Goal: Information Seeking & Learning: Learn about a topic

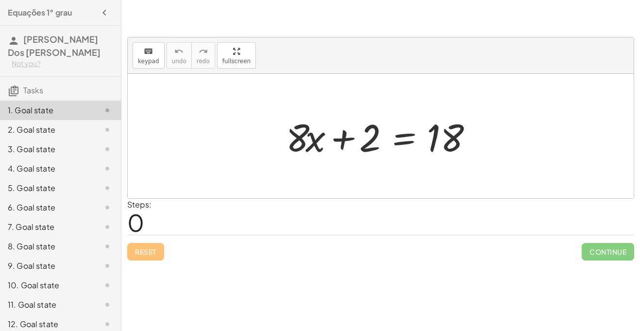
click at [135, 223] on span "0" at bounding box center [135, 222] width 17 height 30
click at [145, 225] on div "Steps: 0" at bounding box center [139, 217] width 24 height 36
click at [138, 223] on span "0" at bounding box center [135, 222] width 17 height 30
click at [39, 159] on div "2. Goal state" at bounding box center [60, 168] width 121 height 19
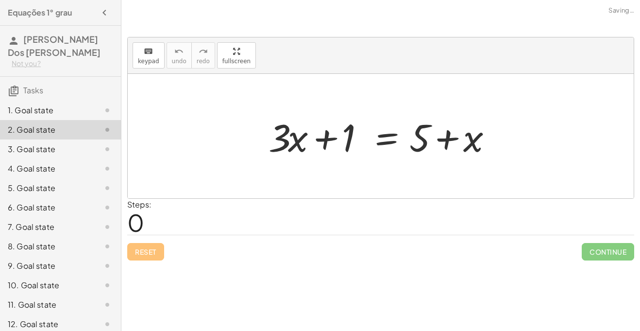
click at [44, 105] on div "1. Goal state" at bounding box center [47, 110] width 78 height 12
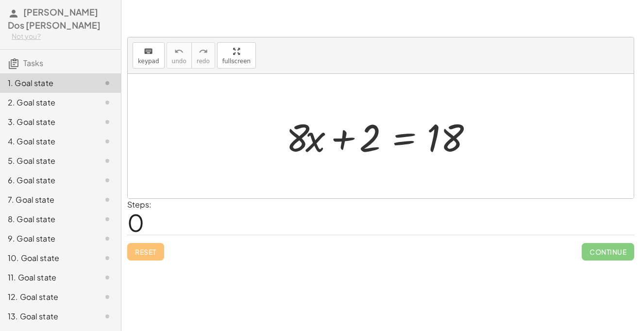
scroll to position [28, 0]
click at [53, 182] on div "6. Goal state" at bounding box center [47, 180] width 78 height 12
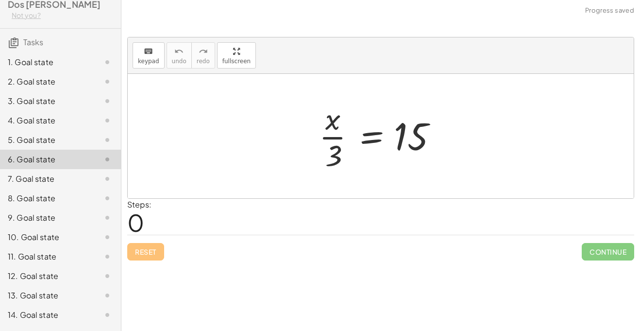
scroll to position [51, 0]
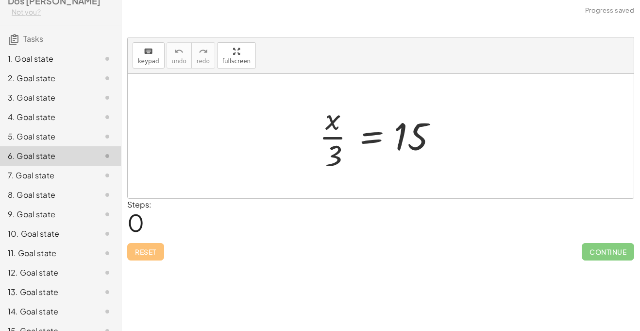
click at [32, 232] on div "10. Goal state" at bounding box center [47, 234] width 78 height 12
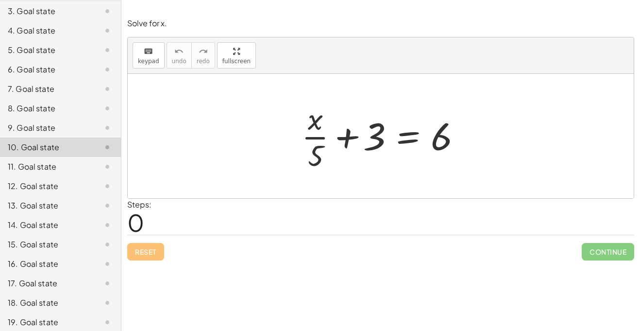
scroll to position [0, 0]
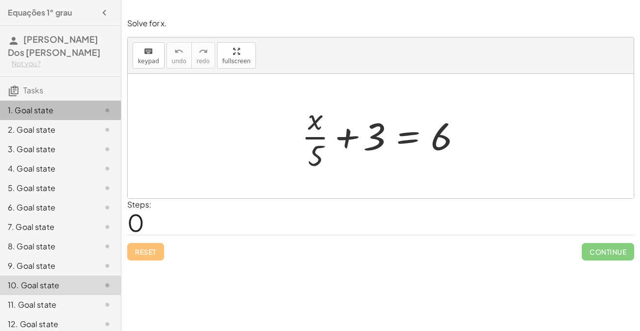
click at [98, 139] on div "1. Goal state" at bounding box center [60, 148] width 121 height 19
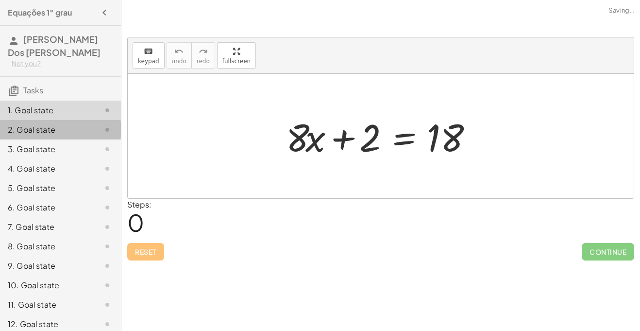
click at [102, 135] on icon at bounding box center [107, 130] width 12 height 12
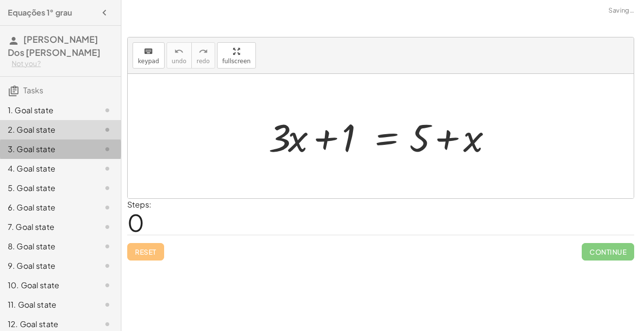
click at [102, 154] on icon at bounding box center [107, 149] width 12 height 12
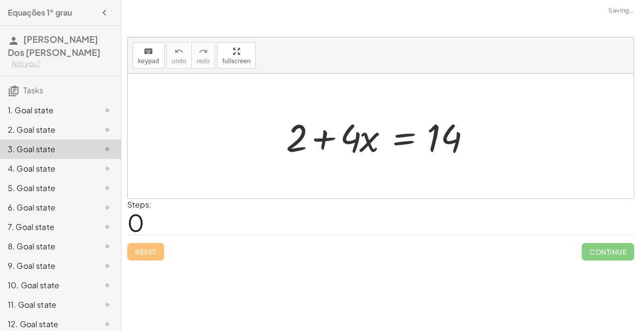
click at [95, 217] on div "5. Goal state" at bounding box center [60, 226] width 121 height 19
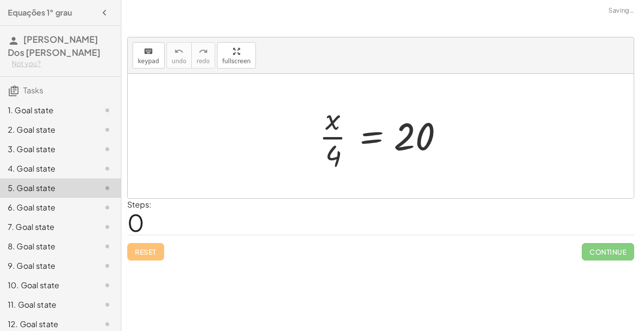
click at [98, 236] on div "6. Goal state" at bounding box center [60, 245] width 121 height 19
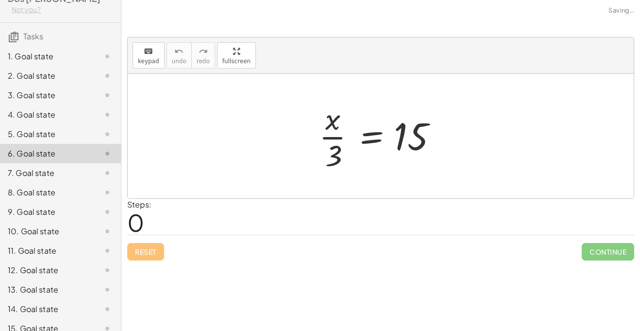
scroll to position [162, 0]
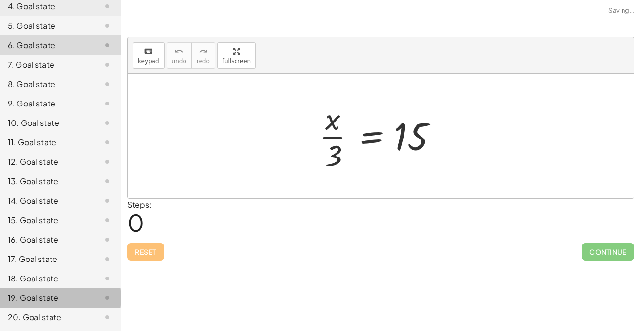
click at [78, 306] on div "19. Goal state" at bounding box center [60, 297] width 121 height 19
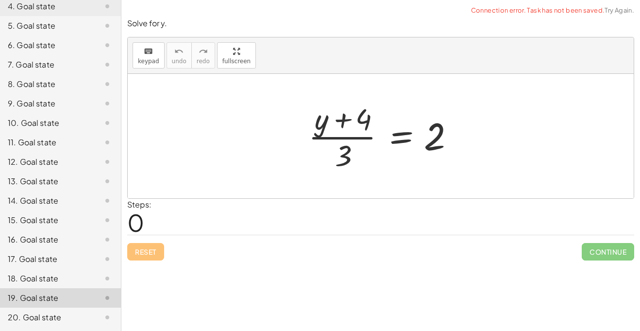
click at [88, 263] on div at bounding box center [99, 259] width 27 height 12
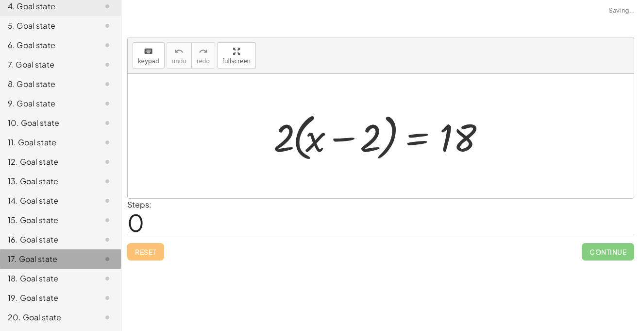
click at [86, 250] on div "17. Goal state" at bounding box center [60, 258] width 121 height 19
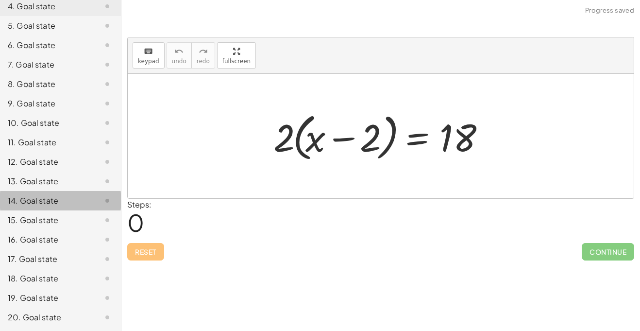
click at [74, 202] on div "14. Goal state" at bounding box center [47, 201] width 78 height 12
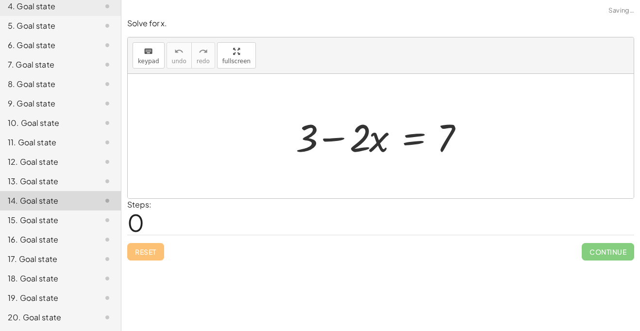
click at [80, 158] on div "12. Goal state" at bounding box center [47, 162] width 78 height 12
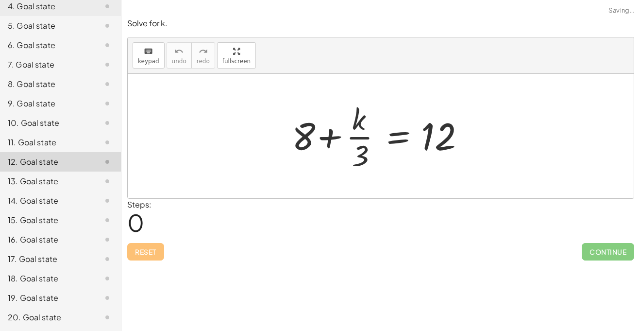
click at [77, 152] on div "10. Goal state" at bounding box center [60, 161] width 121 height 19
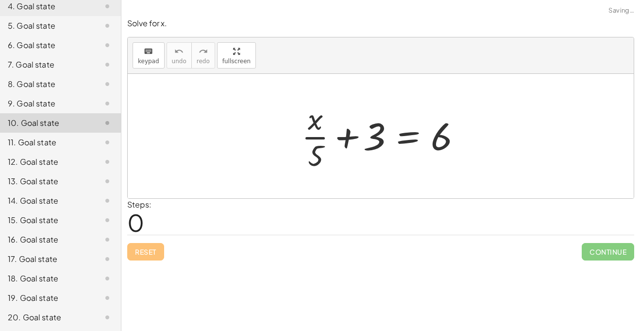
click at [42, 301] on div "19. Goal state" at bounding box center [47, 298] width 78 height 12
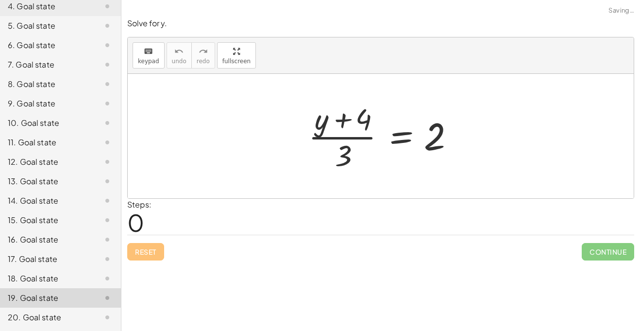
click at [64, 284] on div "18. Goal state" at bounding box center [47, 278] width 78 height 12
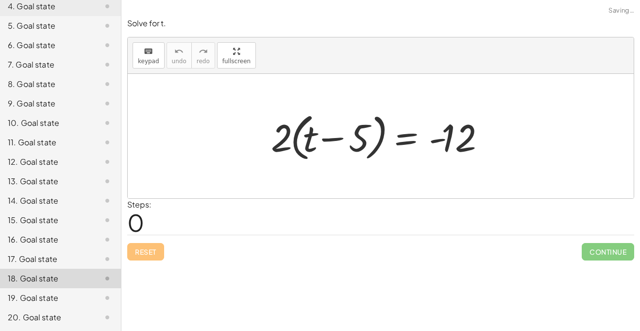
click at [86, 268] on div "16. Goal state" at bounding box center [60, 277] width 121 height 19
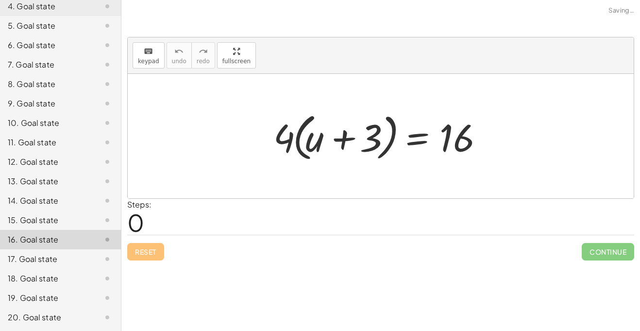
click at [99, 221] on div at bounding box center [99, 220] width 27 height 12
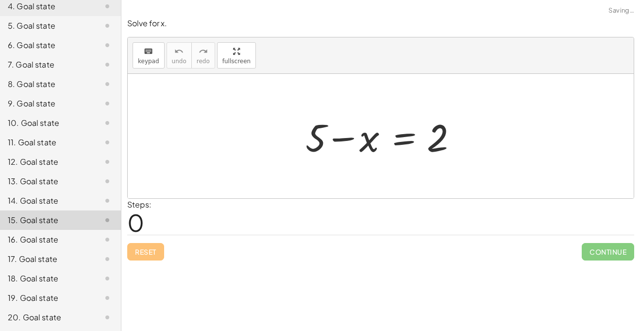
click at [0, 0] on div "Solve for x. keyboard keypad undo undo redo redo fullscreen + 5 − x = 2 × Steps…" at bounding box center [0, 0] width 0 height 0
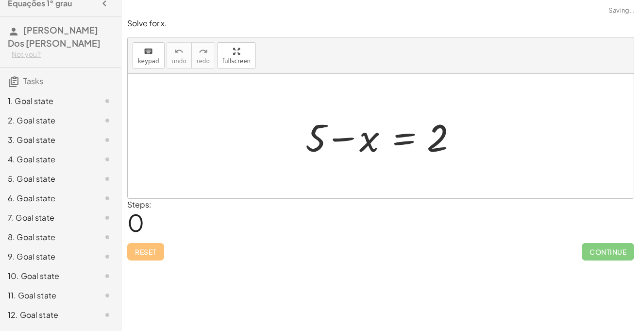
scroll to position [0, 0]
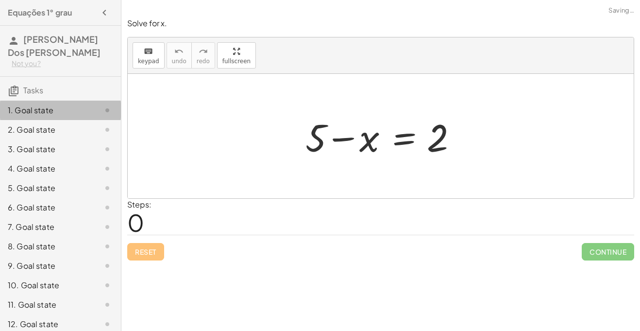
click at [76, 108] on div "1. Goal state" at bounding box center [47, 110] width 78 height 12
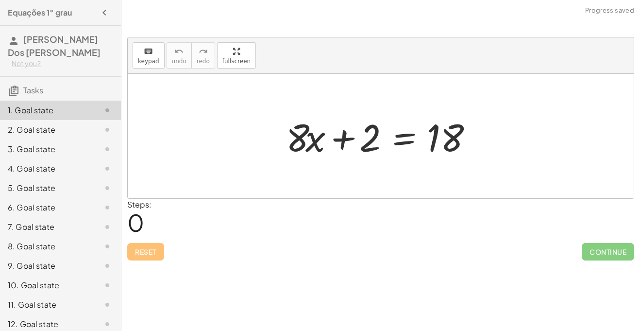
drag, startPoint x: 278, startPoint y: 147, endPoint x: 307, endPoint y: 143, distance: 29.4
click at [307, 143] on div "+ · 8 · x + 2 = 18" at bounding box center [380, 136] width 218 height 55
drag, startPoint x: 301, startPoint y: 146, endPoint x: 434, endPoint y: 144, distance: 133.0
click at [434, 144] on div at bounding box center [384, 136] width 206 height 50
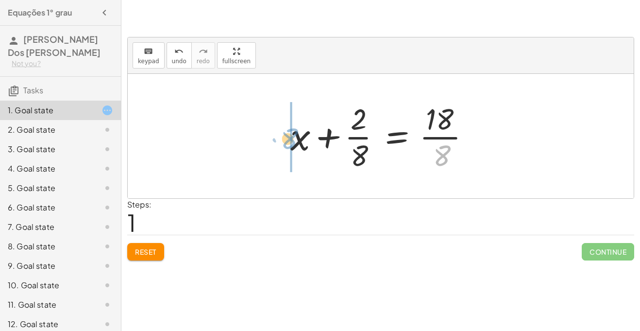
drag, startPoint x: 445, startPoint y: 155, endPoint x: 292, endPoint y: 139, distance: 153.7
click at [292, 139] on div at bounding box center [384, 136] width 198 height 75
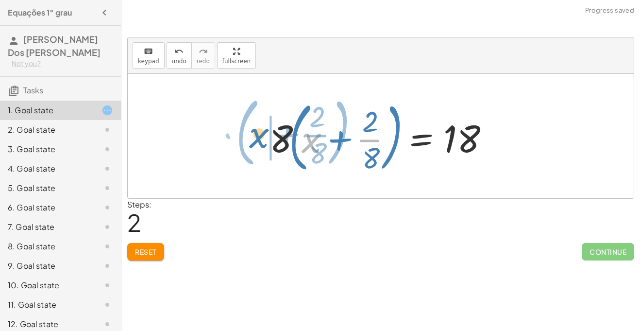
drag, startPoint x: 305, startPoint y: 133, endPoint x: 252, endPoint y: 129, distance: 53.1
click at [252, 129] on div "+ · 8 · x + 2 = 18 + x + · 2 · 8 = · 18 · 8 + x · ( + · 2 · 8 ) + x + 2 = 18 · …" at bounding box center [381, 136] width 506 height 124
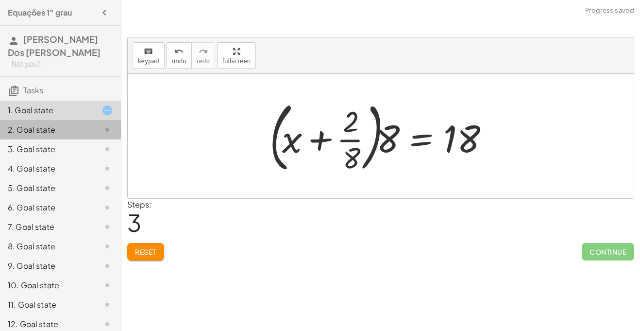
click at [44, 133] on div "2. Goal state" at bounding box center [47, 130] width 78 height 12
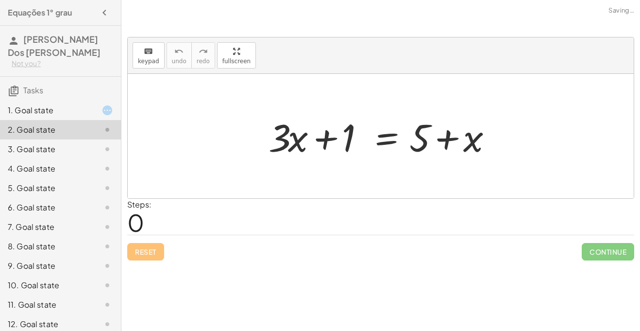
click at [91, 93] on h3 "Tasks" at bounding box center [60, 87] width 121 height 20
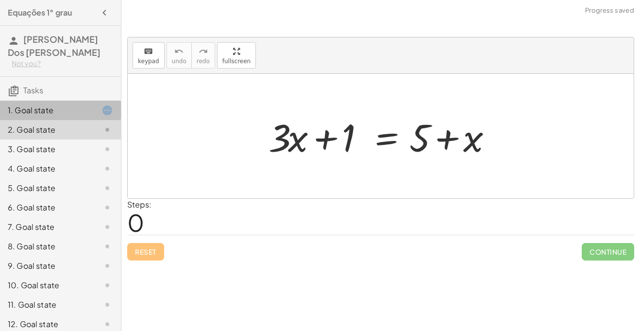
click at [96, 114] on div at bounding box center [99, 110] width 27 height 12
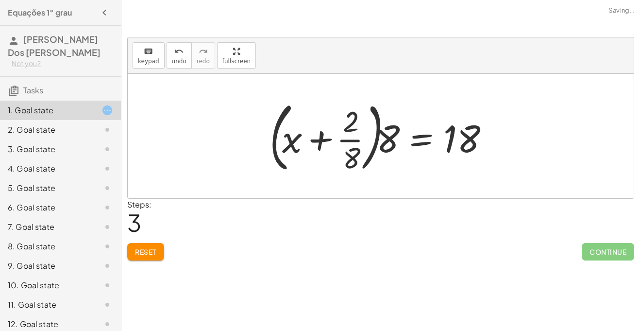
click at [145, 251] on span "Reset" at bounding box center [145, 251] width 21 height 9
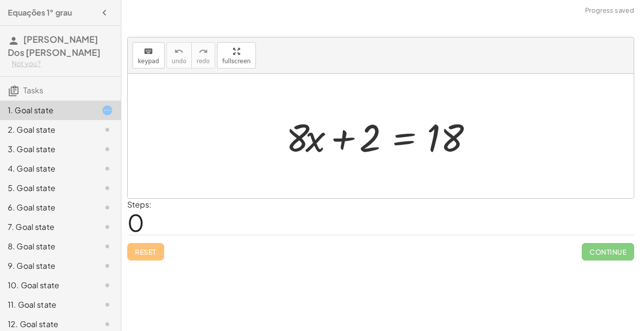
click at [215, 155] on div at bounding box center [381, 136] width 506 height 124
drag, startPoint x: 368, startPoint y: 133, endPoint x: 501, endPoint y: 149, distance: 133.9
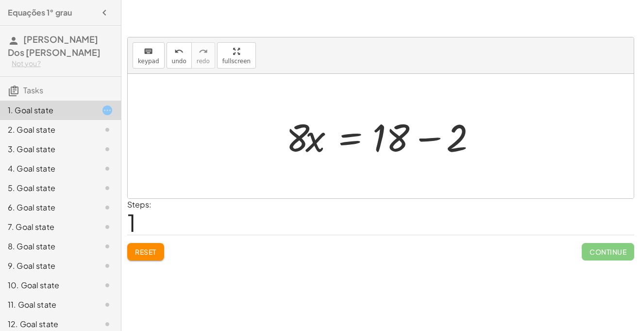
click at [431, 135] on div at bounding box center [384, 136] width 206 height 50
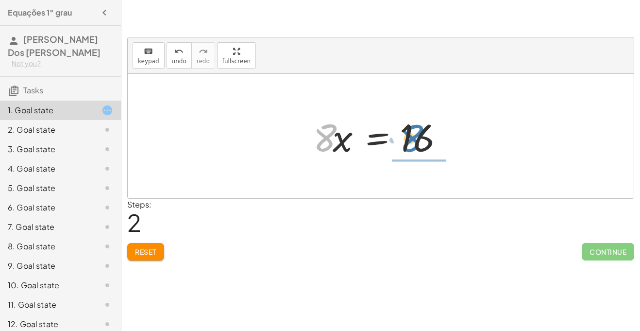
drag, startPoint x: 322, startPoint y: 135, endPoint x: 413, endPoint y: 135, distance: 90.3
click at [413, 135] on div at bounding box center [384, 136] width 152 height 50
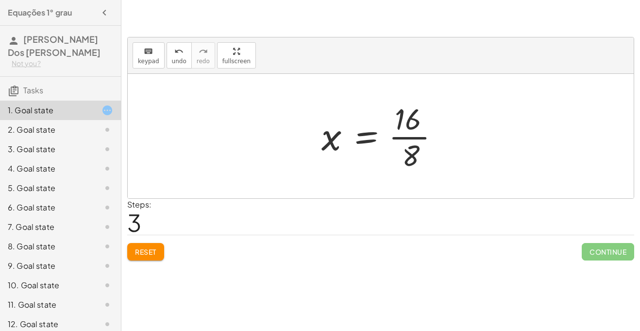
click at [407, 149] on div at bounding box center [383, 136] width 135 height 75
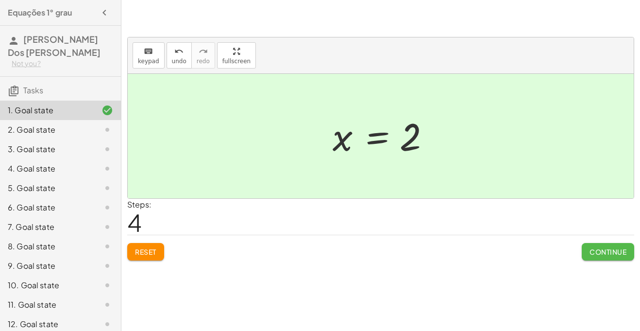
click at [604, 245] on button "Continue" at bounding box center [607, 251] width 52 height 17
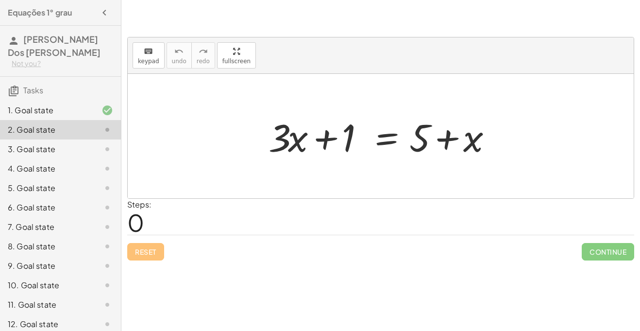
click at [68, 139] on div "1. Goal state" at bounding box center [60, 148] width 121 height 19
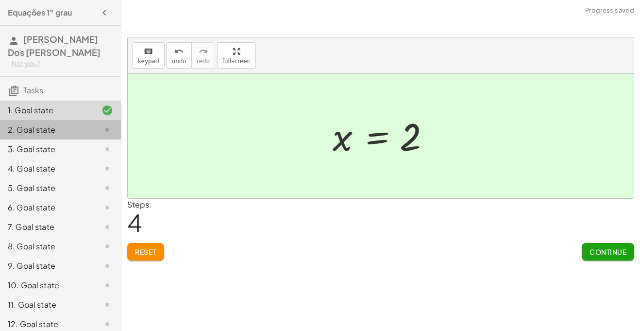
click at [59, 125] on div "2. Goal state" at bounding box center [47, 130] width 78 height 12
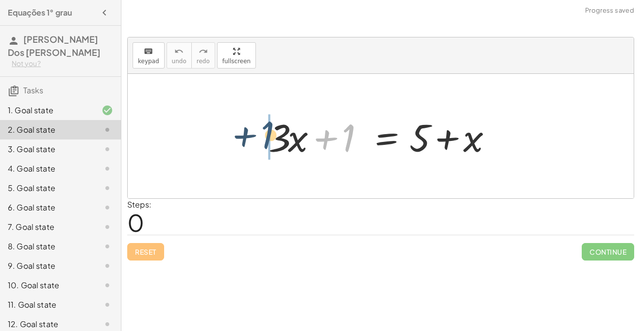
drag, startPoint x: 342, startPoint y: 144, endPoint x: 263, endPoint y: 142, distance: 79.6
click at [263, 142] on div "+ 1 + · 3 · x + 1 = + 5 + x" at bounding box center [380, 136] width 253 height 55
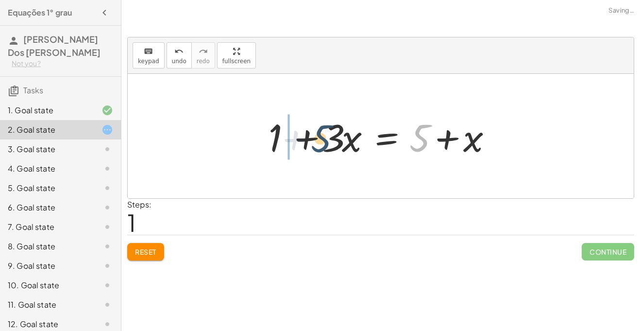
drag, startPoint x: 412, startPoint y: 134, endPoint x: 281, endPoint y: 135, distance: 130.1
click at [281, 135] on div at bounding box center [384, 136] width 241 height 50
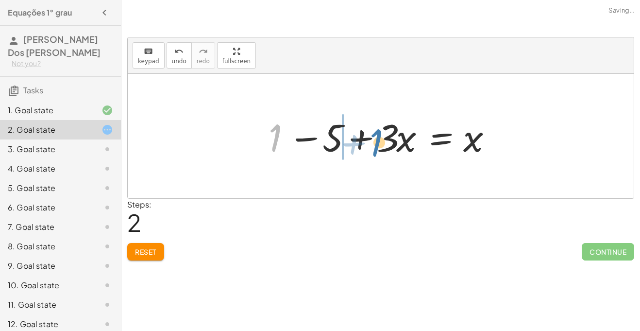
drag, startPoint x: 270, startPoint y: 132, endPoint x: 375, endPoint y: 136, distance: 104.4
click at [375, 136] on div at bounding box center [384, 136] width 241 height 50
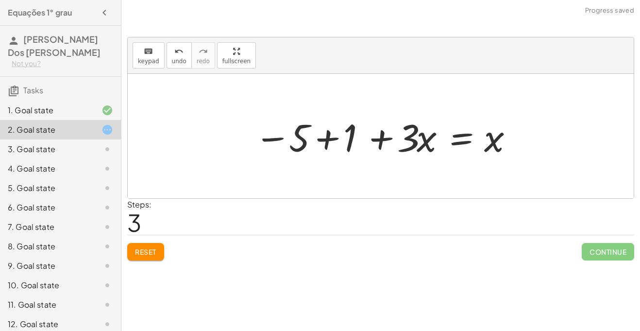
click at [390, 131] on div at bounding box center [383, 136] width 269 height 50
drag, startPoint x: 413, startPoint y: 130, endPoint x: 501, endPoint y: 125, distance: 88.5
click at [501, 125] on div at bounding box center [383, 136] width 269 height 50
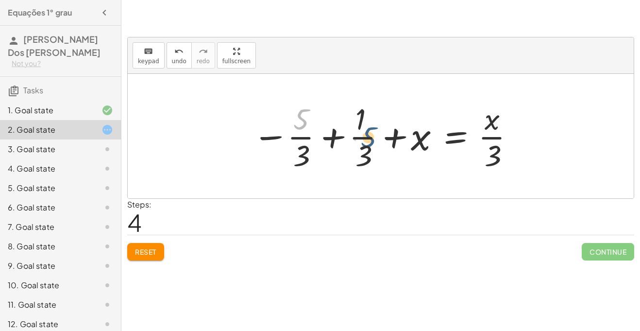
drag, startPoint x: 295, startPoint y: 128, endPoint x: 381, endPoint y: 141, distance: 87.4
click at [381, 141] on div at bounding box center [384, 136] width 273 height 75
click at [275, 136] on div at bounding box center [384, 136] width 273 height 75
drag, startPoint x: 275, startPoint y: 136, endPoint x: 381, endPoint y: 135, distance: 105.8
click at [381, 135] on div at bounding box center [384, 136] width 273 height 75
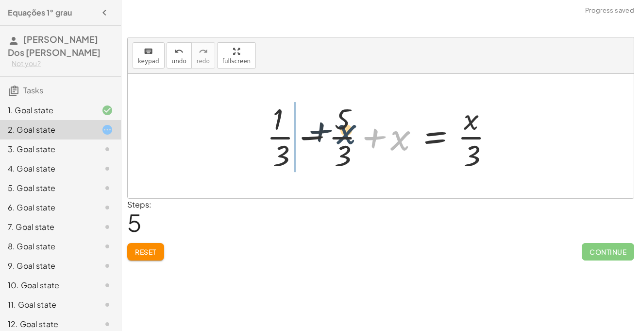
drag, startPoint x: 394, startPoint y: 146, endPoint x: 329, endPoint y: 141, distance: 64.7
click at [329, 141] on div at bounding box center [384, 136] width 245 height 75
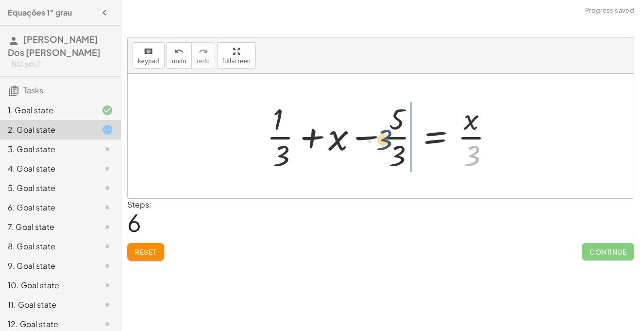
drag, startPoint x: 467, startPoint y: 150, endPoint x: 378, endPoint y: 134, distance: 90.2
click at [378, 134] on div at bounding box center [384, 136] width 245 height 75
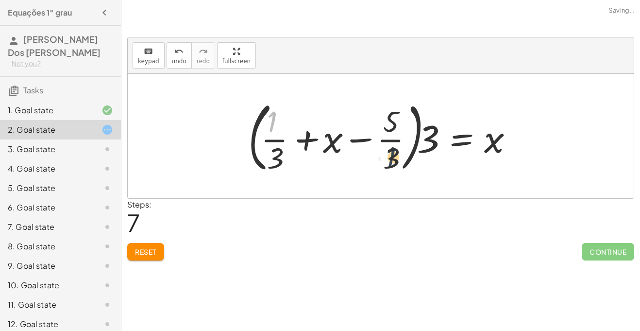
drag, startPoint x: 272, startPoint y: 119, endPoint x: 410, endPoint y: 154, distance: 142.8
click at [410, 154] on div at bounding box center [384, 136] width 282 height 81
drag, startPoint x: 282, startPoint y: 138, endPoint x: 425, endPoint y: 133, distance: 142.3
click at [425, 133] on div at bounding box center [384, 136] width 282 height 81
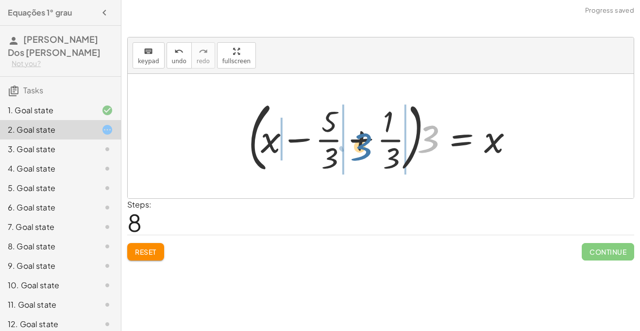
drag, startPoint x: 432, startPoint y: 146, endPoint x: 344, endPoint y: 162, distance: 89.8
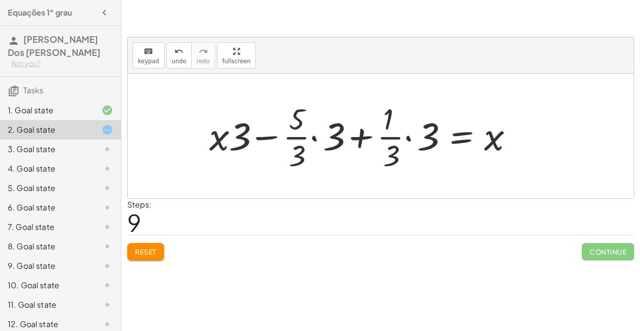
click at [361, 135] on div at bounding box center [364, 136] width 321 height 75
click at [484, 142] on div at bounding box center [364, 136] width 321 height 75
drag, startPoint x: 428, startPoint y: 136, endPoint x: 411, endPoint y: 151, distance: 22.7
click at [411, 151] on div at bounding box center [364, 136] width 321 height 75
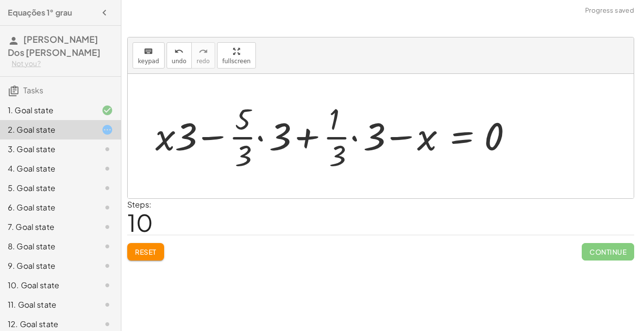
click at [493, 142] on div at bounding box center [337, 136] width 375 height 75
click at [490, 139] on div at bounding box center [337, 136] width 375 height 75
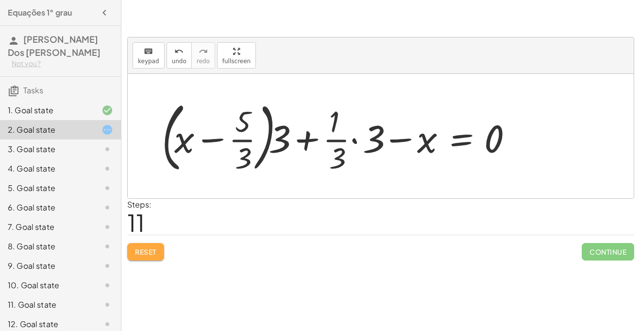
click at [149, 252] on span "Reset" at bounding box center [145, 251] width 21 height 9
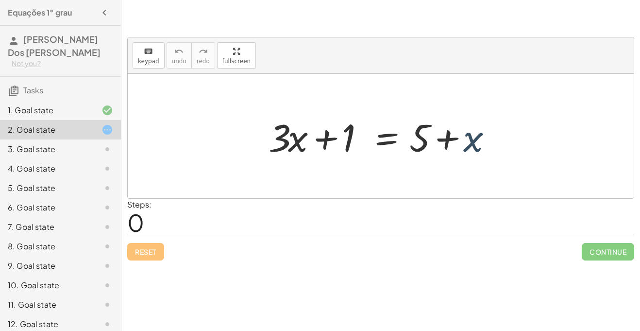
click at [474, 137] on div at bounding box center [384, 136] width 241 height 50
drag, startPoint x: 475, startPoint y: 149, endPoint x: 365, endPoint y: 147, distance: 110.2
click at [365, 147] on div at bounding box center [384, 136] width 241 height 50
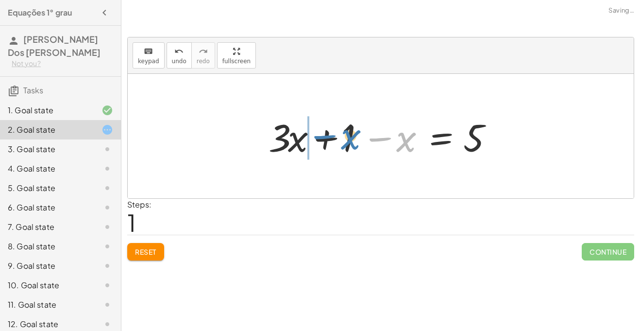
drag, startPoint x: 409, startPoint y: 147, endPoint x: 353, endPoint y: 144, distance: 56.4
click at [353, 144] on div at bounding box center [384, 136] width 241 height 50
click at [279, 137] on div at bounding box center [384, 136] width 241 height 50
click at [281, 142] on div at bounding box center [384, 136] width 241 height 50
click at [358, 144] on div at bounding box center [384, 136] width 241 height 50
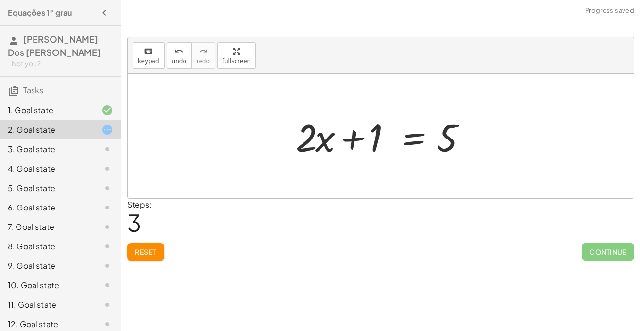
click at [359, 139] on div at bounding box center [384, 136] width 187 height 50
click at [408, 142] on div at bounding box center [384, 136] width 187 height 50
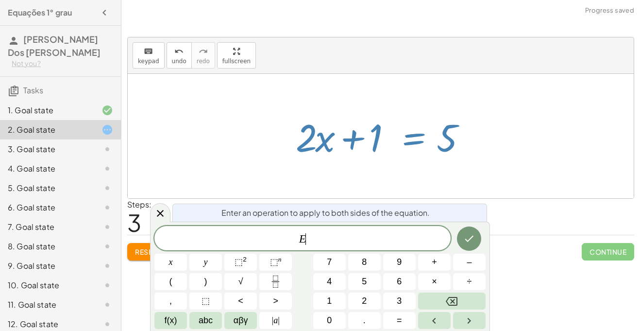
scroll to position [0, 0]
click at [463, 145] on div at bounding box center [384, 136] width 187 height 50
click at [480, 240] on button "Done" at bounding box center [469, 238] width 24 height 24
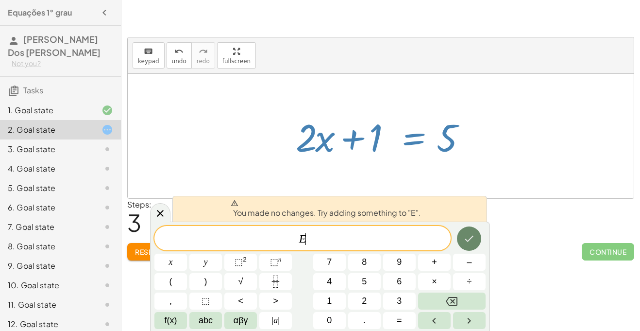
click at [474, 239] on icon "Done" at bounding box center [469, 238] width 12 height 12
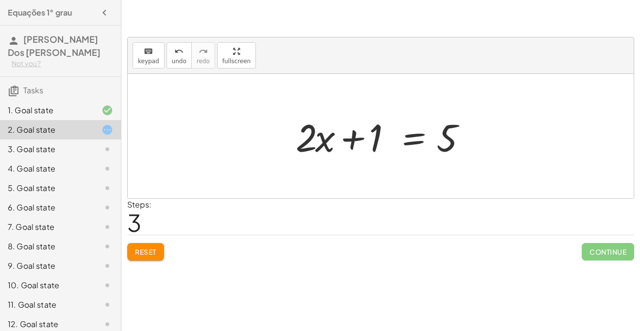
click at [351, 148] on div at bounding box center [384, 136] width 187 height 50
click at [419, 136] on div at bounding box center [384, 136] width 187 height 50
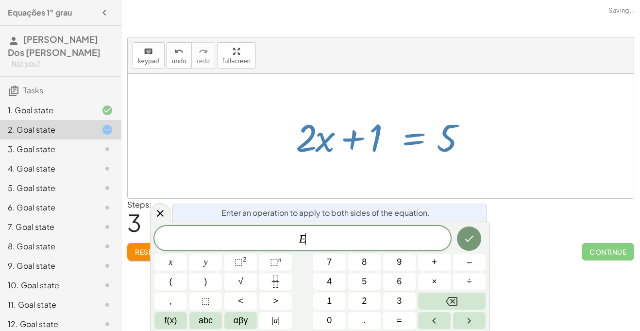
scroll to position [1, 0]
click at [472, 240] on icon "Done" at bounding box center [469, 238] width 12 height 12
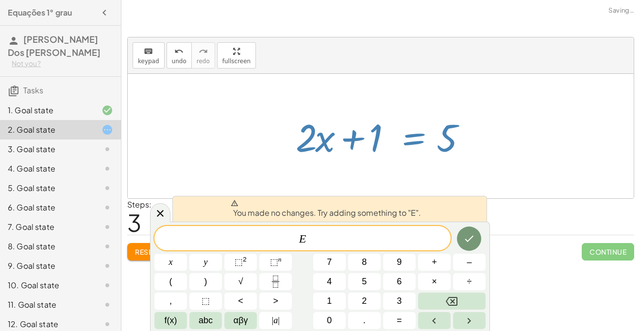
click at [467, 112] on div at bounding box center [384, 136] width 187 height 50
click at [457, 297] on icon "Backspace" at bounding box center [452, 301] width 12 height 9
click at [342, 137] on div at bounding box center [384, 136] width 187 height 50
click at [129, 199] on div "Steps: 3" at bounding box center [139, 217] width 24 height 36
click at [152, 211] on div at bounding box center [160, 211] width 20 height 19
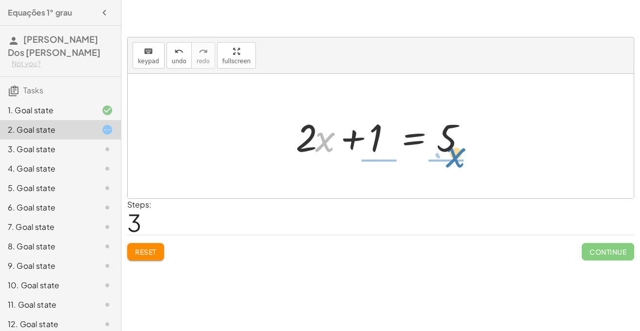
drag, startPoint x: 325, startPoint y: 138, endPoint x: 455, endPoint y: 152, distance: 131.3
click at [455, 152] on div at bounding box center [384, 136] width 187 height 50
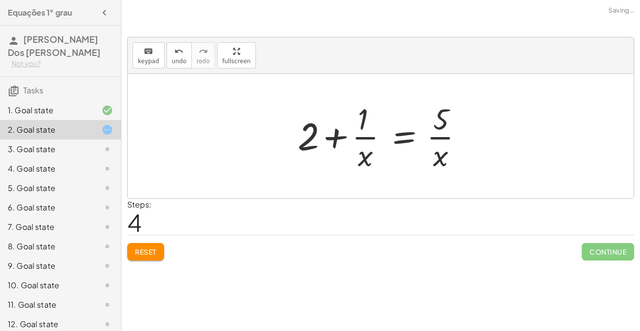
click at [145, 252] on span "Reset" at bounding box center [145, 251] width 21 height 9
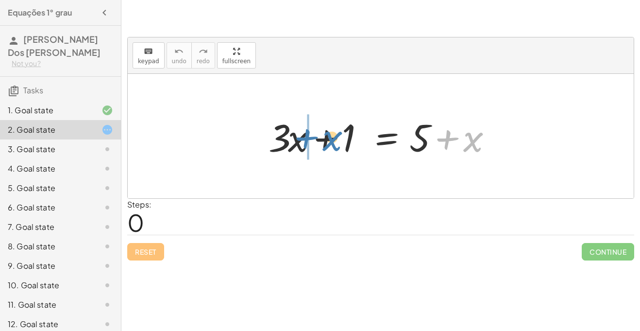
drag, startPoint x: 472, startPoint y: 142, endPoint x: 331, endPoint y: 141, distance: 141.2
click at [331, 141] on div at bounding box center [384, 136] width 241 height 50
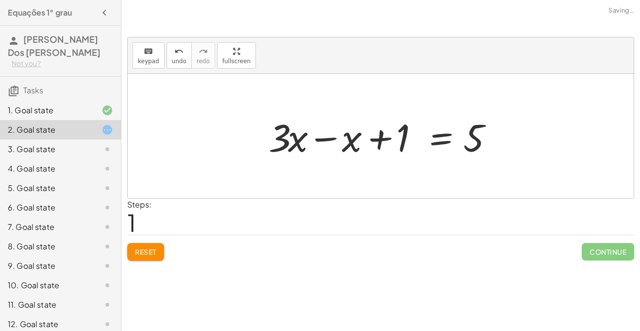
click at [325, 137] on div at bounding box center [384, 136] width 241 height 50
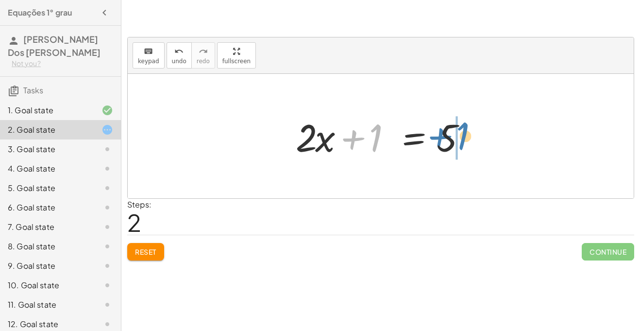
drag, startPoint x: 376, startPoint y: 134, endPoint x: 462, endPoint y: 132, distance: 86.4
click at [462, 132] on div at bounding box center [384, 136] width 187 height 50
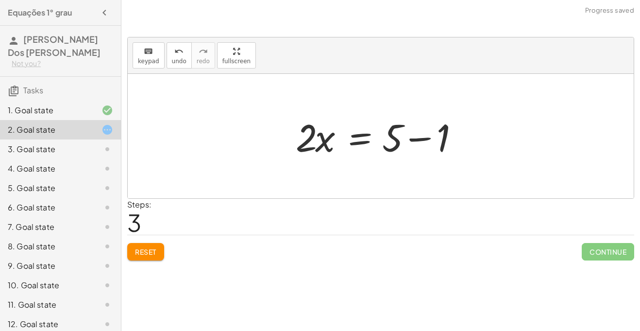
click at [415, 135] on div at bounding box center [384, 136] width 187 height 50
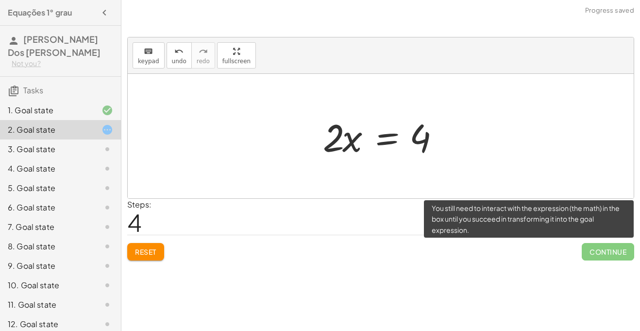
click at [594, 253] on span "Continue" at bounding box center [607, 251] width 52 height 17
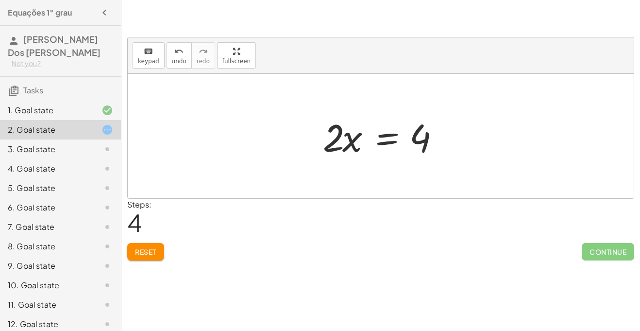
click at [347, 142] on div at bounding box center [384, 136] width 132 height 50
click at [378, 141] on div at bounding box center [384, 136] width 132 height 50
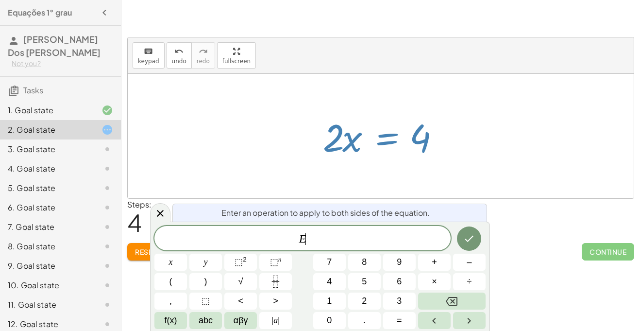
scroll to position [1, 0]
click at [467, 170] on div at bounding box center [381, 136] width 506 height 124
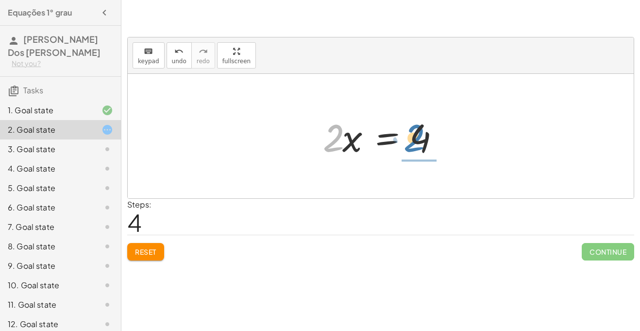
drag, startPoint x: 333, startPoint y: 140, endPoint x: 420, endPoint y: 142, distance: 87.4
click at [420, 142] on div at bounding box center [384, 136] width 132 height 50
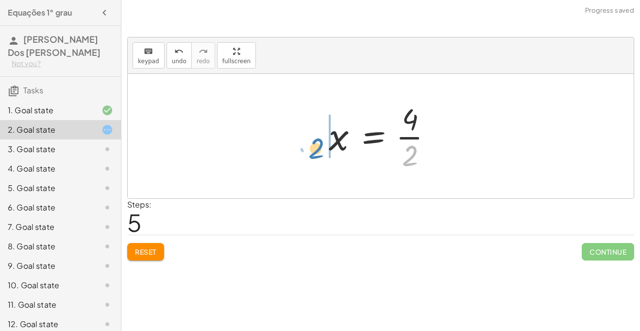
drag, startPoint x: 413, startPoint y: 148, endPoint x: 316, endPoint y: 140, distance: 96.9
click at [316, 140] on div "+ · 3 · x + 1 = + 5 + x + · 3 · x − x + 1 = 5 + · 2 · x + 1 = 5 · 2 · x = + 5 −…" at bounding box center [380, 136] width 133 height 80
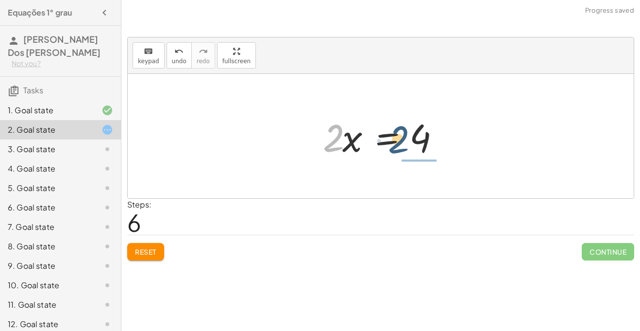
drag, startPoint x: 333, startPoint y: 134, endPoint x: 404, endPoint y: 135, distance: 71.4
click at [404, 135] on div at bounding box center [384, 136] width 132 height 50
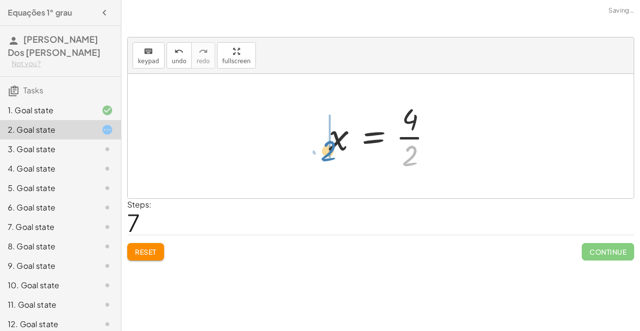
drag, startPoint x: 413, startPoint y: 154, endPoint x: 330, endPoint y: 149, distance: 83.1
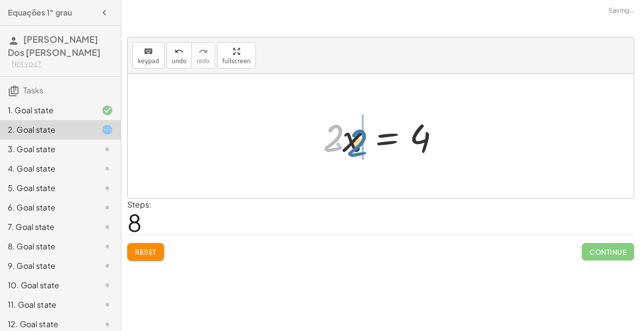
drag, startPoint x: 319, startPoint y: 144, endPoint x: 346, endPoint y: 151, distance: 28.1
click at [346, 151] on div at bounding box center [384, 136] width 132 height 50
drag, startPoint x: 331, startPoint y: 141, endPoint x: 440, endPoint y: 139, distance: 108.7
click at [440, 139] on div at bounding box center [384, 136] width 132 height 50
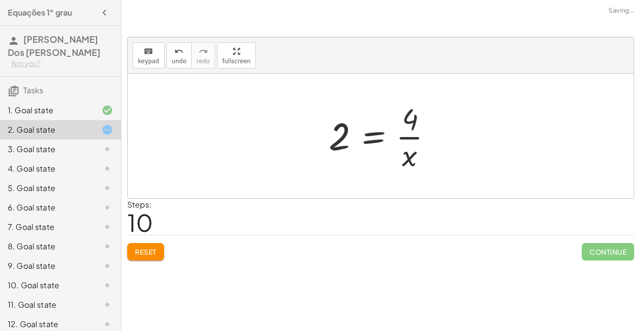
click at [427, 159] on div at bounding box center [384, 136] width 121 height 75
drag, startPoint x: 413, startPoint y: 159, endPoint x: 294, endPoint y: 147, distance: 120.1
drag, startPoint x: 408, startPoint y: 163, endPoint x: 327, endPoint y: 141, distance: 84.1
click at [327, 141] on div at bounding box center [384, 136] width 121 height 75
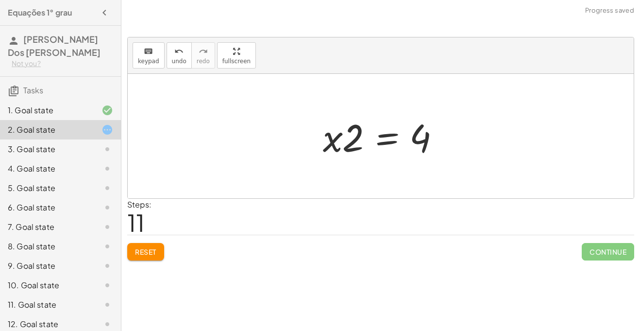
click at [384, 136] on div at bounding box center [384, 136] width 132 height 50
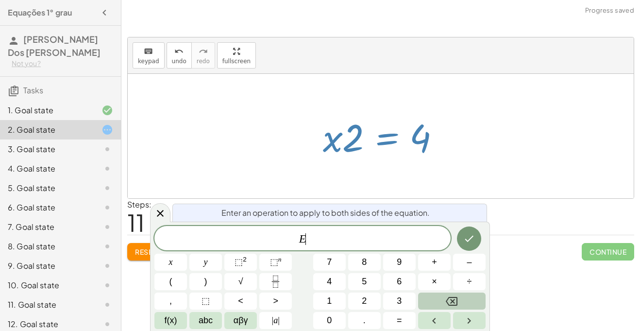
click at [471, 295] on button "Backspace" at bounding box center [451, 300] width 67 height 17
click at [469, 244] on icon "Done" at bounding box center [469, 238] width 12 height 12
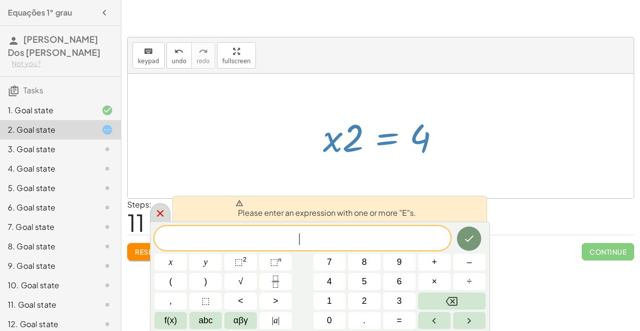
click at [159, 217] on icon at bounding box center [160, 213] width 12 height 12
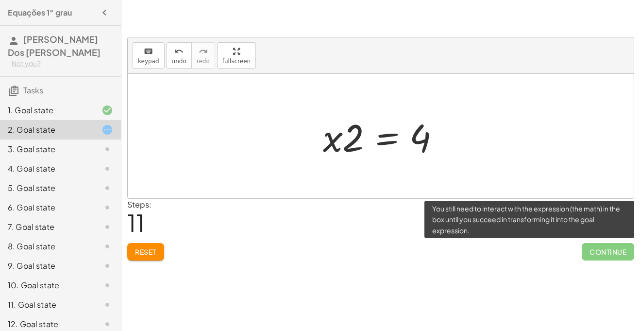
click at [599, 250] on span "Continue" at bounding box center [607, 251] width 52 height 17
drag, startPoint x: 333, startPoint y: 142, endPoint x: 373, endPoint y: 140, distance: 39.8
click at [373, 140] on div at bounding box center [384, 136] width 132 height 50
click at [388, 138] on div at bounding box center [384, 136] width 132 height 50
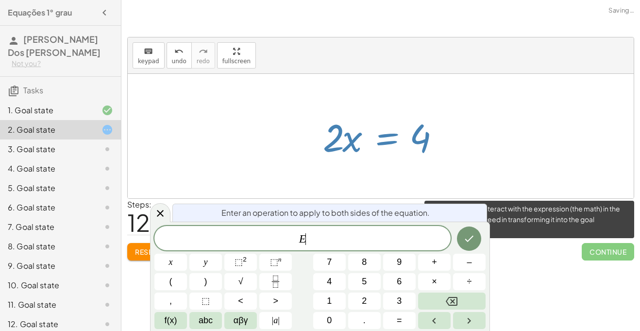
scroll to position [2, 0]
click at [471, 236] on icon "Done" at bounding box center [469, 238] width 12 height 12
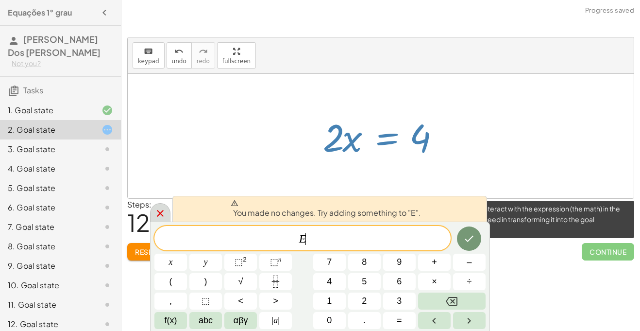
click at [157, 214] on icon at bounding box center [160, 213] width 12 height 12
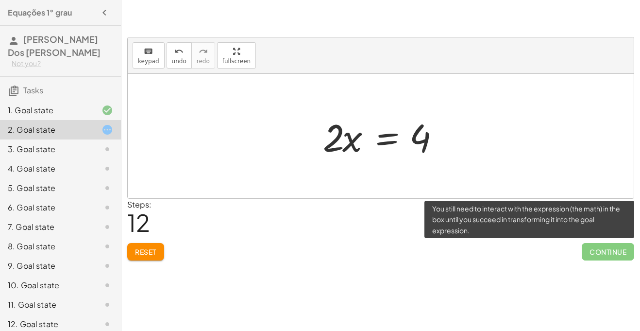
click at [383, 138] on div at bounding box center [384, 136] width 132 height 50
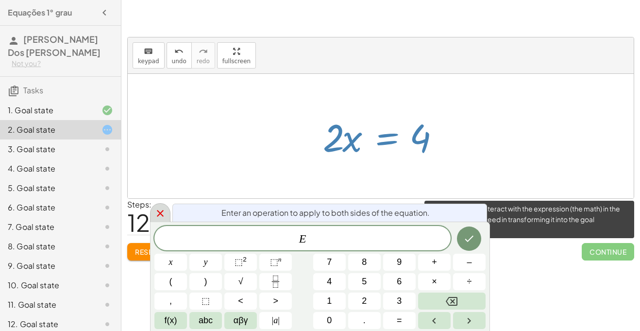
click at [157, 210] on icon at bounding box center [160, 213] width 7 height 7
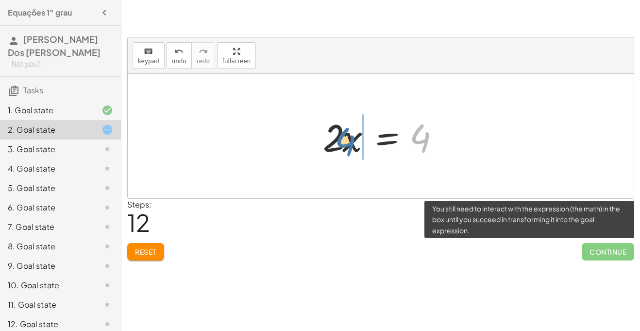
drag, startPoint x: 422, startPoint y: 140, endPoint x: 346, endPoint y: 143, distance: 76.8
click at [346, 143] on div at bounding box center [384, 136] width 132 height 50
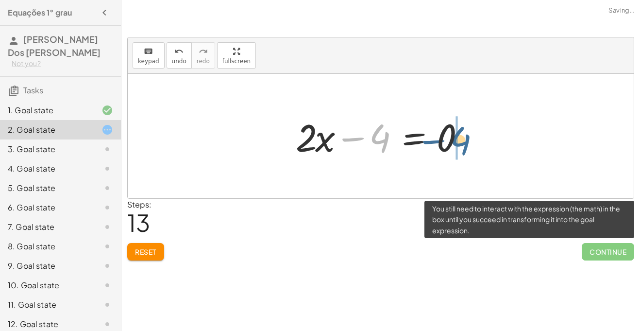
drag, startPoint x: 374, startPoint y: 138, endPoint x: 470, endPoint y: 136, distance: 96.6
click at [470, 136] on div at bounding box center [384, 136] width 187 height 50
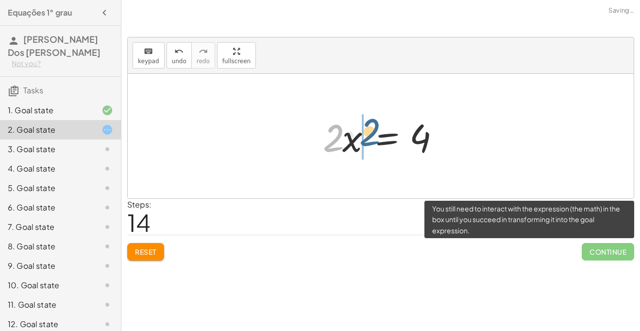
drag, startPoint x: 324, startPoint y: 139, endPoint x: 381, endPoint y: 135, distance: 57.0
click at [381, 135] on div at bounding box center [384, 136] width 132 height 50
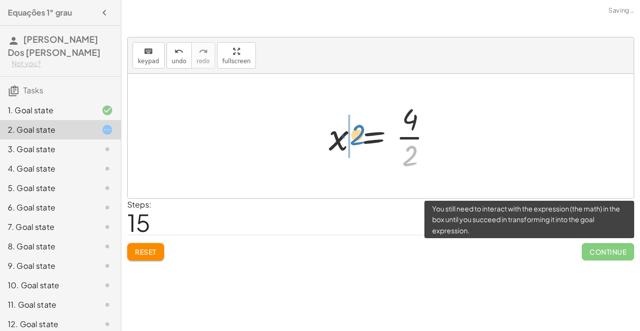
drag, startPoint x: 409, startPoint y: 157, endPoint x: 355, endPoint y: 137, distance: 58.1
click at [355, 137] on div at bounding box center [384, 136] width 121 height 75
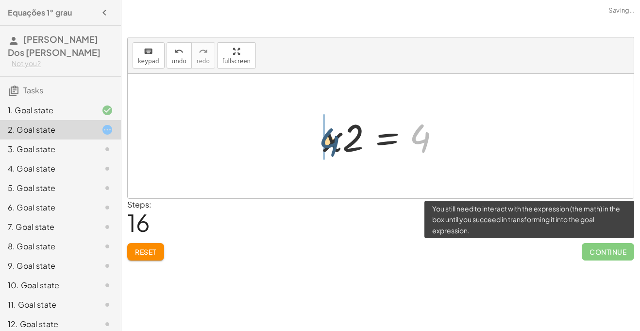
drag, startPoint x: 421, startPoint y: 132, endPoint x: 317, endPoint y: 132, distance: 103.9
click at [318, 132] on div at bounding box center [384, 136] width 132 height 50
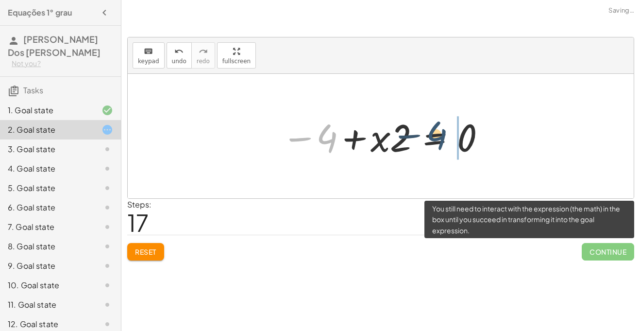
drag, startPoint x: 330, startPoint y: 138, endPoint x: 467, endPoint y: 137, distance: 136.9
click at [467, 137] on div at bounding box center [384, 136] width 215 height 50
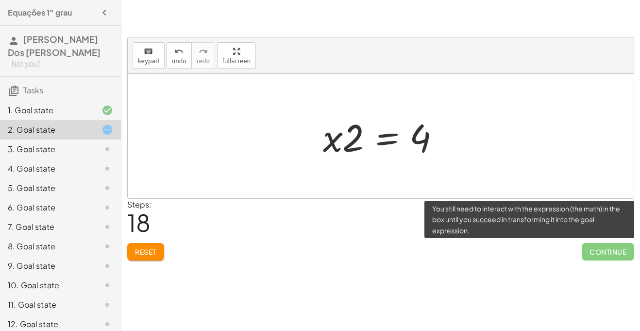
click at [102, 143] on icon at bounding box center [107, 149] width 12 height 12
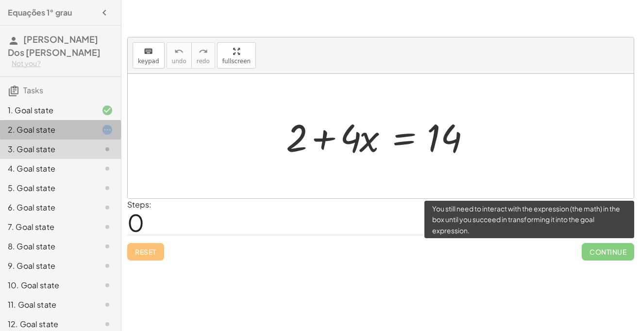
click at [49, 125] on div "2. Goal state" at bounding box center [47, 130] width 78 height 12
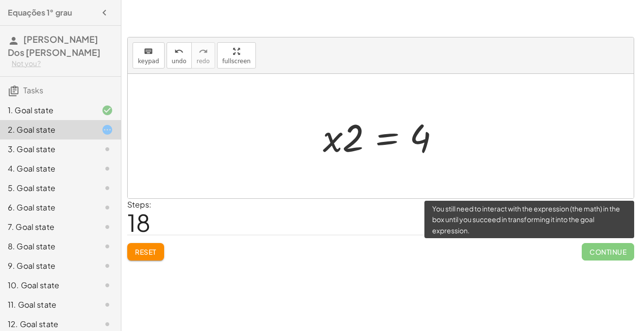
click at [193, 147] on div at bounding box center [381, 136] width 506 height 124
click at [472, 244] on div "Reset Continue" at bounding box center [380, 247] width 507 height 26
click at [598, 244] on span "Continue" at bounding box center [607, 251] width 52 height 17
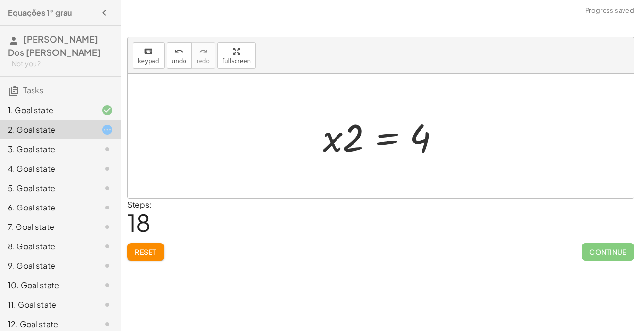
click at [607, 266] on div "keyboard keypad undo undo redo redo fullscreen + · 8 · x + 2 = 18 · 8 · x = + 1…" at bounding box center [380, 165] width 518 height 331
click at [356, 148] on div at bounding box center [384, 136] width 132 height 50
drag, startPoint x: 355, startPoint y: 136, endPoint x: 436, endPoint y: 168, distance: 87.4
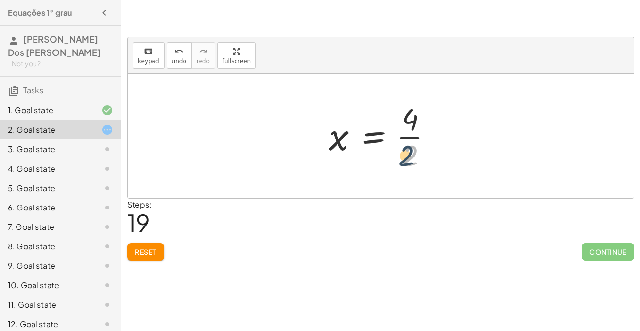
drag, startPoint x: 418, startPoint y: 158, endPoint x: 409, endPoint y: 159, distance: 8.8
click at [409, 159] on div at bounding box center [384, 136] width 121 height 75
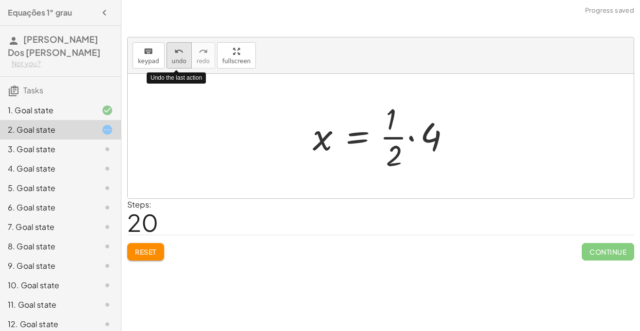
click at [175, 50] on icon "undo" at bounding box center [178, 52] width 9 height 12
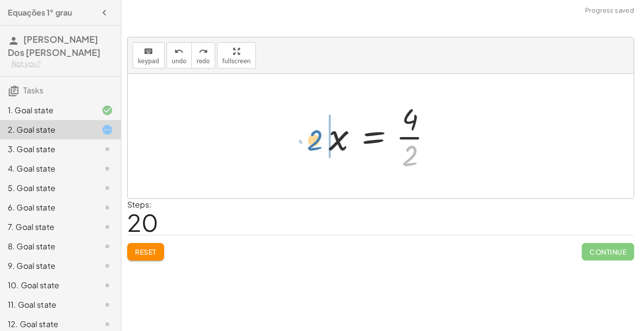
drag, startPoint x: 412, startPoint y: 151, endPoint x: 313, endPoint y: 131, distance: 100.6
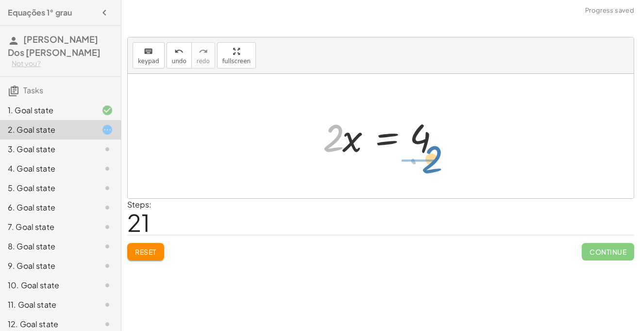
drag, startPoint x: 327, startPoint y: 143, endPoint x: 425, endPoint y: 165, distance: 100.5
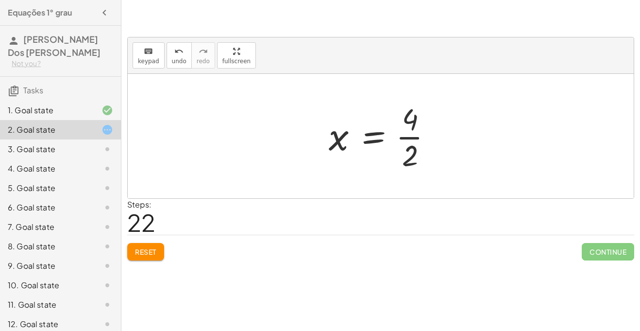
click at [371, 133] on div at bounding box center [384, 136] width 121 height 75
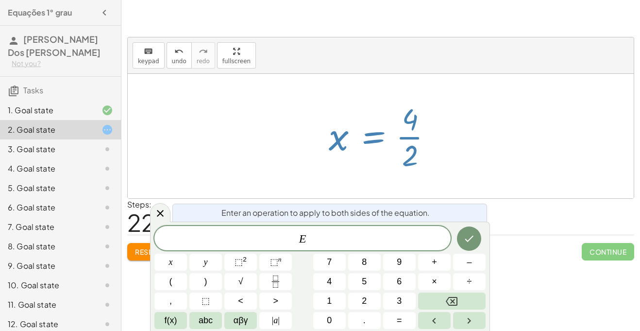
click at [405, 132] on div at bounding box center [384, 136] width 121 height 75
click at [164, 208] on icon at bounding box center [160, 213] width 12 height 12
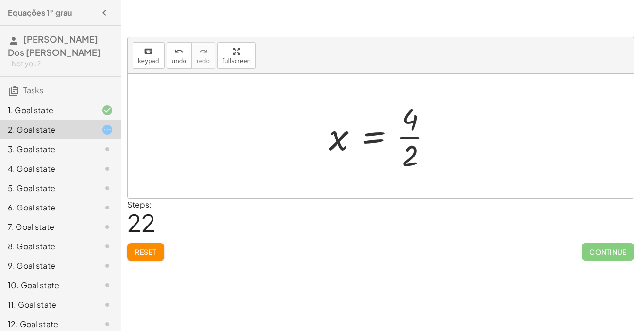
click at [407, 132] on div at bounding box center [384, 136] width 121 height 75
click at [27, 144] on div "3. Goal state" at bounding box center [47, 149] width 78 height 12
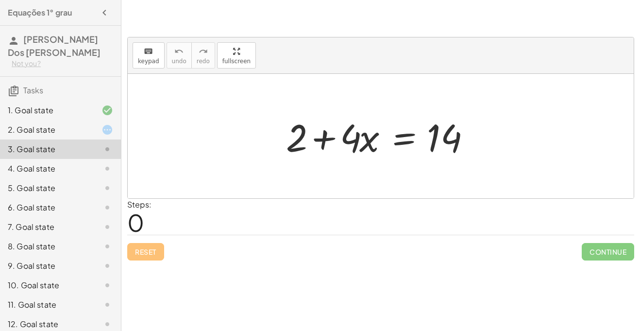
click at [58, 159] on div "2. Goal state" at bounding box center [60, 168] width 121 height 19
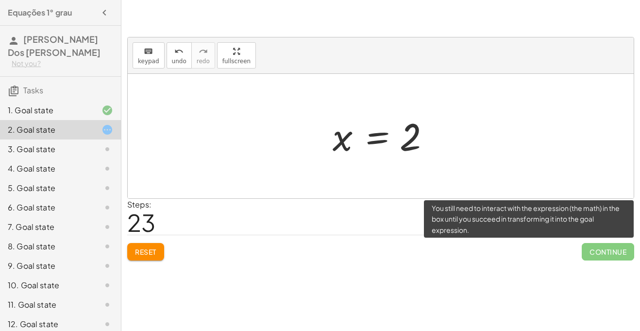
click at [599, 254] on span "Continue" at bounding box center [607, 251] width 52 height 17
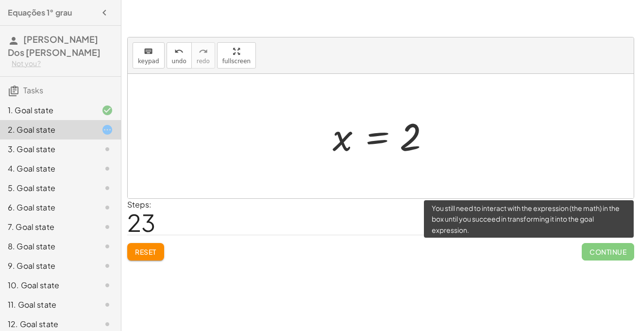
click at [599, 254] on span "Continue" at bounding box center [607, 251] width 52 height 17
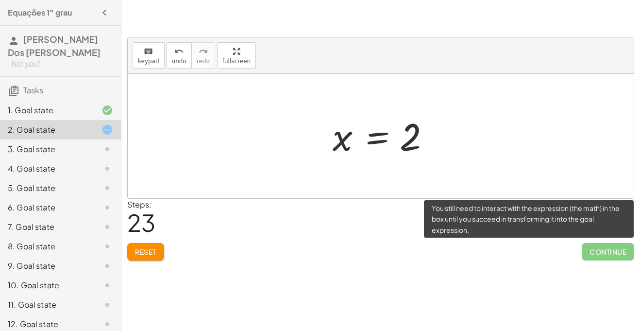
click at [599, 254] on span "Continue" at bounding box center [607, 251] width 52 height 17
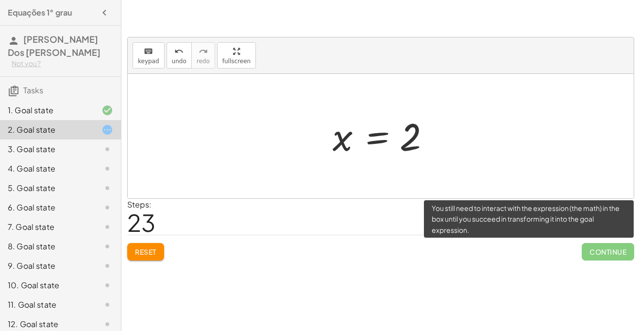
click at [599, 254] on span "Continue" at bounding box center [607, 251] width 52 height 17
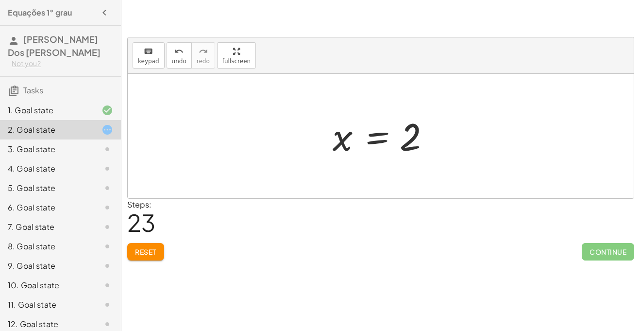
click at [90, 143] on div at bounding box center [99, 149] width 27 height 12
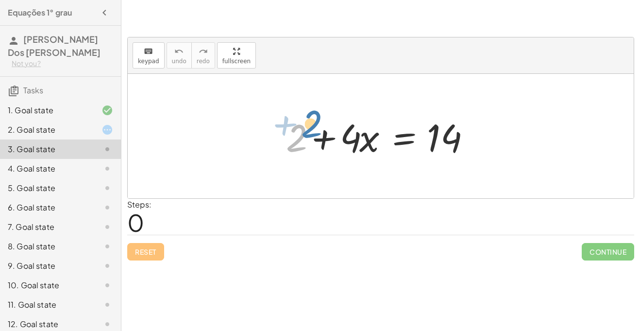
drag, startPoint x: 296, startPoint y: 146, endPoint x: 291, endPoint y: 132, distance: 14.0
click at [291, 132] on div at bounding box center [384, 136] width 206 height 50
drag, startPoint x: 351, startPoint y: 136, endPoint x: 258, endPoint y: 132, distance: 93.3
click at [258, 132] on div "· 4 + 2 + · 4 · x = 14" at bounding box center [381, 136] width 506 height 124
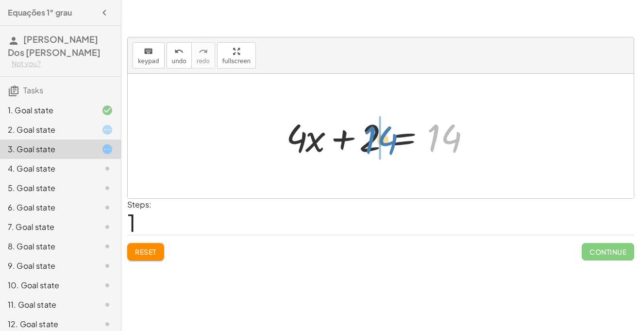
drag, startPoint x: 460, startPoint y: 140, endPoint x: 396, endPoint y: 142, distance: 63.6
click at [396, 142] on div at bounding box center [384, 136] width 206 height 50
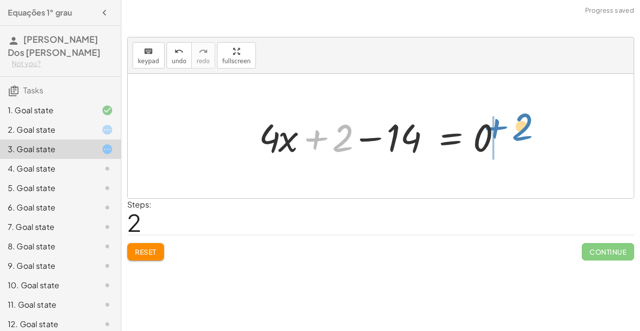
drag, startPoint x: 345, startPoint y: 145, endPoint x: 518, endPoint y: 136, distance: 173.5
click at [518, 136] on div "+ 2 + · 4 · x = 14 + · 4 · x + 2 = 14 + 2 + 2 + · 4 · x = 14 − 0" at bounding box center [381, 136] width 506 height 124
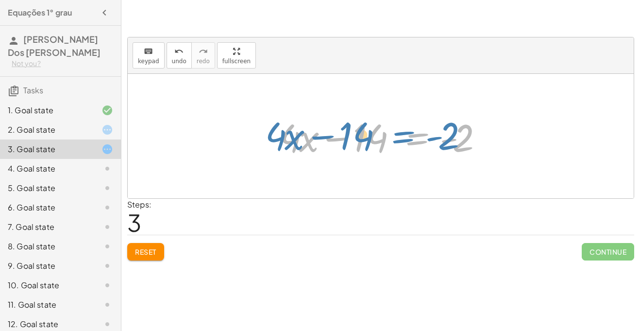
drag, startPoint x: 414, startPoint y: 139, endPoint x: 405, endPoint y: 136, distance: 9.7
click at [405, 136] on div at bounding box center [384, 136] width 219 height 50
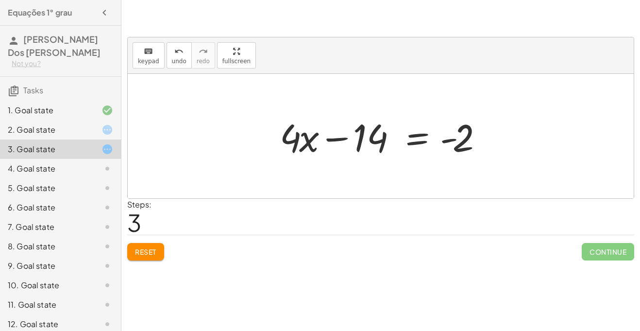
click at [338, 139] on div at bounding box center [384, 136] width 219 height 50
click at [415, 144] on div at bounding box center [384, 136] width 219 height 50
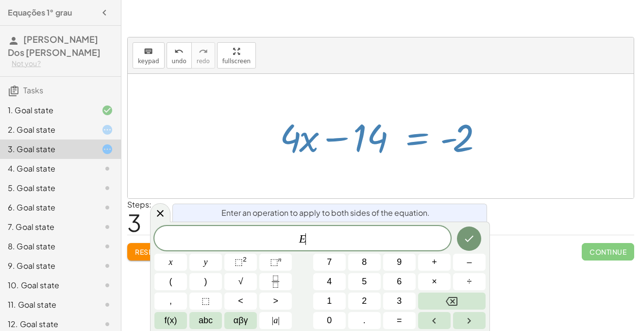
scroll to position [4, 0]
click at [415, 144] on div at bounding box center [384, 136] width 219 height 50
click at [160, 216] on icon at bounding box center [160, 213] width 12 height 12
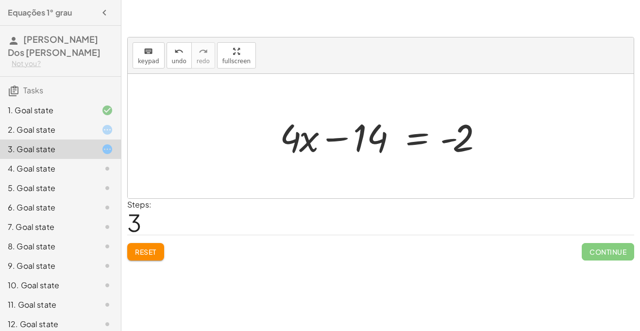
click at [153, 242] on div "Reset Continue" at bounding box center [380, 247] width 507 height 26
click at [151, 253] on span "Reset" at bounding box center [145, 251] width 21 height 9
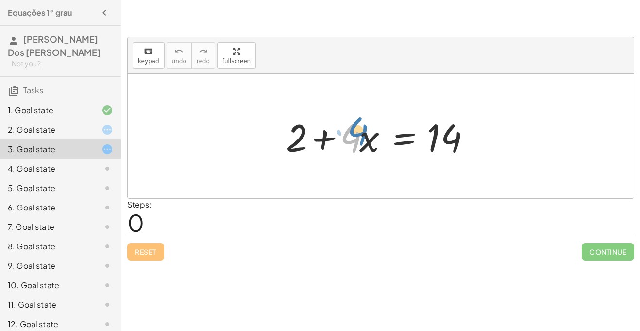
drag, startPoint x: 359, startPoint y: 152, endPoint x: 366, endPoint y: 145, distance: 10.0
click at [366, 145] on div at bounding box center [384, 136] width 206 height 50
drag, startPoint x: 364, startPoint y: 149, endPoint x: 358, endPoint y: 148, distance: 6.3
click at [358, 148] on div at bounding box center [384, 136] width 206 height 50
click at [354, 145] on div at bounding box center [384, 136] width 206 height 50
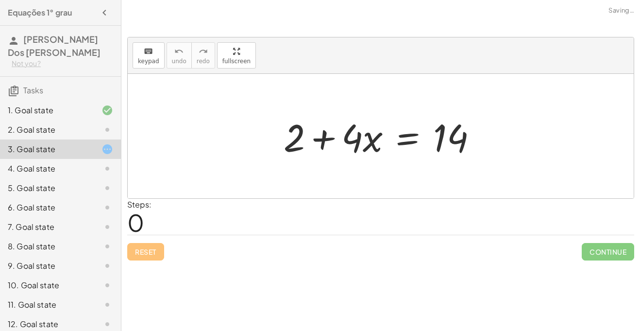
click at [71, 129] on div "2. Goal state" at bounding box center [47, 130] width 78 height 12
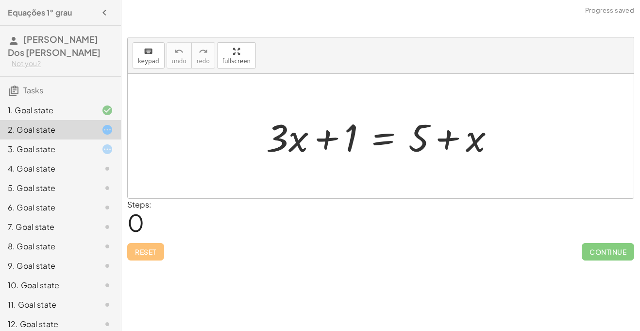
click at [76, 110] on div "1. Goal state" at bounding box center [47, 110] width 78 height 12
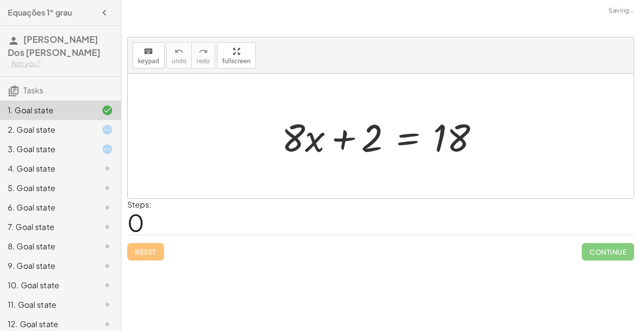
click at [70, 129] on div "2. Goal state" at bounding box center [47, 130] width 78 height 12
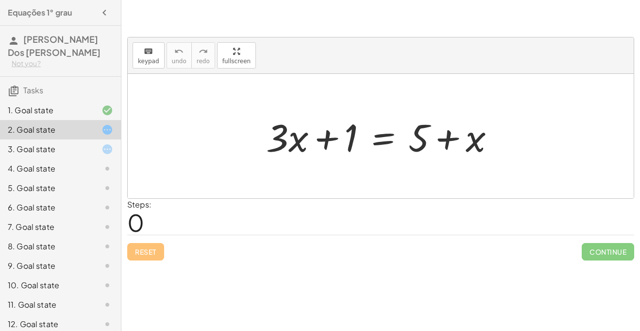
click at [79, 178] on div "3. Goal state" at bounding box center [60, 187] width 121 height 19
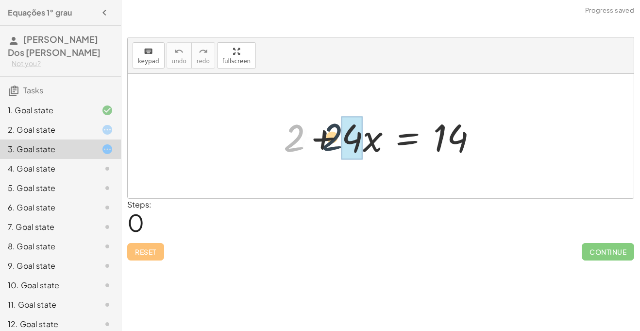
drag, startPoint x: 293, startPoint y: 145, endPoint x: 366, endPoint y: 142, distance: 73.3
click at [366, 142] on div at bounding box center [384, 136] width 211 height 50
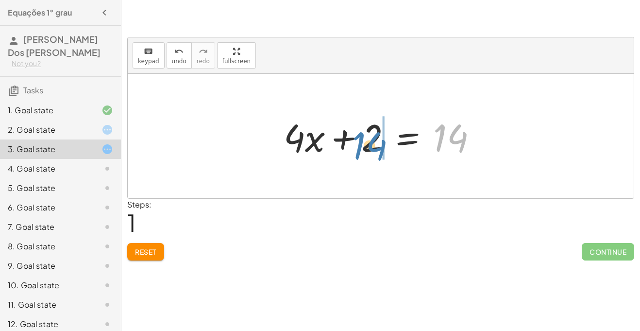
drag, startPoint x: 459, startPoint y: 147, endPoint x: 379, endPoint y: 154, distance: 80.9
click at [379, 154] on div at bounding box center [384, 136] width 211 height 50
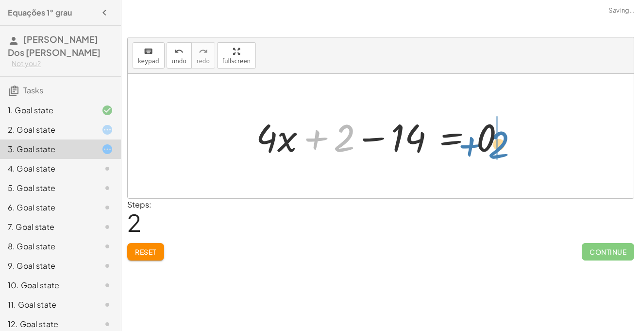
drag, startPoint x: 336, startPoint y: 147, endPoint x: 487, endPoint y: 154, distance: 151.1
click at [487, 154] on div at bounding box center [384, 136] width 266 height 50
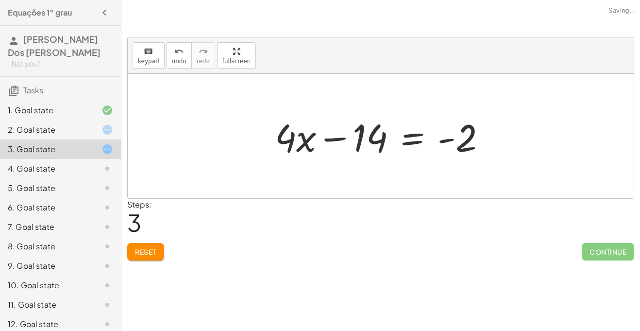
click at [134, 248] on button "Reset" at bounding box center [145, 251] width 37 height 17
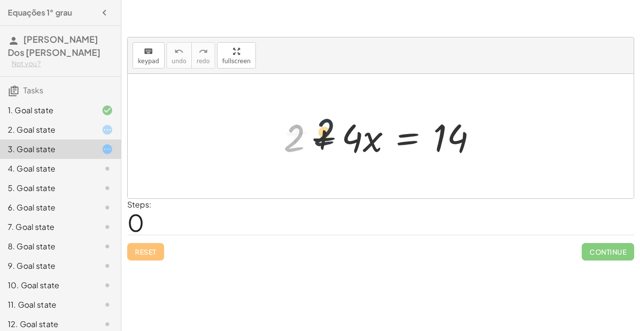
drag, startPoint x: 295, startPoint y: 139, endPoint x: 333, endPoint y: 131, distance: 39.2
click at [333, 131] on div at bounding box center [384, 136] width 211 height 50
drag, startPoint x: 287, startPoint y: 141, endPoint x: 467, endPoint y: 142, distance: 180.5
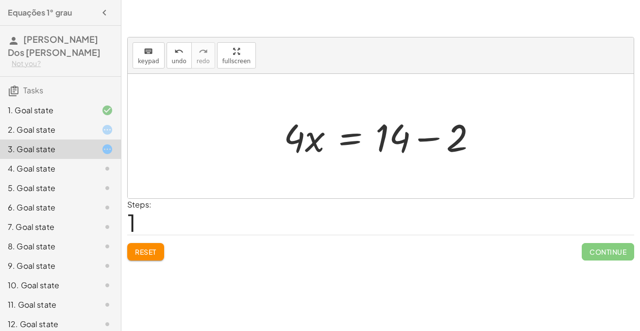
click at [422, 138] on div at bounding box center [384, 136] width 211 height 50
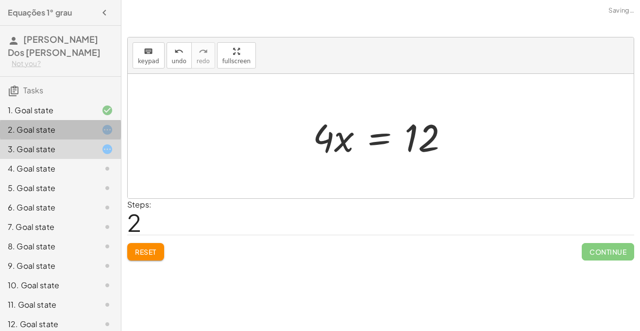
click at [72, 159] on div "2. Goal state" at bounding box center [60, 168] width 121 height 19
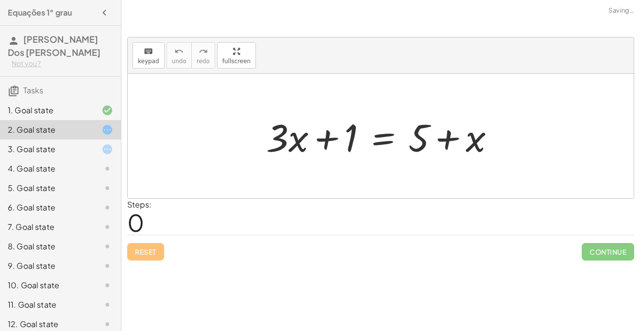
click at [72, 121] on div "2. Goal state" at bounding box center [60, 129] width 121 height 19
click at [95, 153] on div at bounding box center [99, 149] width 27 height 12
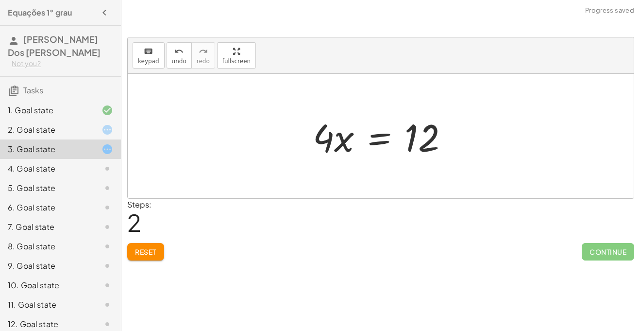
click at [378, 141] on div at bounding box center [384, 136] width 153 height 50
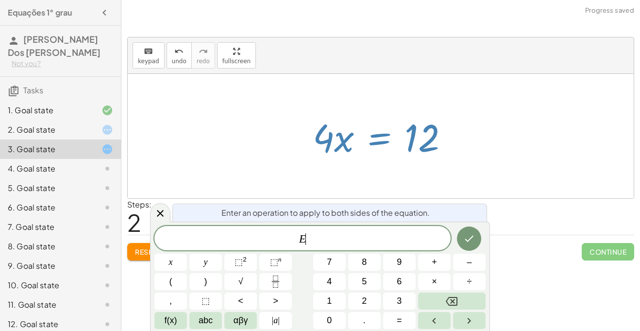
scroll to position [0, 0]
click at [332, 176] on div at bounding box center [381, 136] width 506 height 124
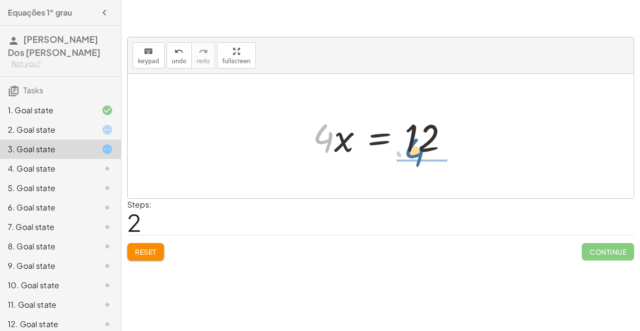
drag, startPoint x: 326, startPoint y: 142, endPoint x: 418, endPoint y: 156, distance: 93.4
click at [418, 156] on div at bounding box center [384, 136] width 153 height 50
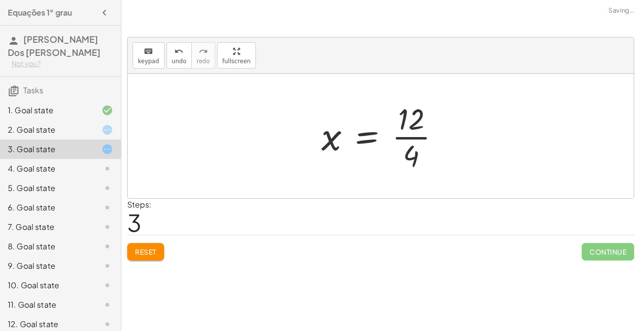
click at [415, 136] on div at bounding box center [384, 136] width 136 height 75
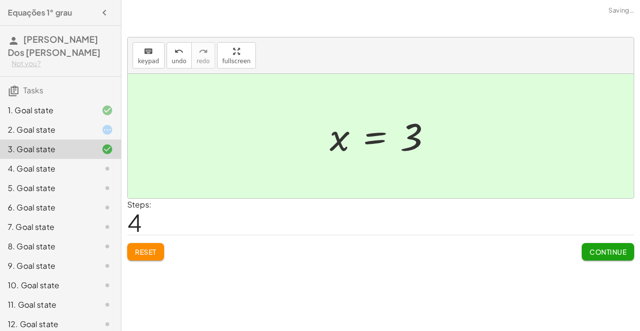
click at [91, 132] on div at bounding box center [99, 130] width 27 height 12
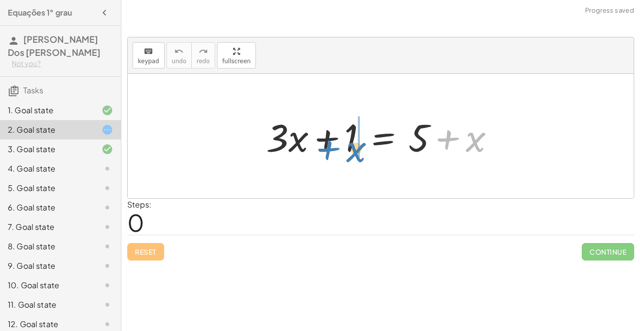
drag, startPoint x: 475, startPoint y: 146, endPoint x: 355, endPoint y: 156, distance: 119.8
click at [355, 156] on div at bounding box center [384, 136] width 246 height 50
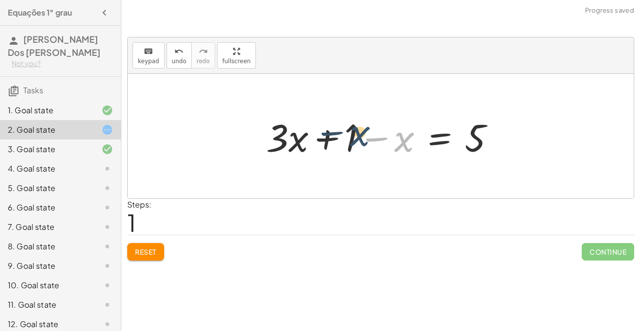
drag, startPoint x: 405, startPoint y: 148, endPoint x: 357, endPoint y: 143, distance: 48.8
click at [357, 143] on div at bounding box center [384, 136] width 246 height 50
drag, startPoint x: 405, startPoint y: 139, endPoint x: 330, endPoint y: 139, distance: 75.7
click at [330, 139] on div at bounding box center [384, 136] width 246 height 50
click at [332, 138] on div at bounding box center [384, 136] width 246 height 50
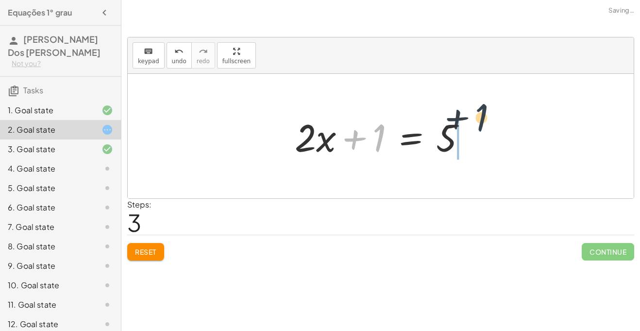
drag, startPoint x: 379, startPoint y: 141, endPoint x: 499, endPoint y: 119, distance: 122.4
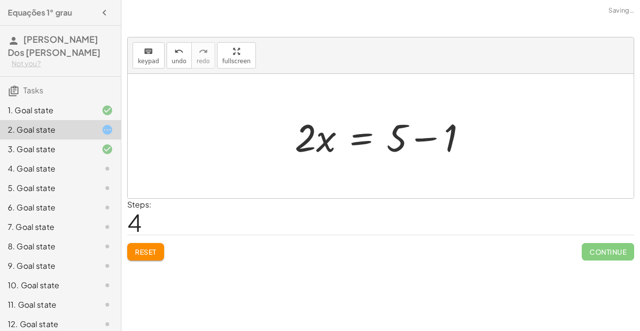
click at [424, 139] on div at bounding box center [384, 136] width 189 height 50
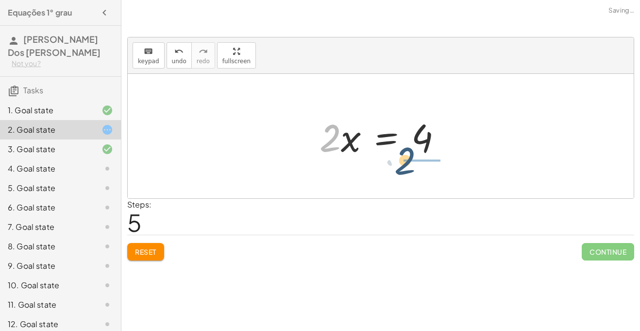
drag, startPoint x: 326, startPoint y: 139, endPoint x: 407, endPoint y: 162, distance: 83.7
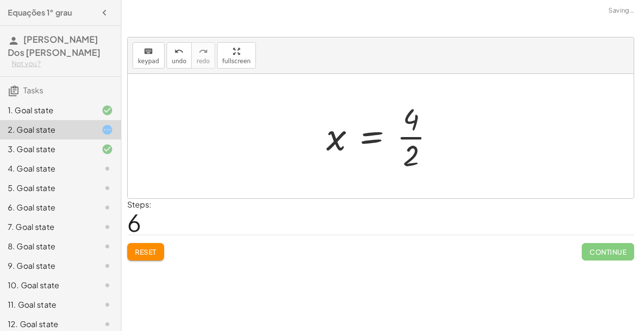
click at [417, 136] on div at bounding box center [384, 136] width 126 height 75
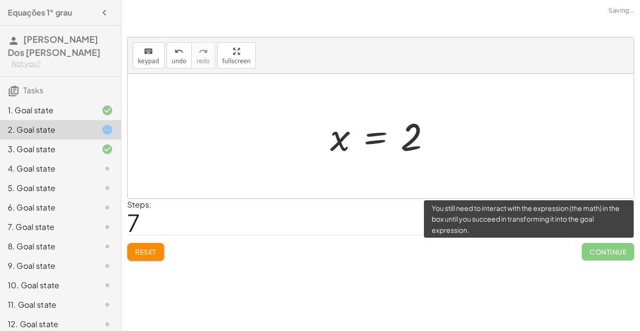
click at [612, 251] on span "Continue" at bounding box center [607, 251] width 52 height 17
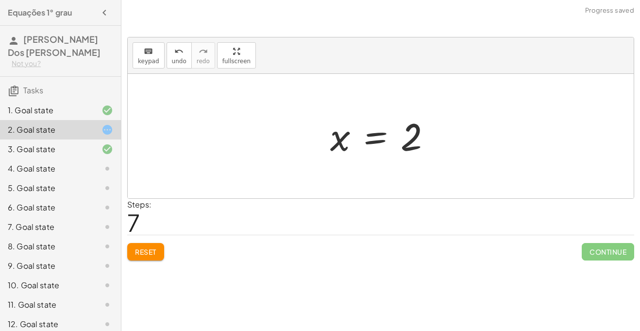
click at [86, 165] on div at bounding box center [99, 169] width 27 height 12
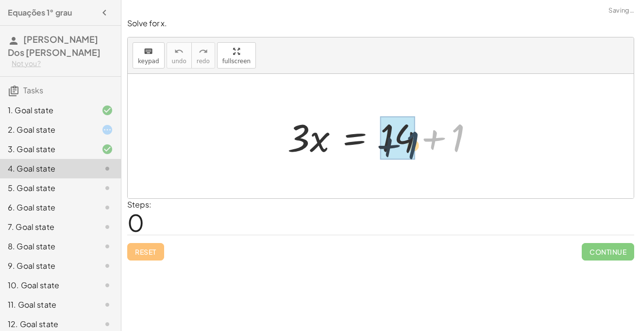
drag, startPoint x: 461, startPoint y: 132, endPoint x: 410, endPoint y: 139, distance: 51.1
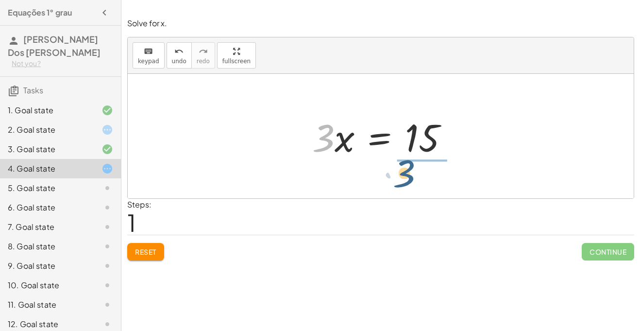
drag, startPoint x: 320, startPoint y: 144, endPoint x: 413, endPoint y: 176, distance: 97.6
click at [413, 176] on div "· 3 · x = + 14 + 1 · 3 · 3 · x = 15" at bounding box center [381, 136] width 506 height 124
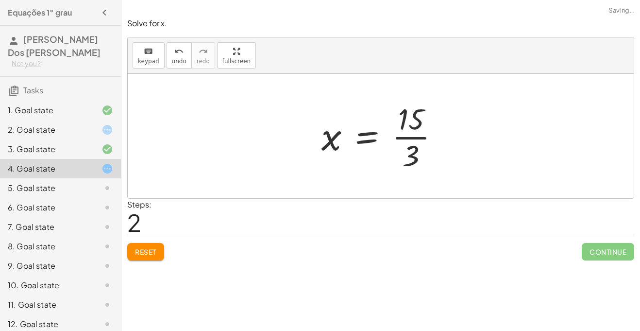
click at [416, 137] on div at bounding box center [383, 136] width 135 height 75
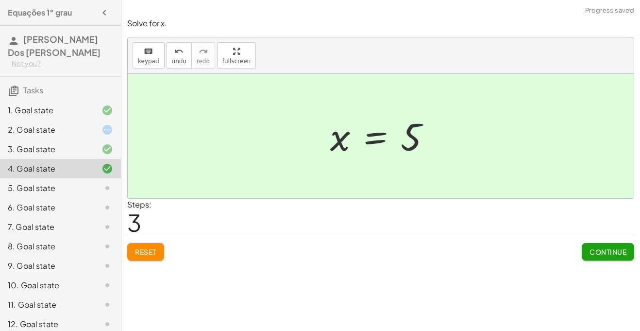
click at [60, 128] on div "2. Goal state" at bounding box center [47, 130] width 78 height 12
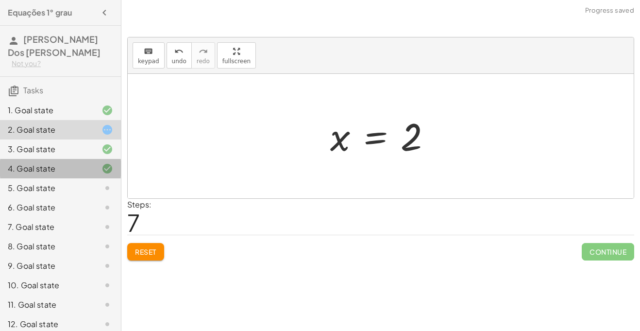
click at [73, 167] on div "4. Goal state" at bounding box center [47, 169] width 78 height 12
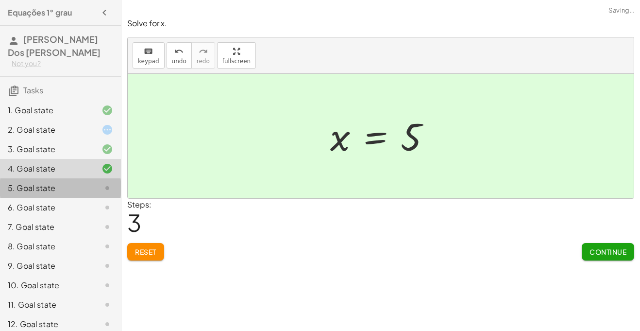
click at [64, 183] on div "5. Goal state" at bounding box center [47, 188] width 78 height 12
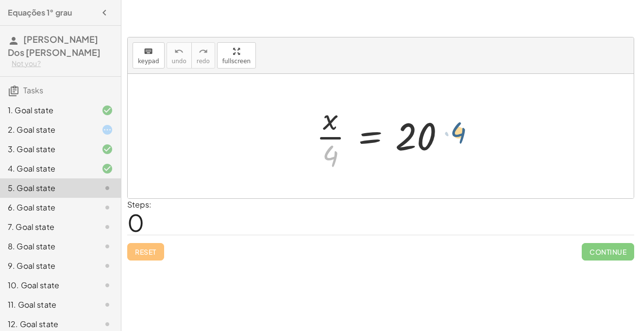
drag, startPoint x: 329, startPoint y: 154, endPoint x: 458, endPoint y: 132, distance: 131.0
drag, startPoint x: 332, startPoint y: 160, endPoint x: 436, endPoint y: 145, distance: 104.9
click at [436, 145] on div at bounding box center [404, 136] width 168 height 50
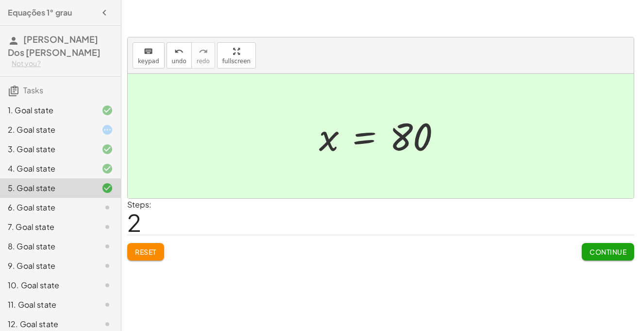
click at [594, 248] on span "Continue" at bounding box center [607, 251] width 37 height 9
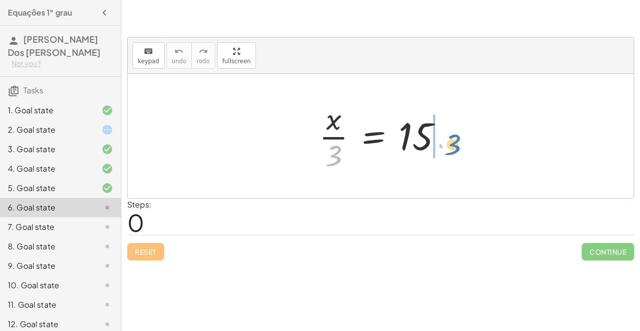
drag, startPoint x: 331, startPoint y: 155, endPoint x: 443, endPoint y: 143, distance: 111.9
click at [443, 143] on div at bounding box center [384, 136] width 141 height 75
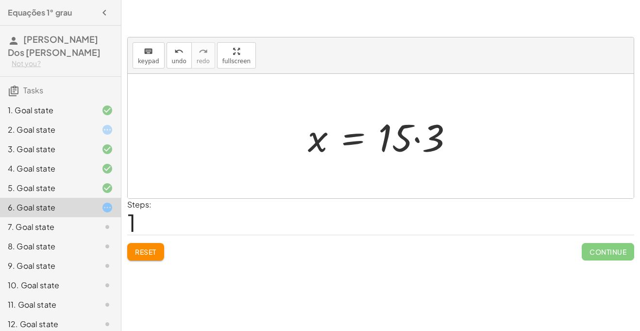
click at [415, 143] on div at bounding box center [384, 136] width 163 height 50
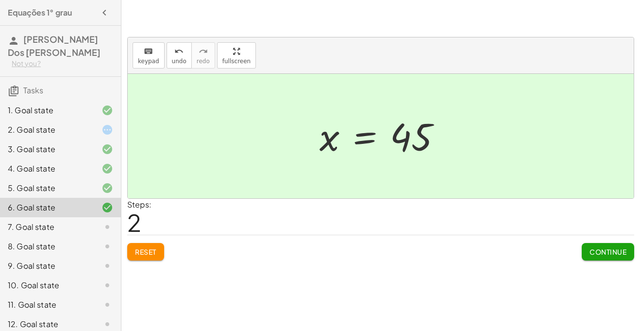
click at [605, 250] on span "Continue" at bounding box center [607, 251] width 37 height 9
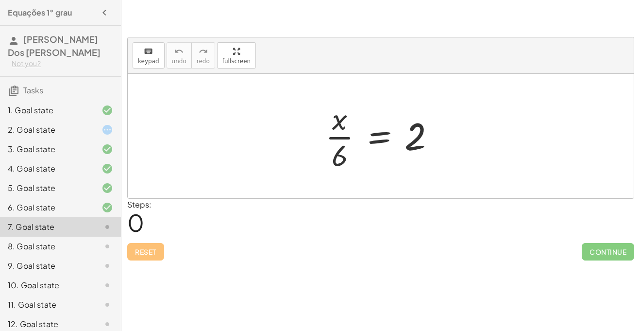
click at [337, 152] on div at bounding box center [383, 136] width 127 height 75
drag, startPoint x: 337, startPoint y: 152, endPoint x: 414, endPoint y: 156, distance: 76.3
click at [414, 156] on div at bounding box center [383, 136] width 127 height 75
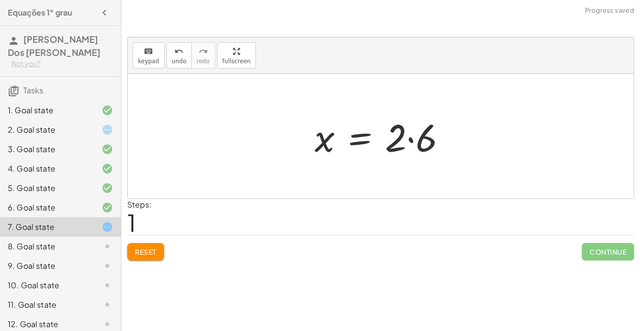
click at [412, 142] on div at bounding box center [384, 136] width 149 height 50
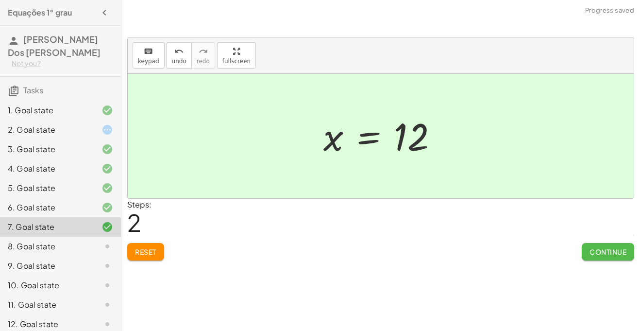
click at [585, 243] on button "Continue" at bounding box center [607, 251] width 52 height 17
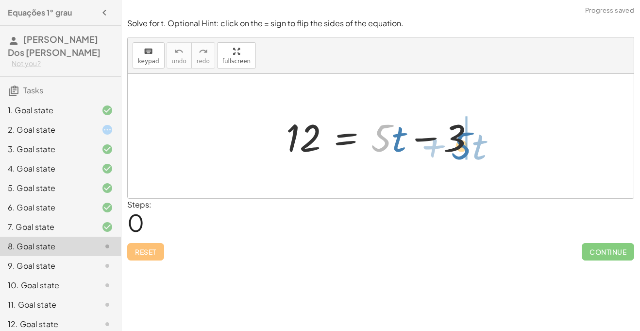
drag, startPoint x: 383, startPoint y: 139, endPoint x: 463, endPoint y: 147, distance: 80.5
click at [463, 147] on div at bounding box center [384, 136] width 206 height 50
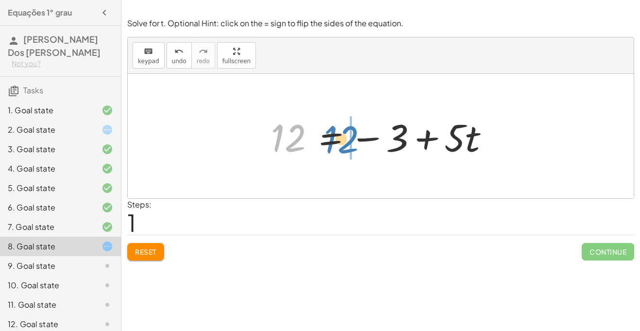
drag, startPoint x: 291, startPoint y: 146, endPoint x: 346, endPoint y: 148, distance: 54.4
click at [346, 148] on div at bounding box center [384, 136] width 236 height 50
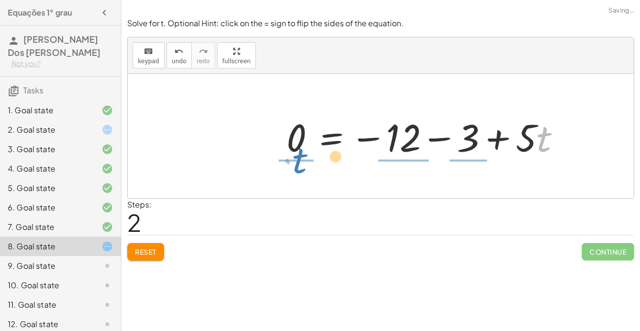
drag, startPoint x: 542, startPoint y: 138, endPoint x: 275, endPoint y: 159, distance: 267.7
click at [275, 159] on div "12 = + · 5 · t − 3 12 = − 3 + · 5 · t · t + · 5 12 = + · 5 · t − 3 0 −" at bounding box center [424, 136] width 304 height 55
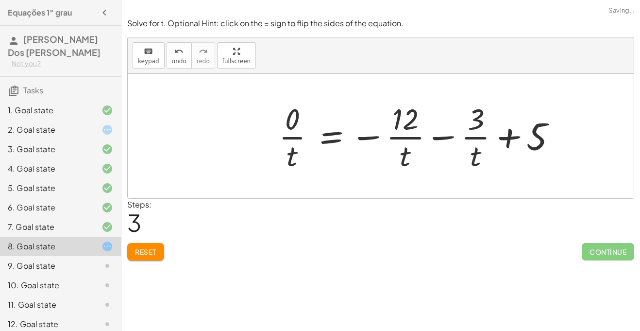
click at [156, 254] on span "Reset" at bounding box center [145, 251] width 21 height 9
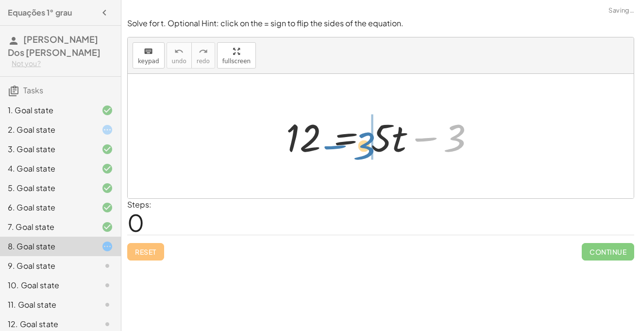
drag, startPoint x: 460, startPoint y: 142, endPoint x: 369, endPoint y: 150, distance: 91.1
click at [369, 150] on div at bounding box center [384, 136] width 206 height 50
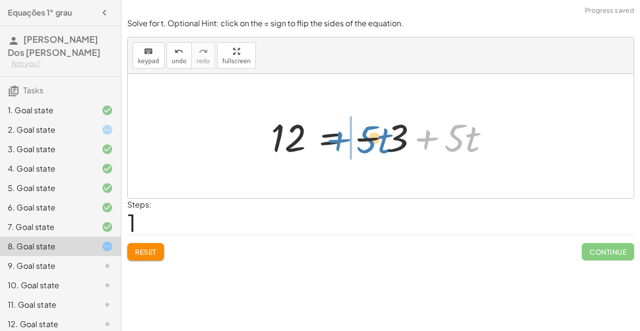
drag, startPoint x: 424, startPoint y: 134, endPoint x: 332, endPoint y: 135, distance: 91.7
click at [332, 135] on div at bounding box center [384, 136] width 236 height 50
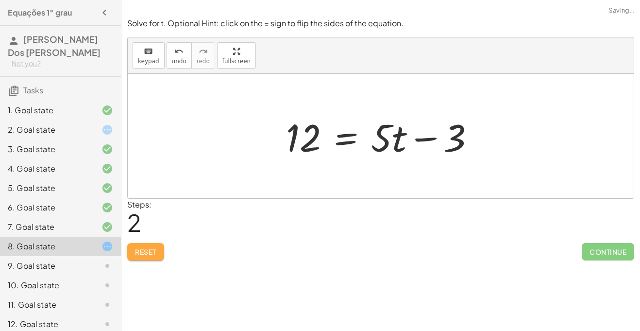
click at [145, 251] on span "Reset" at bounding box center [145, 251] width 21 height 9
click at [379, 137] on div at bounding box center [384, 136] width 206 height 50
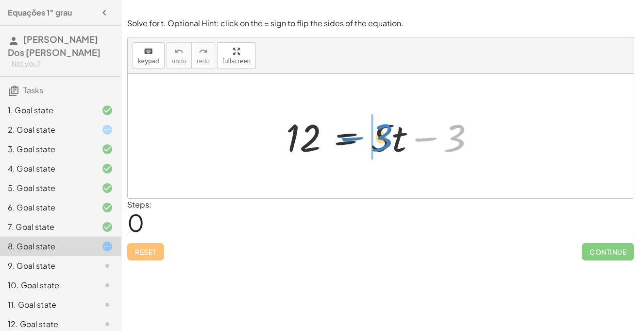
drag, startPoint x: 454, startPoint y: 145, endPoint x: 380, endPoint y: 145, distance: 74.3
click at [380, 145] on div at bounding box center [384, 136] width 206 height 50
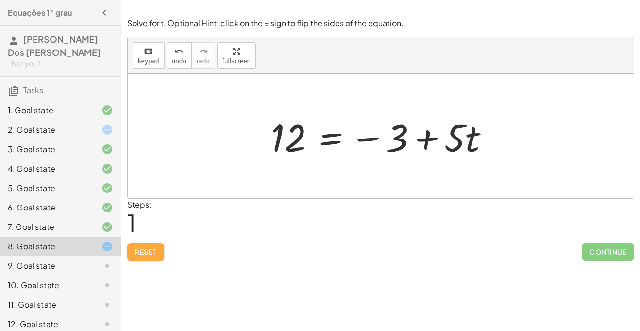
click at [147, 244] on button "Reset" at bounding box center [145, 251] width 37 height 17
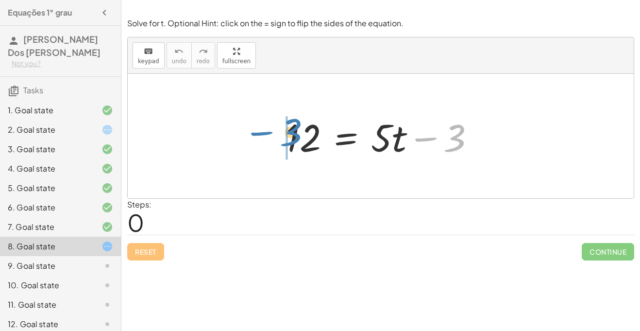
drag, startPoint x: 456, startPoint y: 138, endPoint x: 291, endPoint y: 132, distance: 164.6
click at [291, 132] on div at bounding box center [384, 136] width 206 height 50
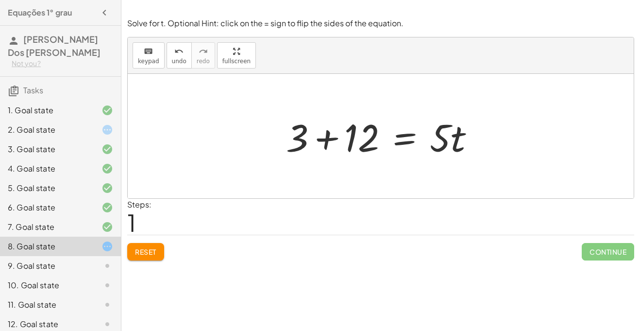
click at [321, 140] on div at bounding box center [384, 136] width 206 height 50
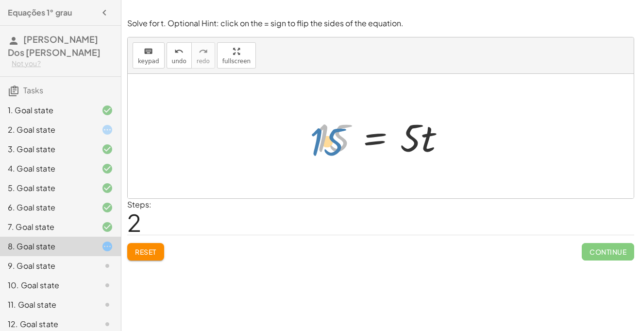
drag, startPoint x: 315, startPoint y: 143, endPoint x: 309, endPoint y: 146, distance: 6.5
click at [309, 146] on div "12 = + · 5 · t − 3 + 3 + 12 = · 5 · t 15 = · 5 · t 15" at bounding box center [380, 136] width 159 height 55
click at [380, 137] on div at bounding box center [384, 136] width 147 height 50
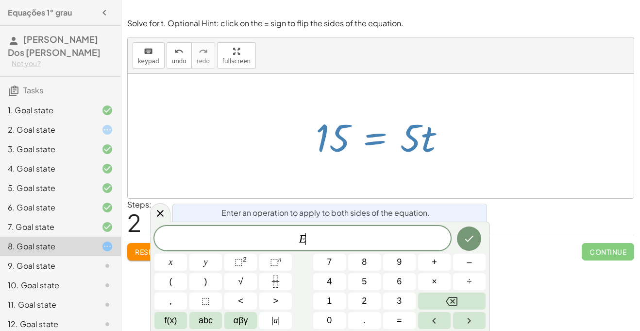
scroll to position [1, 0]
click at [156, 207] on icon at bounding box center [160, 213] width 12 height 12
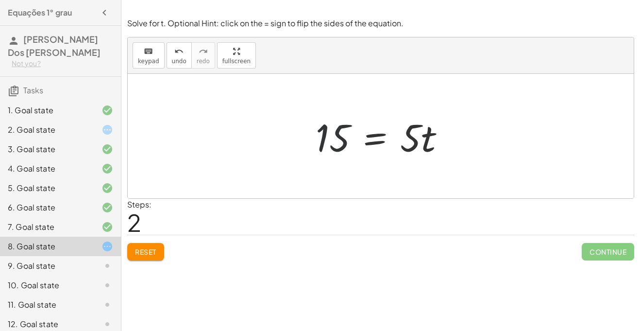
click at [337, 128] on div at bounding box center [384, 136] width 147 height 50
drag, startPoint x: 408, startPoint y: 143, endPoint x: 330, endPoint y: 157, distance: 78.9
click at [330, 157] on div at bounding box center [384, 136] width 147 height 50
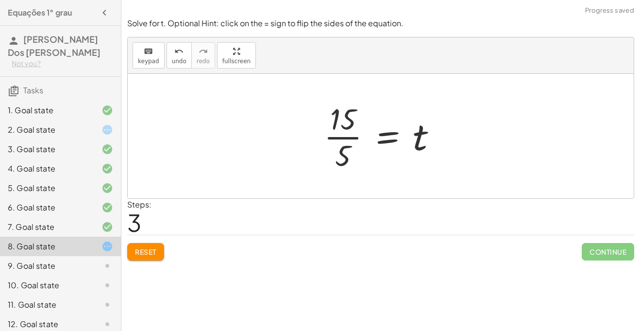
click at [345, 138] on div at bounding box center [384, 136] width 131 height 75
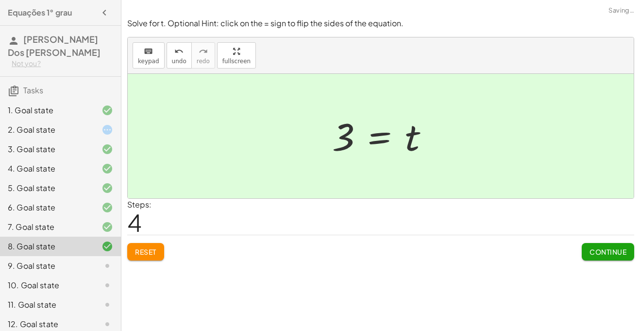
click at [599, 241] on div "Continue" at bounding box center [607, 247] width 52 height 25
click at [0, 0] on div "Solve for t. Optional Hint: click on the = sign to flip the sides of the equati…" at bounding box center [0, 0] width 0 height 0
click at [605, 255] on span "Continue" at bounding box center [607, 251] width 37 height 9
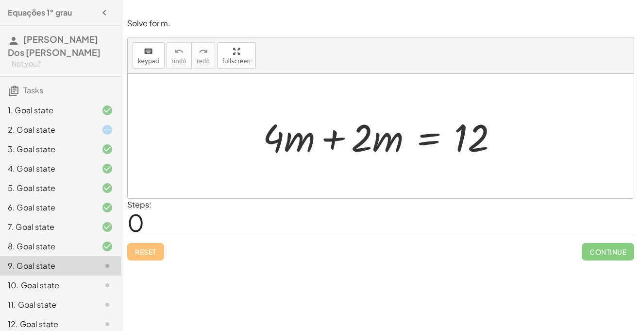
click at [306, 133] on div at bounding box center [384, 136] width 252 height 50
click at [329, 136] on div at bounding box center [384, 136] width 252 height 50
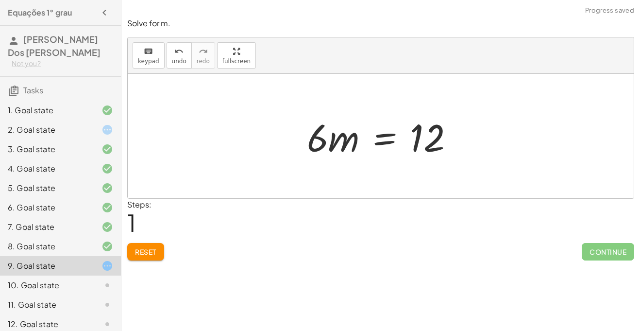
click at [379, 138] on div at bounding box center [384, 136] width 165 height 50
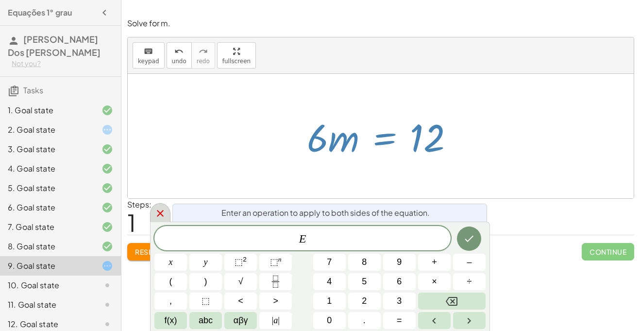
click at [163, 212] on icon at bounding box center [160, 213] width 12 height 12
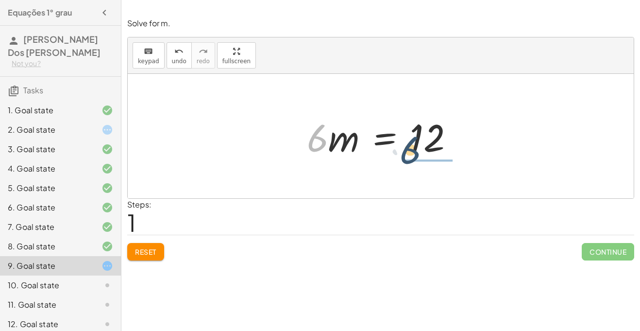
drag, startPoint x: 318, startPoint y: 144, endPoint x: 416, endPoint y: 161, distance: 99.4
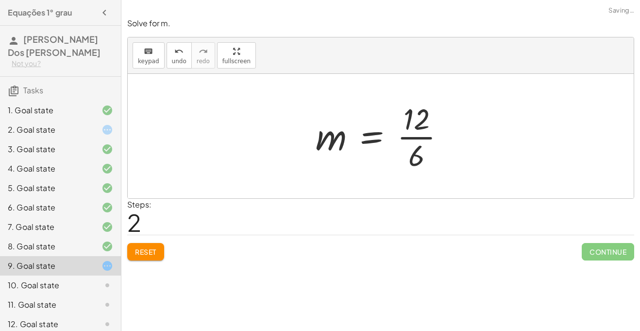
click at [420, 139] on div at bounding box center [384, 136] width 147 height 75
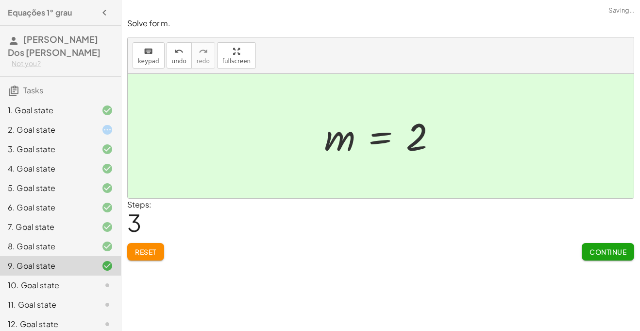
click at [631, 255] on button "Continue" at bounding box center [607, 251] width 52 height 17
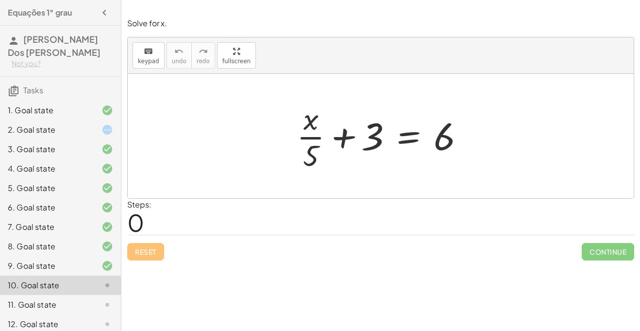
click at [56, 139] on div "1. Goal state" at bounding box center [60, 148] width 121 height 19
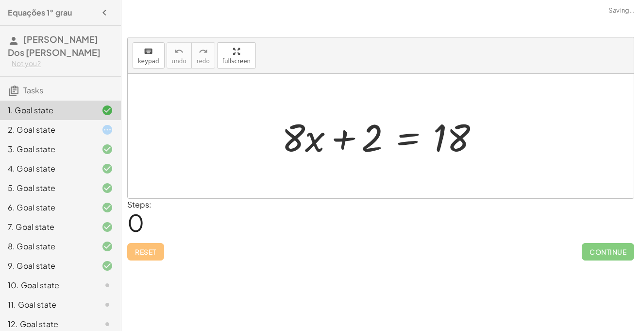
click at [59, 126] on div "2. Goal state" at bounding box center [47, 130] width 78 height 12
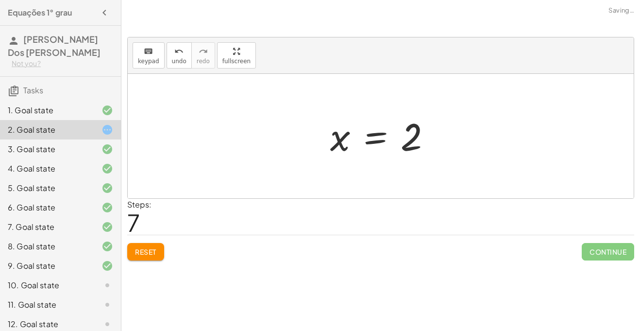
click at [61, 138] on div "2. Goal state" at bounding box center [60, 129] width 121 height 19
click at [70, 198] on div "4. Goal state" at bounding box center [60, 207] width 121 height 19
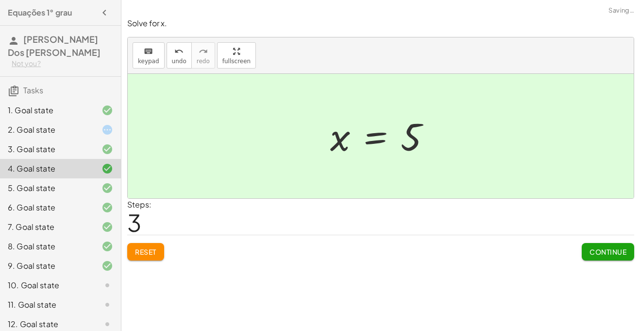
click at [66, 269] on div "9. Goal state" at bounding box center [47, 266] width 78 height 12
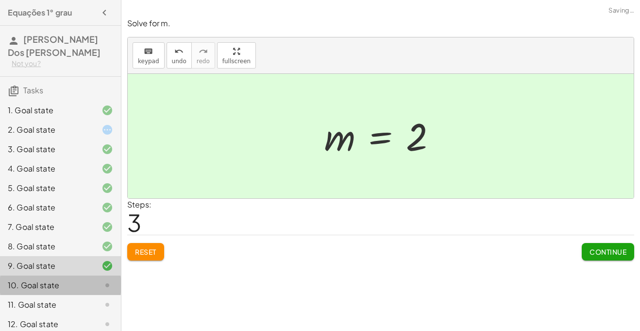
click at [71, 314] on div "10. Goal state" at bounding box center [60, 323] width 121 height 19
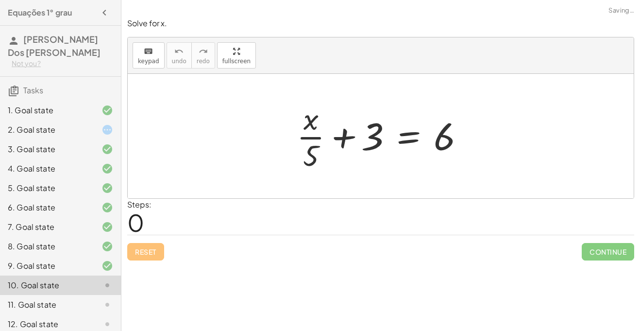
click at [346, 128] on div at bounding box center [384, 136] width 185 height 75
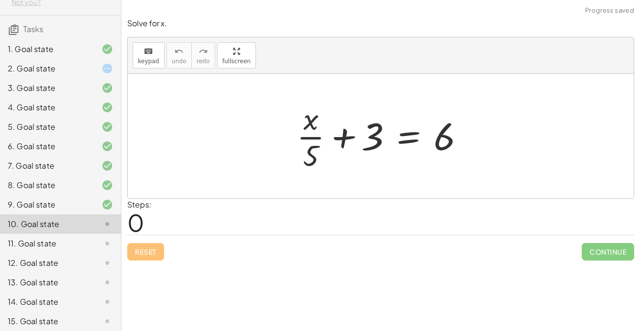
scroll to position [162, 0]
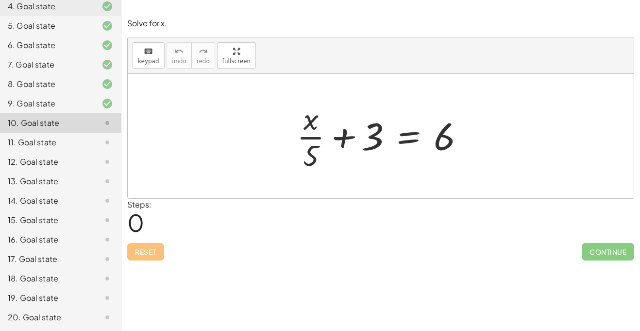
click at [70, 242] on div "16. Goal state" at bounding box center [47, 239] width 78 height 12
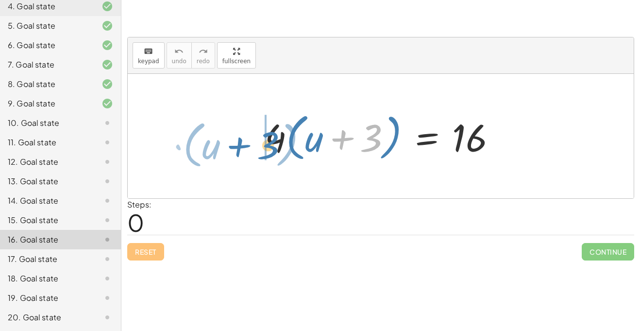
drag, startPoint x: 372, startPoint y: 137, endPoint x: 270, endPoint y: 144, distance: 101.7
click at [270, 144] on div at bounding box center [384, 136] width 249 height 56
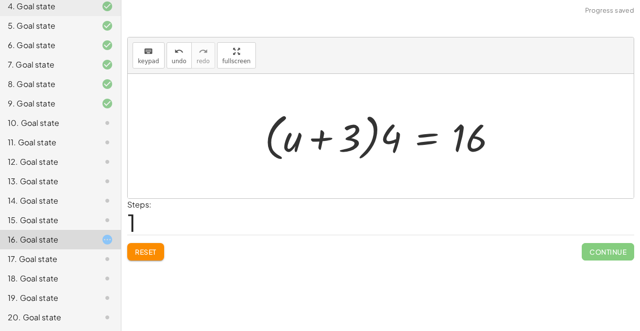
click at [321, 137] on div at bounding box center [384, 136] width 249 height 56
click at [418, 141] on div at bounding box center [384, 136] width 249 height 56
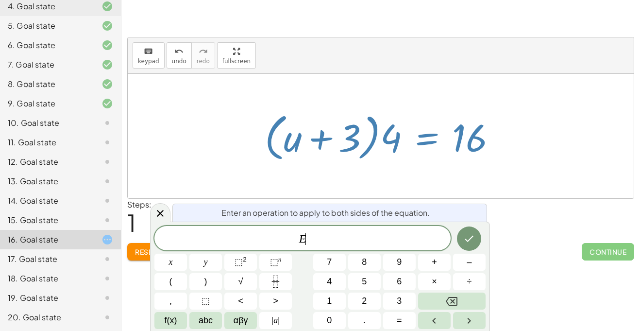
scroll to position [2, 0]
click at [470, 142] on div at bounding box center [384, 136] width 249 height 56
click at [159, 213] on icon at bounding box center [160, 213] width 7 height 7
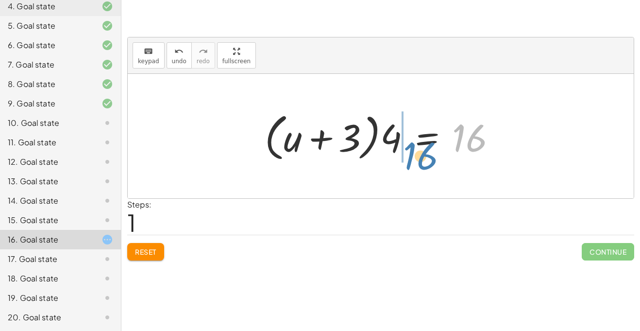
drag, startPoint x: 474, startPoint y: 148, endPoint x: 424, endPoint y: 165, distance: 52.8
click at [424, 165] on div "· 4 · ( + u + 3 ) = 16 16 · 4 · ( + u + 3 ) = 16" at bounding box center [380, 136] width 261 height 61
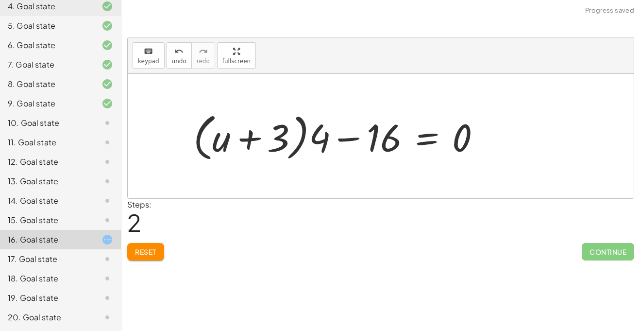
click at [344, 140] on div at bounding box center [340, 136] width 305 height 56
drag, startPoint x: 281, startPoint y: 134, endPoint x: 322, endPoint y: 142, distance: 41.6
click at [322, 142] on div at bounding box center [340, 136] width 305 height 56
drag, startPoint x: 283, startPoint y: 144, endPoint x: 366, endPoint y: 148, distance: 83.5
click at [366, 148] on div at bounding box center [340, 136] width 305 height 56
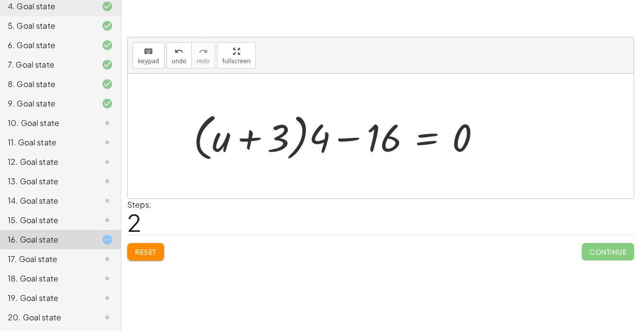
click at [351, 142] on div at bounding box center [340, 136] width 305 height 56
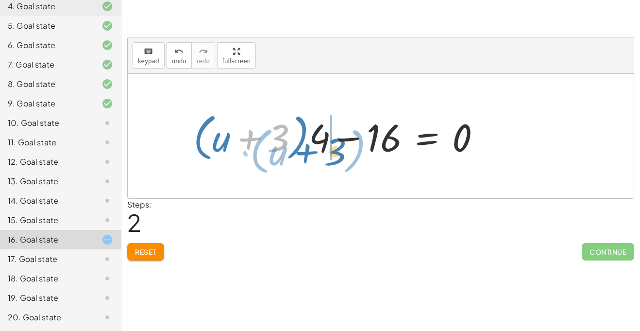
drag, startPoint x: 286, startPoint y: 142, endPoint x: 344, endPoint y: 156, distance: 59.4
click at [344, 156] on div at bounding box center [340, 136] width 305 height 56
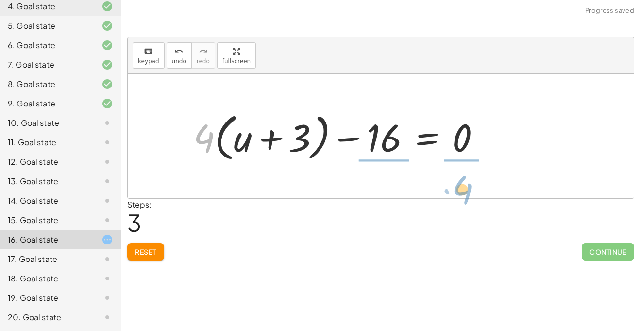
drag, startPoint x: 195, startPoint y: 132, endPoint x: 452, endPoint y: 183, distance: 262.7
click at [452, 183] on div "· 4 · ( + u + 3 ) = 16 · ( + u + 3 ) · 4 = 16 + · ( + u + 3 ) · 4 − 16 = 0 · 4 …" at bounding box center [381, 136] width 506 height 124
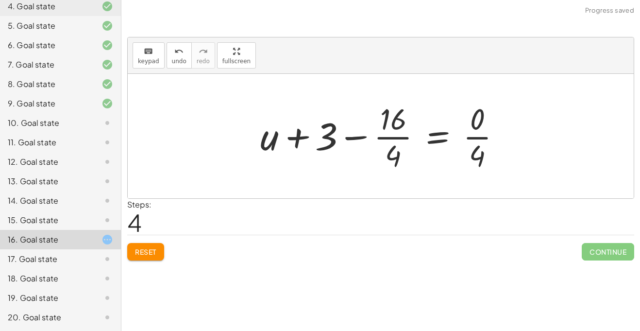
click at [436, 143] on div at bounding box center [384, 136] width 258 height 75
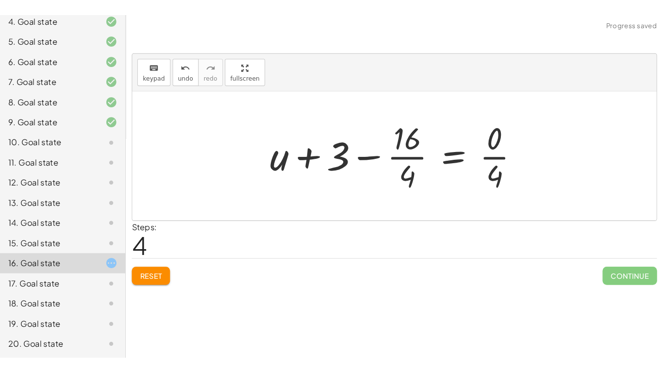
scroll to position [2, 0]
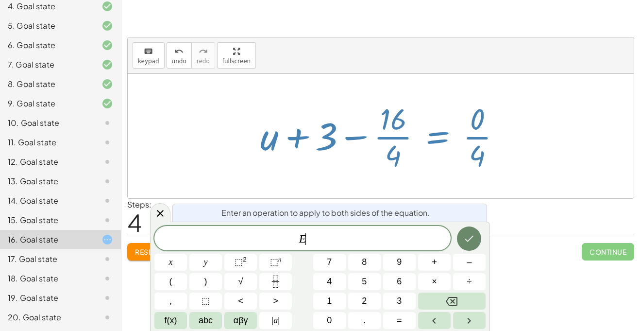
click at [474, 239] on icon "Done" at bounding box center [469, 238] width 12 height 12
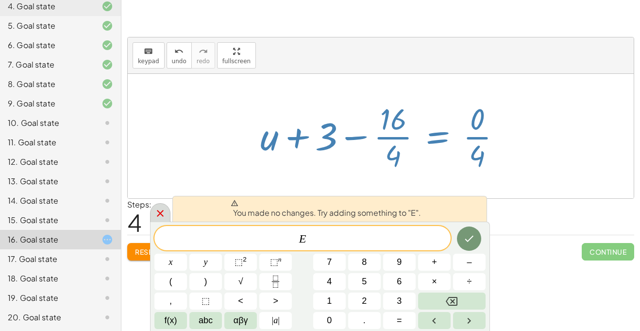
click at [163, 215] on icon at bounding box center [160, 213] width 12 height 12
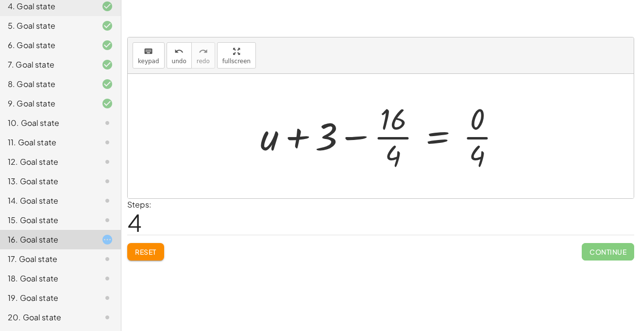
click at [143, 250] on span "Reset" at bounding box center [145, 251] width 21 height 9
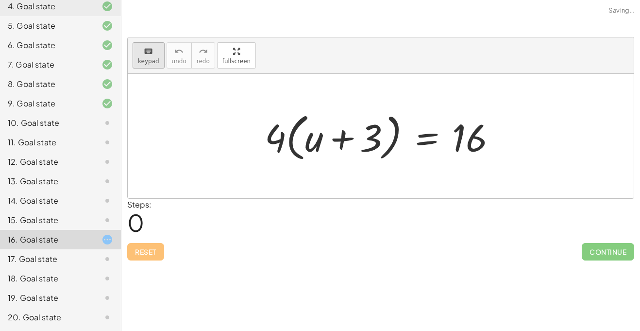
click at [150, 45] on div "keyboard" at bounding box center [148, 51] width 21 height 12
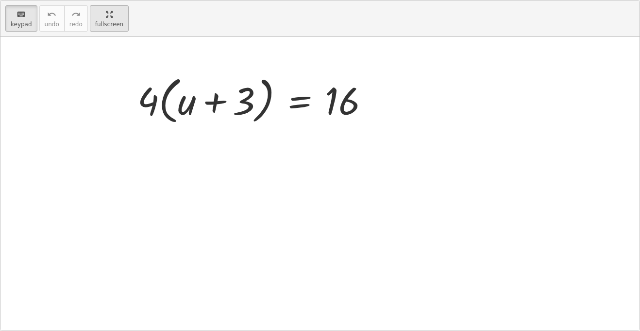
click at [237, 108] on div "keyboard keypad undo undo redo redo fullscreen · 4 · ( + u + 3 ) = 16 ×" at bounding box center [319, 165] width 639 height 330
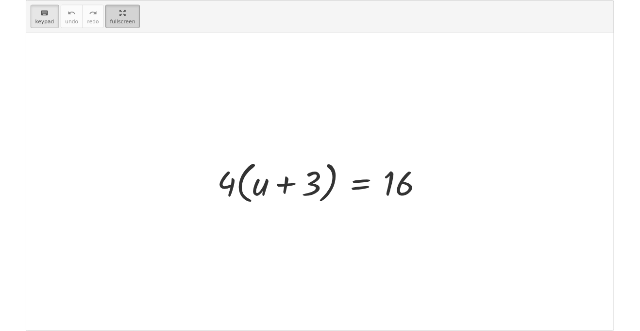
scroll to position [120, 0]
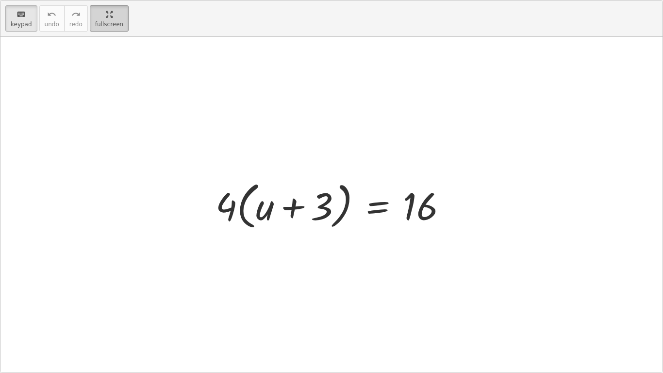
click at [115, 25] on span "fullscreen" at bounding box center [109, 24] width 28 height 7
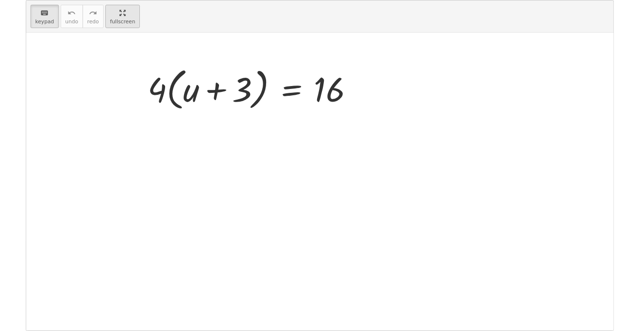
scroll to position [162, 0]
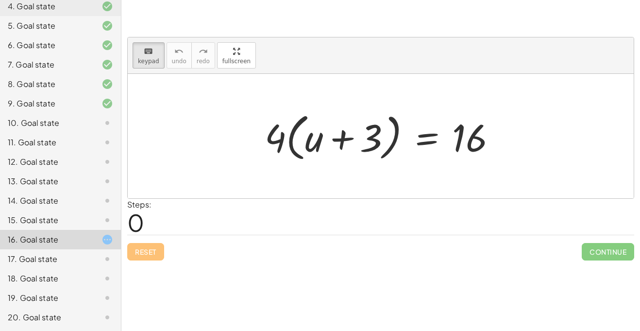
click at [30, 99] on div "9. Goal state" at bounding box center [47, 104] width 78 height 12
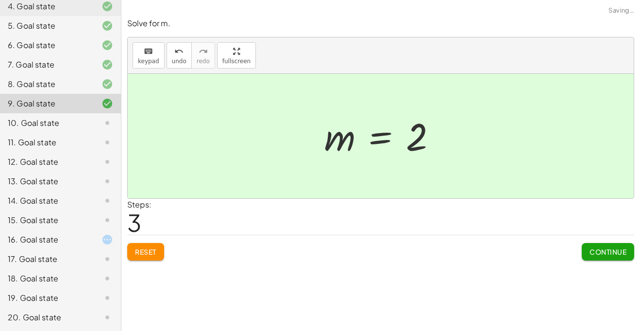
click at [44, 82] on div "8. Goal state" at bounding box center [47, 84] width 78 height 12
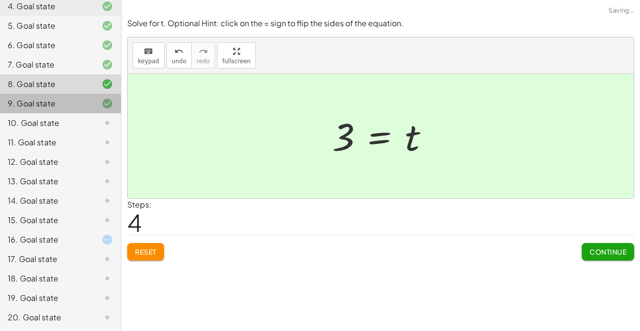
click at [37, 132] on div "9. Goal state" at bounding box center [60, 141] width 121 height 19
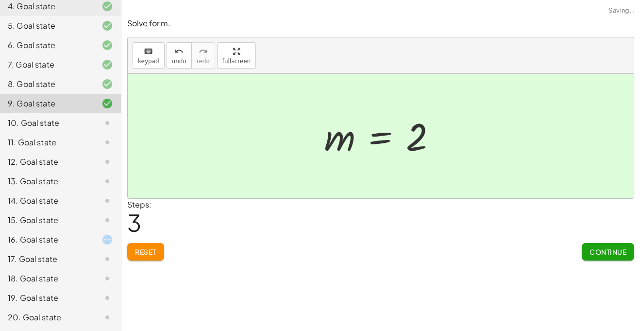
click at [47, 118] on div "10. Goal state" at bounding box center [47, 123] width 78 height 12
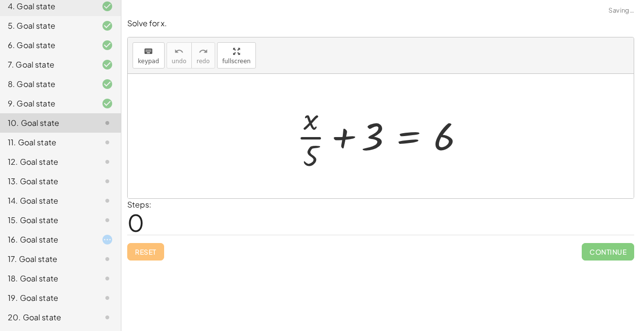
click at [343, 134] on div at bounding box center [384, 136] width 185 height 75
click at [87, 98] on div at bounding box center [99, 104] width 27 height 12
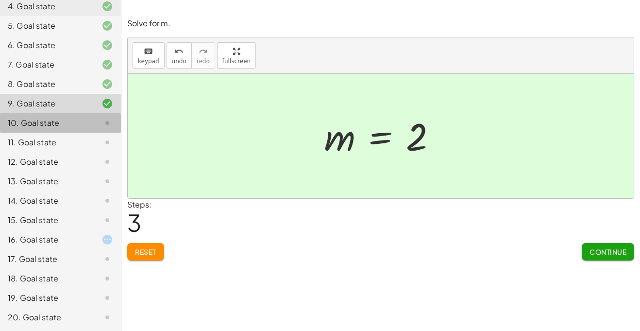
click at [102, 126] on icon at bounding box center [107, 123] width 12 height 12
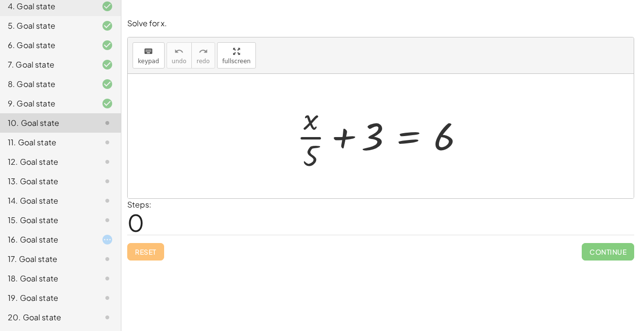
click at [12, 330] on div "1. Goal state 2. Goal state 3. Goal state 4. Goal state 5. Goal state 6. Goal s…" at bounding box center [60, 132] width 121 height 396
click at [0, 330] on div "1. Goal state 2. Goal state 3. Goal state 4. Goal state 5. Goal state 6. Goal s…" at bounding box center [60, 132] width 121 height 396
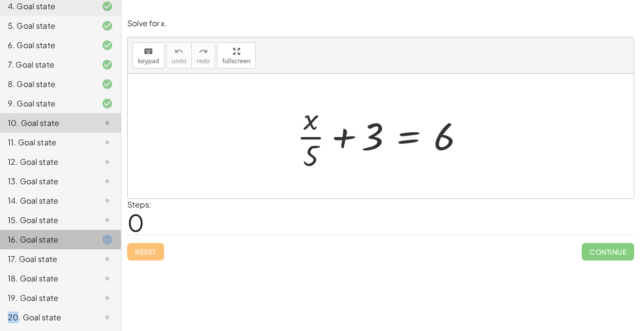
click at [109, 243] on icon at bounding box center [107, 239] width 12 height 12
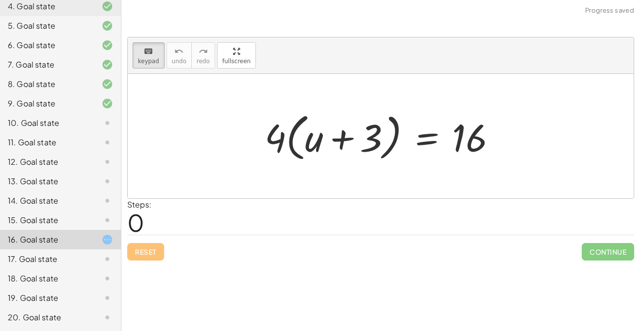
click at [72, 120] on div "10. Goal state" at bounding box center [47, 123] width 78 height 12
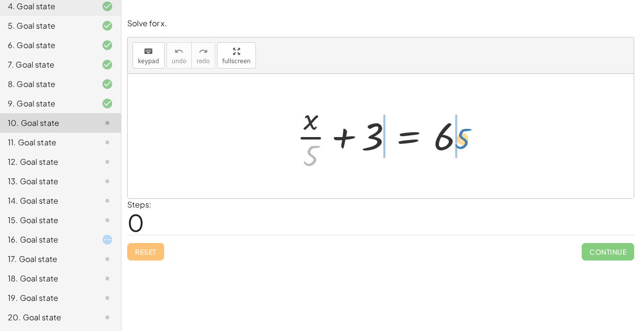
drag, startPoint x: 310, startPoint y: 159, endPoint x: 464, endPoint y: 144, distance: 155.1
click at [464, 144] on div at bounding box center [384, 136] width 185 height 75
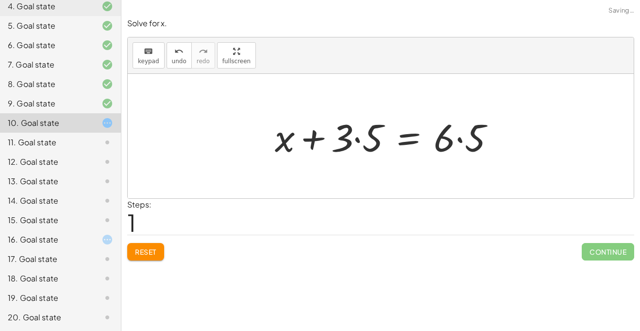
click at [462, 142] on div at bounding box center [388, 136] width 237 height 50
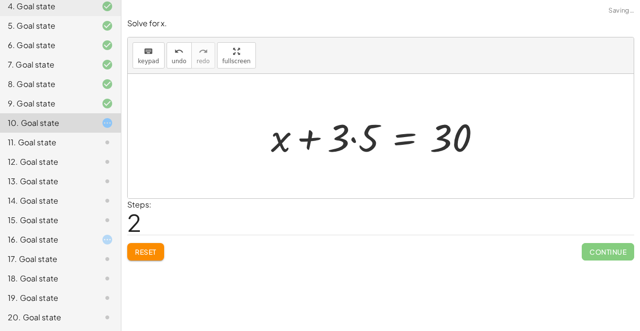
click at [359, 140] on div at bounding box center [379, 136] width 227 height 50
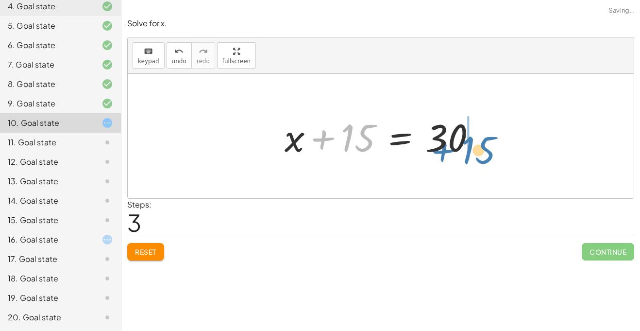
drag, startPoint x: 355, startPoint y: 140, endPoint x: 475, endPoint y: 152, distance: 121.0
click at [475, 152] on div at bounding box center [384, 136] width 209 height 50
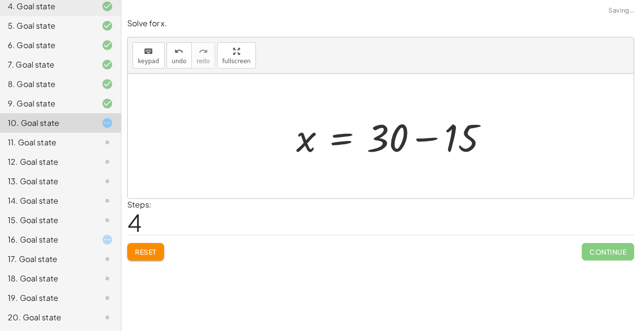
click at [463, 134] on div at bounding box center [395, 136] width 209 height 50
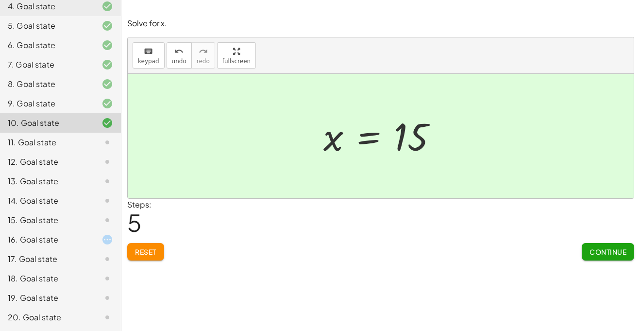
click at [40, 140] on div "11. Goal state" at bounding box center [47, 142] width 78 height 12
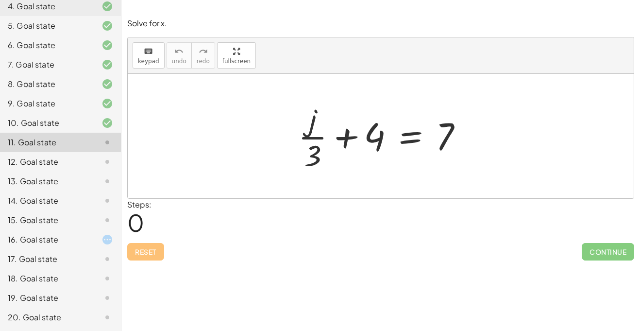
click at [39, 294] on div "19. Goal state" at bounding box center [47, 298] width 78 height 12
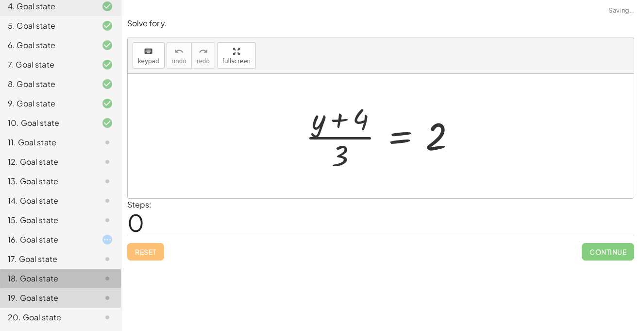
click at [50, 282] on div "18. Goal state" at bounding box center [47, 278] width 78 height 12
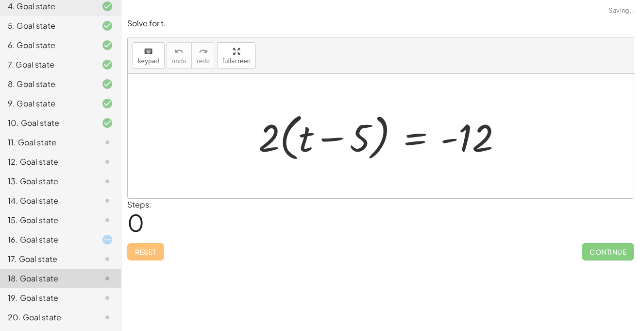
click at [96, 243] on div at bounding box center [99, 239] width 27 height 12
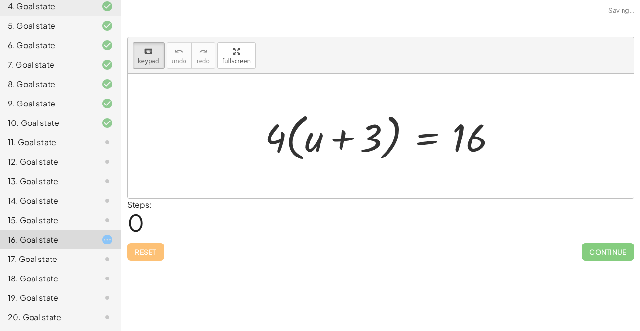
click at [56, 191] on div "12. Goal state" at bounding box center [60, 200] width 121 height 19
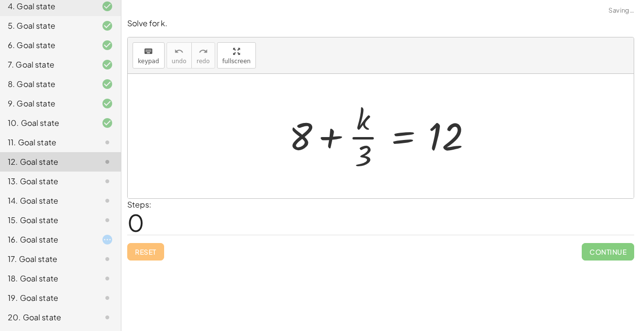
click at [50, 210] on div "13. Goal state" at bounding box center [60, 219] width 121 height 19
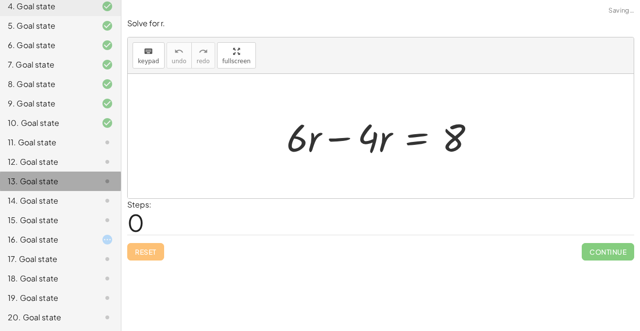
click at [50, 187] on div "13. Goal state" at bounding box center [60, 180] width 121 height 19
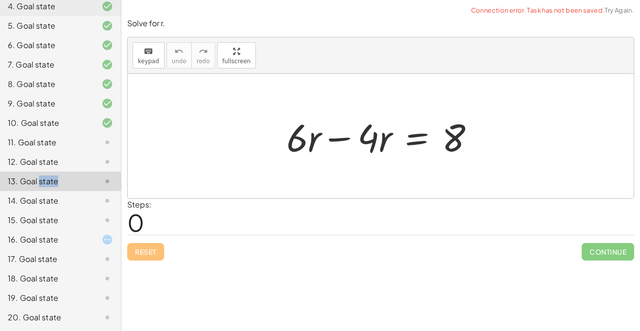
scroll to position [0, 0]
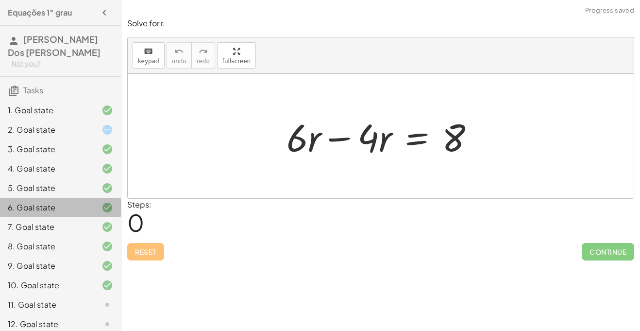
click at [91, 212] on div at bounding box center [99, 207] width 27 height 12
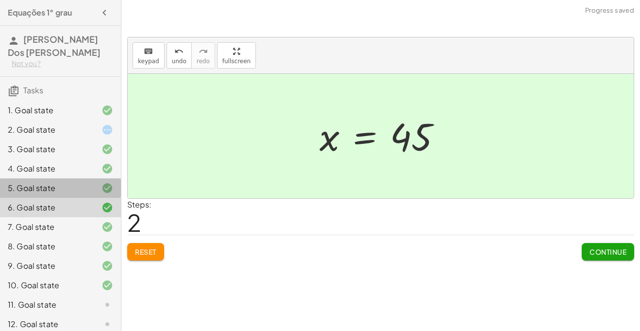
click at [82, 183] on div "5. Goal state" at bounding box center [47, 188] width 78 height 12
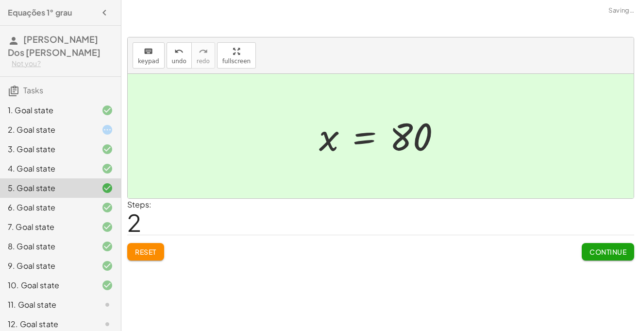
click at [101, 133] on icon at bounding box center [107, 130] width 12 height 12
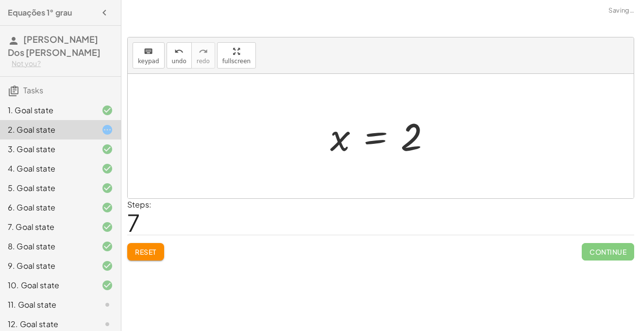
click at [100, 138] on div "2. Goal state" at bounding box center [60, 129] width 121 height 19
click at [91, 198] on div "4. Goal state" at bounding box center [60, 207] width 121 height 19
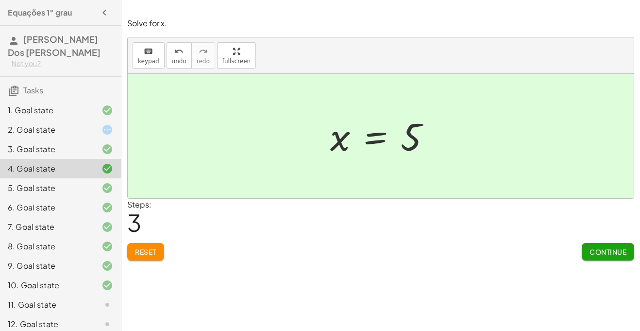
click at [140, 252] on span "Reset" at bounding box center [145, 251] width 21 height 9
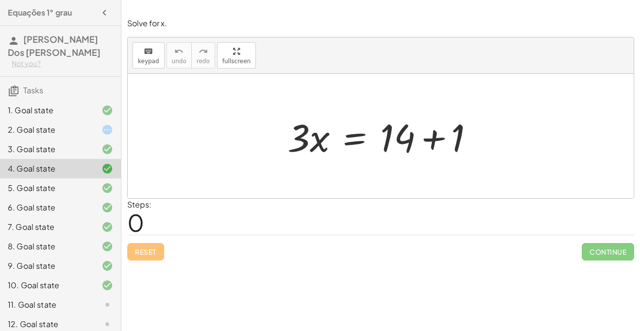
click at [457, 144] on div at bounding box center [384, 136] width 204 height 50
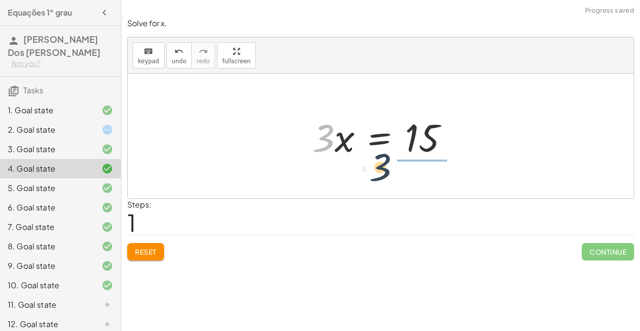
drag, startPoint x: 319, startPoint y: 136, endPoint x: 449, endPoint y: 169, distance: 133.7
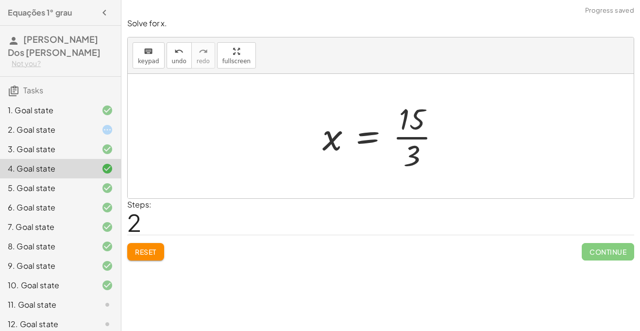
click at [419, 140] on div at bounding box center [384, 136] width 135 height 75
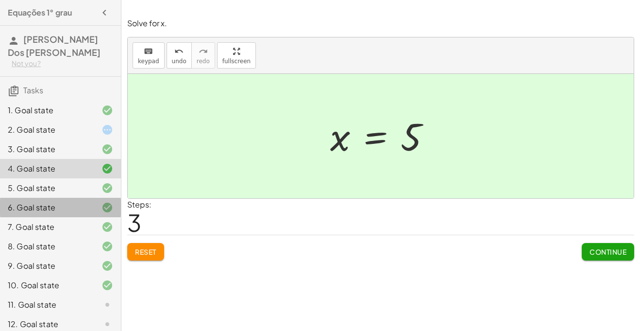
click at [51, 236] on div "6. Goal state" at bounding box center [60, 245] width 121 height 19
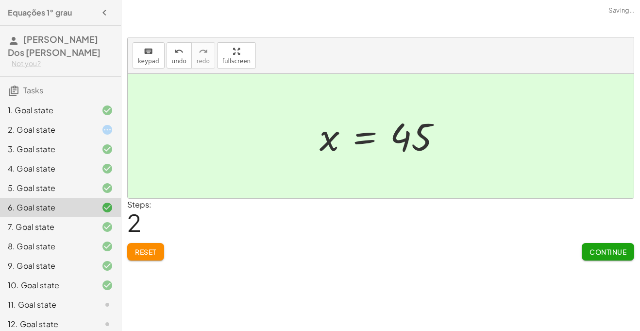
click at [51, 217] on div "5. Goal state" at bounding box center [60, 226] width 121 height 19
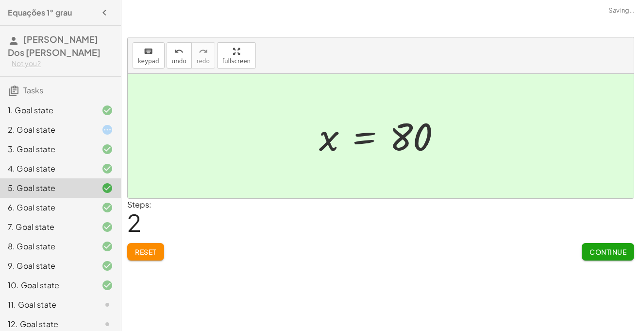
click at [142, 246] on button "Reset" at bounding box center [145, 251] width 37 height 17
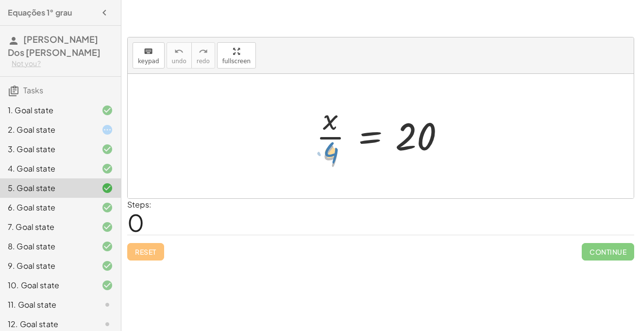
click at [328, 149] on div at bounding box center [384, 136] width 147 height 75
click at [324, 139] on div at bounding box center [384, 136] width 147 height 75
drag, startPoint x: 331, startPoint y: 149, endPoint x: 428, endPoint y: 165, distance: 98.3
click at [428, 165] on div at bounding box center [384, 136] width 147 height 75
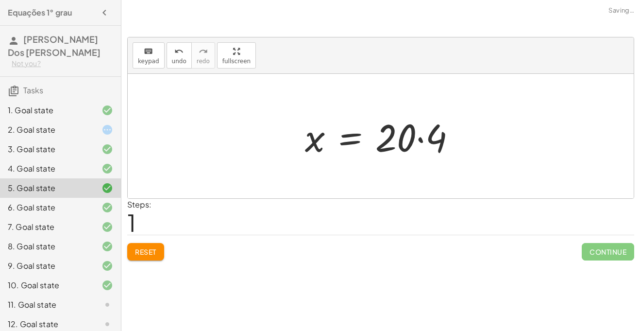
click at [419, 142] on div at bounding box center [384, 136] width 168 height 50
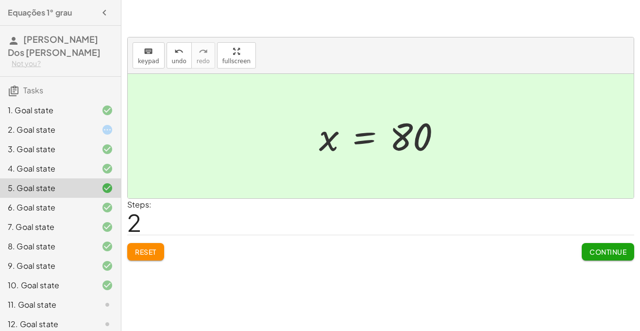
click at [61, 206] on div "6. Goal state" at bounding box center [47, 207] width 78 height 12
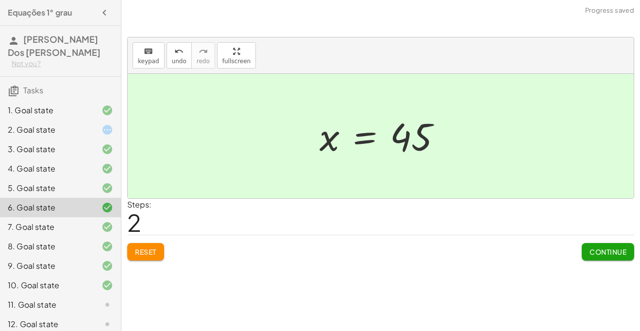
click at [61, 244] on div "8. Goal state" at bounding box center [47, 246] width 78 height 12
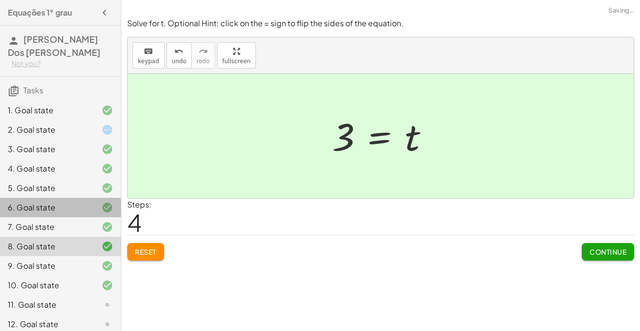
click at [65, 236] on div "6. Goal state" at bounding box center [60, 245] width 121 height 19
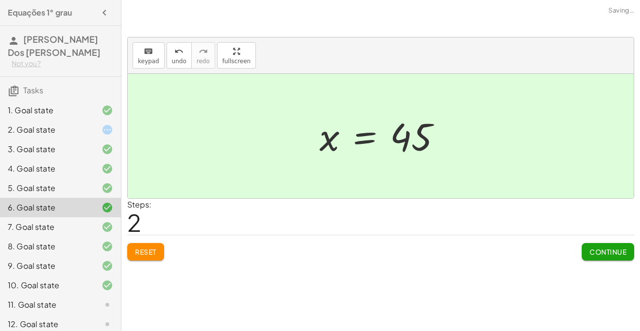
click at [69, 229] on div "7. Goal state" at bounding box center [47, 227] width 78 height 12
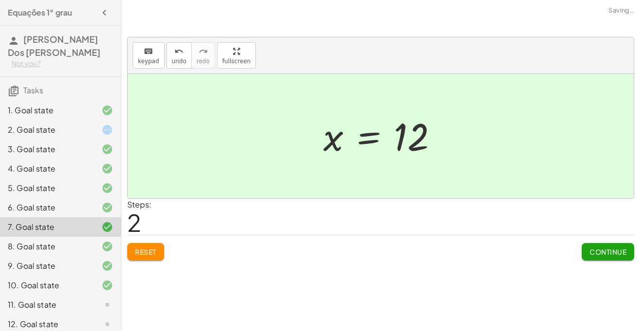
click at [70, 212] on div "6. Goal state" at bounding box center [47, 207] width 78 height 12
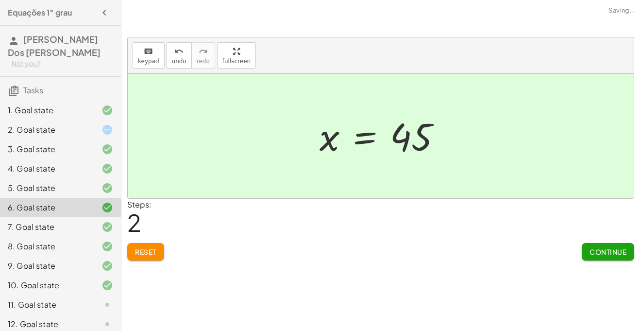
click at [136, 247] on span "Reset" at bounding box center [145, 251] width 21 height 9
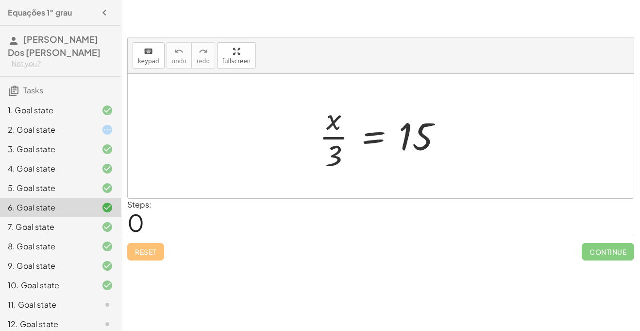
click at [67, 98] on div "1. Goal state 2. Goal state 3. Goal state 4. Goal state 5. Goal state 6. Goal s…" at bounding box center [60, 295] width 121 height 396
click at [73, 106] on div "1. Goal state" at bounding box center [47, 110] width 78 height 12
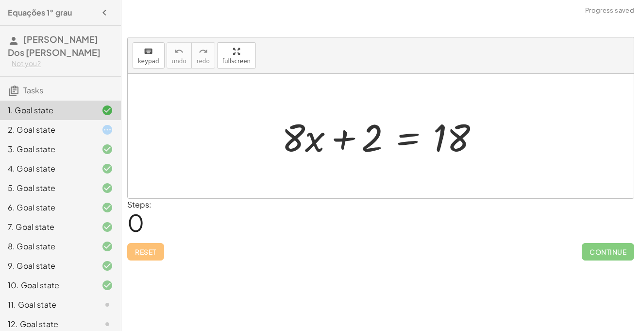
click at [33, 178] on div "3. Goal state" at bounding box center [60, 187] width 121 height 19
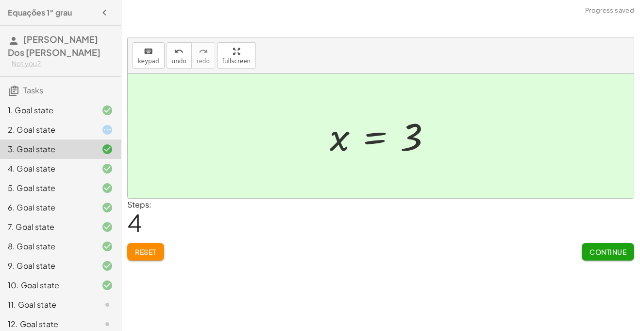
click at [148, 252] on span "Reset" at bounding box center [145, 251] width 21 height 9
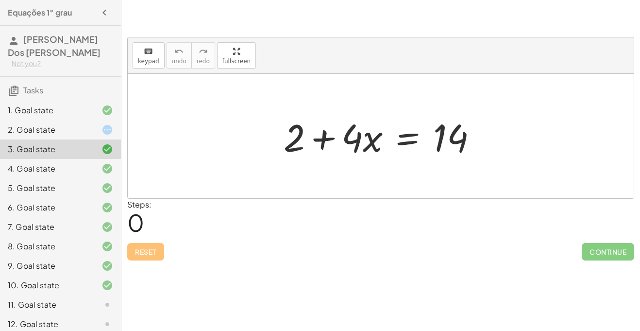
click at [320, 145] on div at bounding box center [384, 136] width 211 height 50
click at [378, 148] on div at bounding box center [384, 136] width 211 height 50
click at [398, 143] on div at bounding box center [384, 136] width 211 height 50
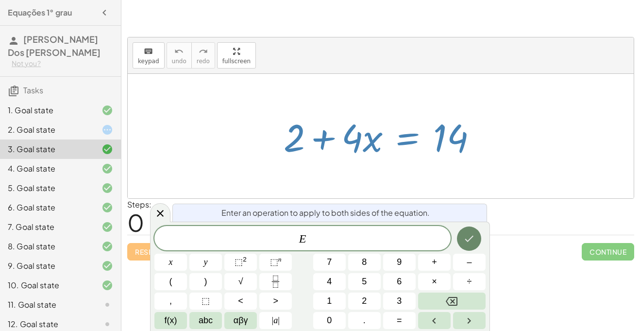
click at [464, 239] on icon "Done" at bounding box center [469, 238] width 12 height 12
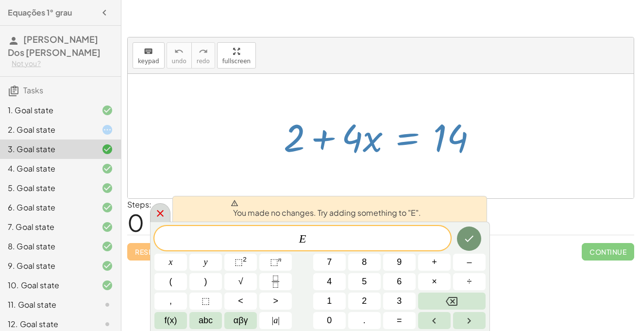
click at [153, 214] on div at bounding box center [160, 212] width 20 height 19
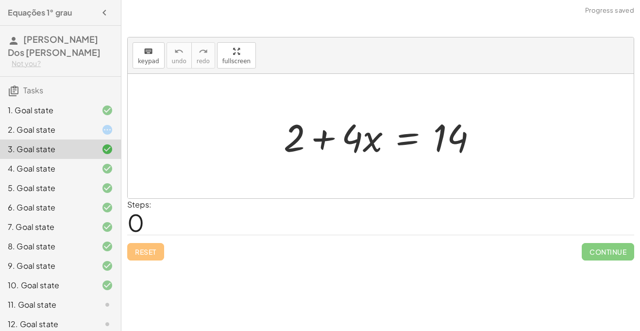
click at [197, 72] on div "keyboard keypad undo undo redo redo fullscreen" at bounding box center [381, 55] width 506 height 36
drag, startPoint x: 296, startPoint y: 145, endPoint x: 447, endPoint y: 153, distance: 151.2
click at [447, 153] on div at bounding box center [384, 136] width 211 height 50
click at [61, 108] on div "1. Goal state" at bounding box center [47, 110] width 78 height 12
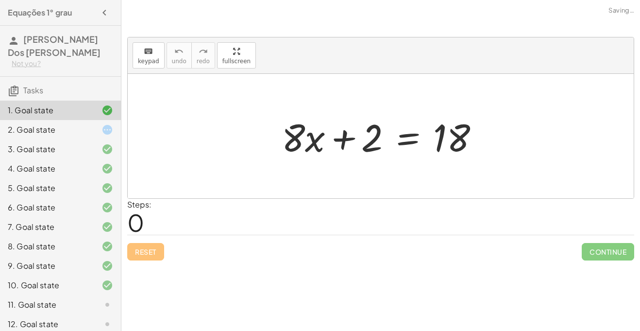
click at [65, 128] on div "2. Goal state" at bounding box center [47, 130] width 78 height 12
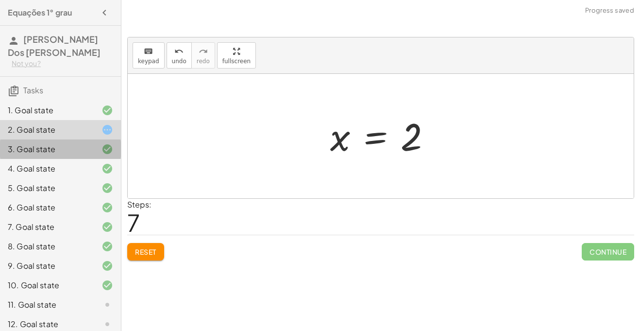
click at [75, 147] on div "3. Goal state" at bounding box center [47, 149] width 78 height 12
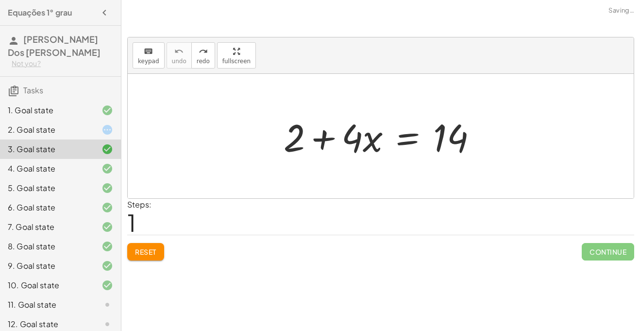
click at [78, 198] on div "4. Goal state" at bounding box center [60, 207] width 121 height 19
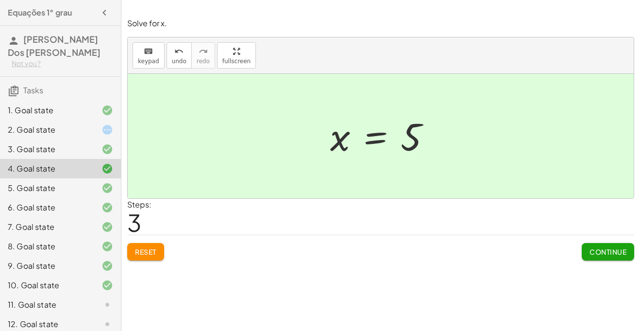
click at [80, 186] on div "5. Goal state" at bounding box center [47, 188] width 78 height 12
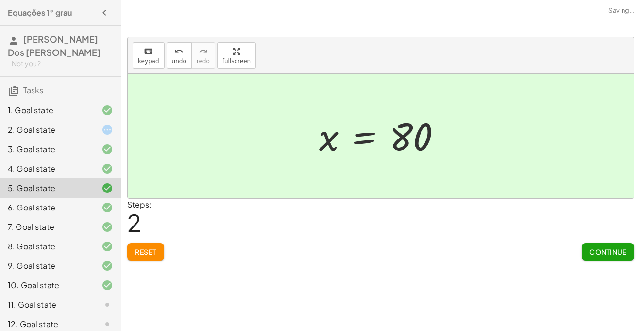
click at [43, 236] on div "6. Goal state" at bounding box center [60, 245] width 121 height 19
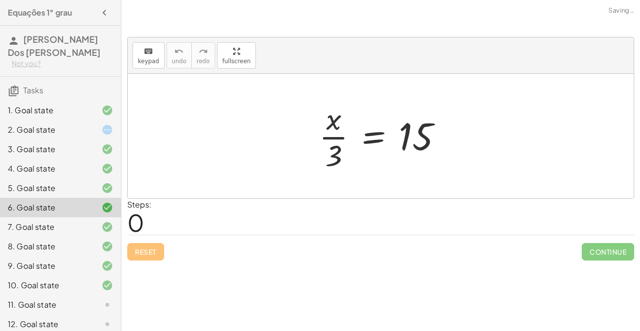
click at [69, 106] on div "1. Goal state" at bounding box center [47, 110] width 78 height 12
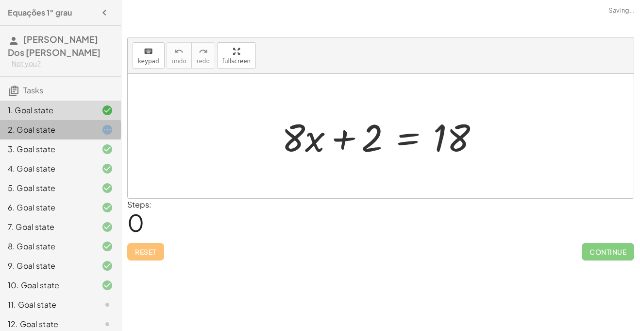
click at [74, 159] on div "2. Goal state" at bounding box center [60, 168] width 121 height 19
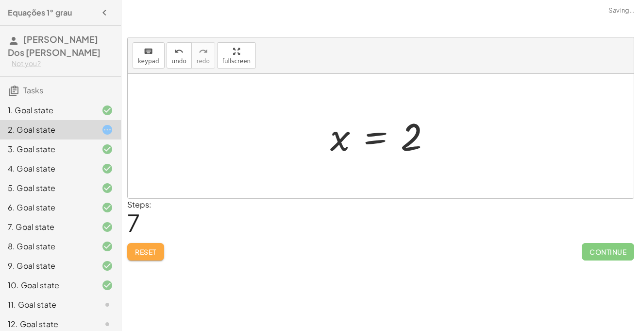
click at [136, 249] on span "Reset" at bounding box center [145, 251] width 21 height 9
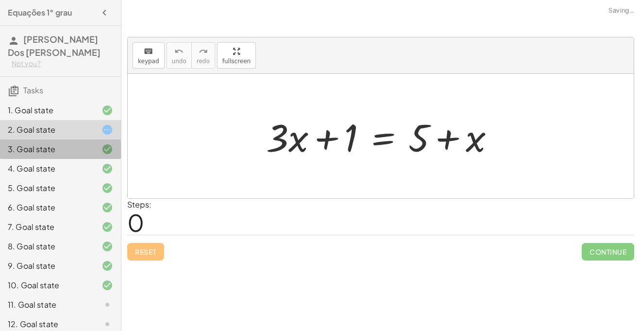
click at [77, 178] on div "3. Goal state" at bounding box center [60, 187] width 121 height 19
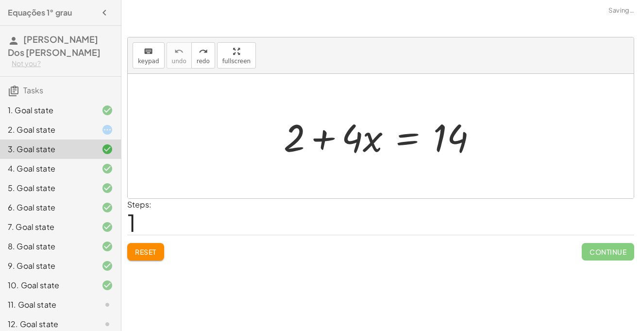
click at [84, 130] on div "2. Goal state" at bounding box center [47, 130] width 78 height 12
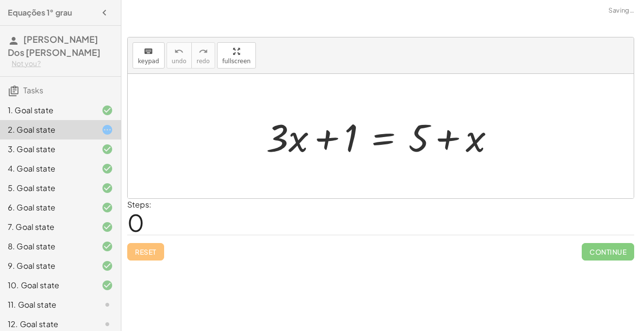
click at [80, 120] on div "2. Goal state" at bounding box center [60, 129] width 121 height 19
click at [80, 108] on div "1. Goal state" at bounding box center [47, 110] width 78 height 12
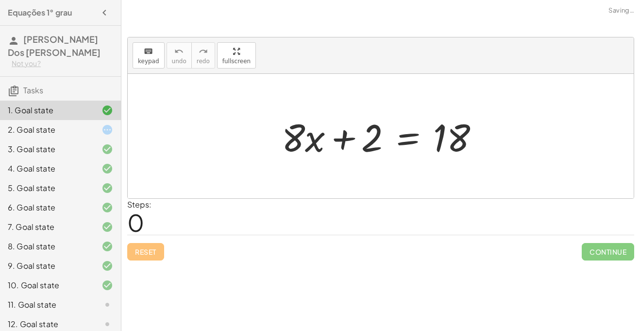
click at [75, 159] on div "2. Goal state" at bounding box center [60, 168] width 121 height 19
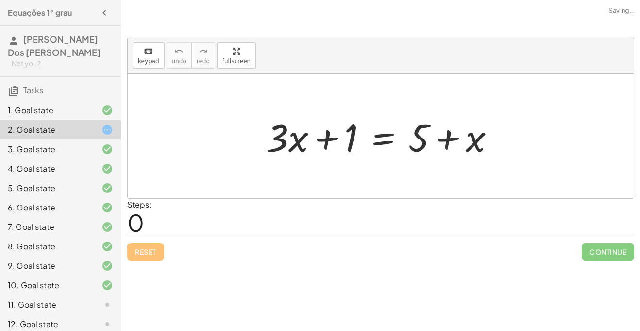
click at [80, 165] on div "4. Goal state" at bounding box center [47, 169] width 78 height 12
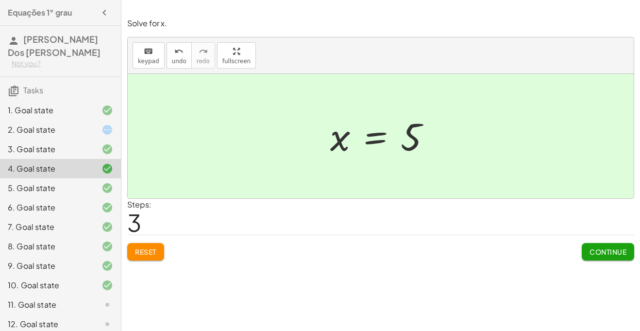
click at [184, 147] on div at bounding box center [381, 136] width 506 height 124
click at [45, 204] on div "6. Goal state" at bounding box center [47, 207] width 78 height 12
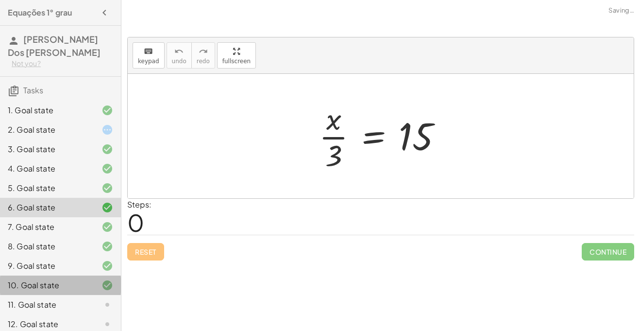
click at [51, 314] on div "10. Goal state" at bounding box center [60, 323] width 121 height 19
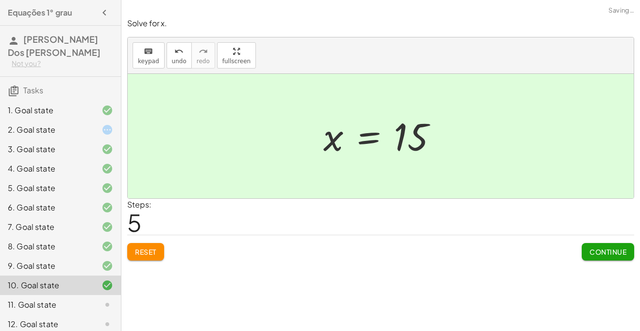
click at [48, 301] on div "11. Goal state" at bounding box center [47, 304] width 78 height 12
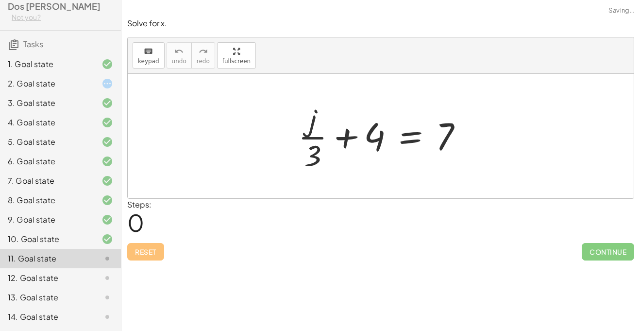
scroll to position [69, 0]
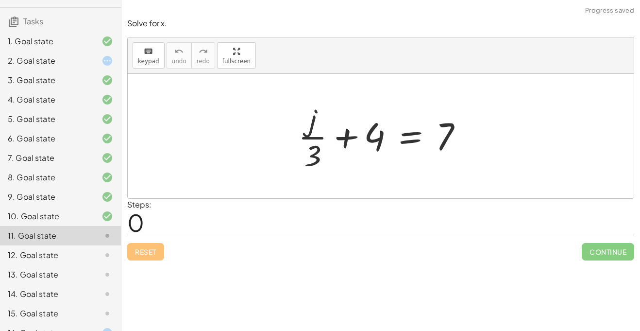
click at [81, 271] on div "13. Goal state" at bounding box center [47, 274] width 78 height 12
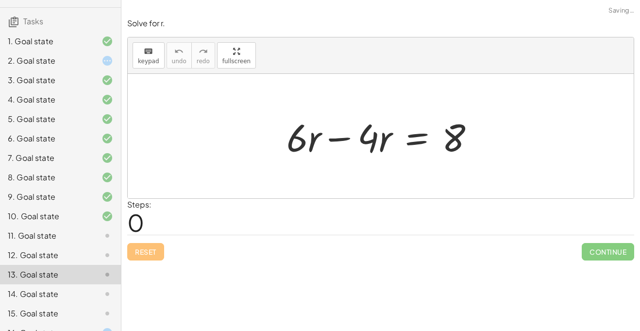
click at [43, 312] on div "15. Goal state" at bounding box center [47, 313] width 78 height 12
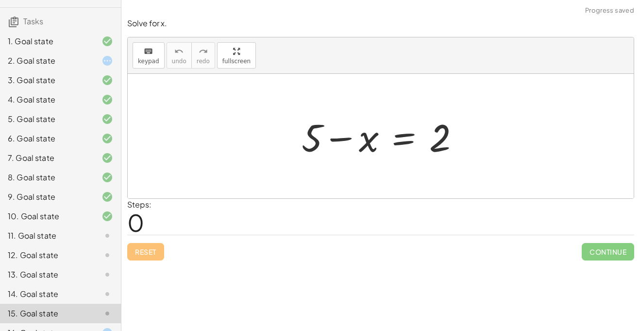
click at [47, 295] on div "14. Goal state" at bounding box center [47, 294] width 78 height 12
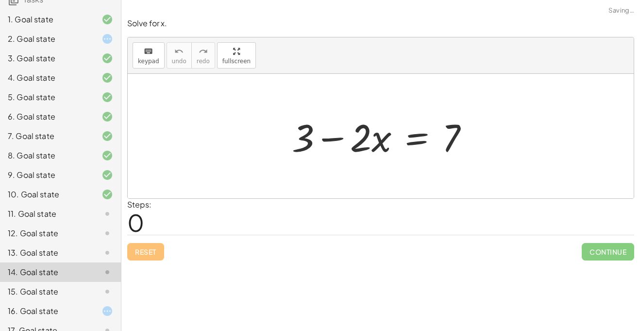
scroll to position [90, 0]
click at [57, 199] on div "10. Goal state" at bounding box center [47, 195] width 78 height 12
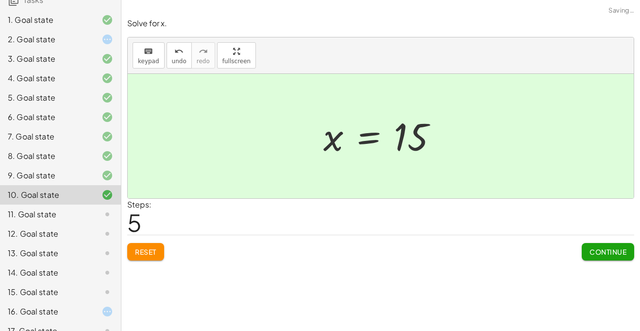
click at [55, 191] on div "10. Goal state" at bounding box center [47, 195] width 78 height 12
click at [36, 185] on div "8. Goal state" at bounding box center [60, 194] width 121 height 19
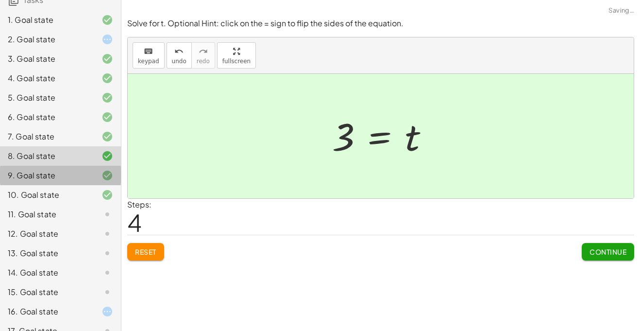
click at [43, 204] on div "9. Goal state" at bounding box center [60, 213] width 121 height 19
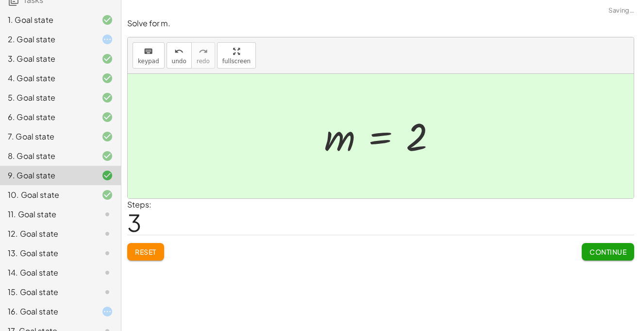
click at [54, 224] on div "10. Goal state" at bounding box center [60, 233] width 121 height 19
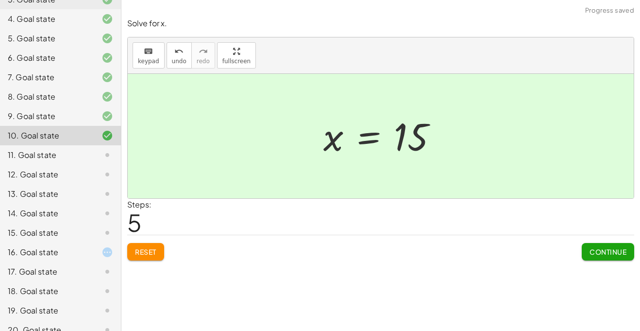
scroll to position [162, 0]
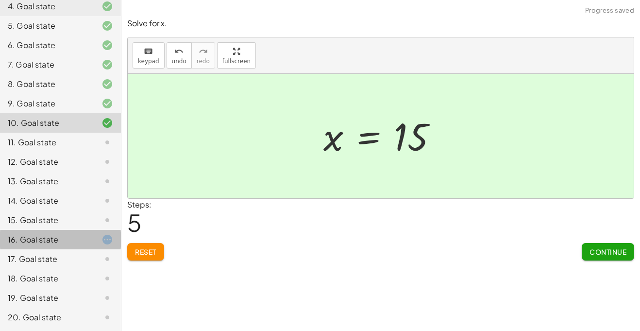
click at [79, 268] on div "16. Goal state" at bounding box center [60, 277] width 121 height 19
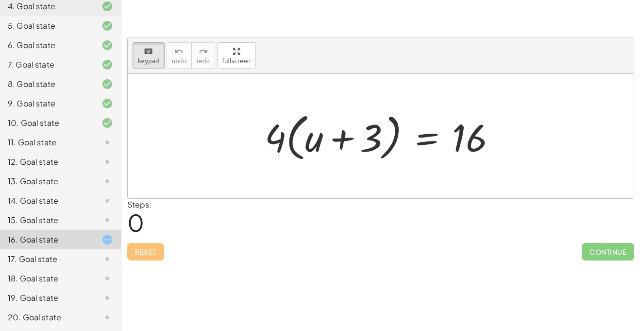
click at [41, 283] on div "18. Goal state" at bounding box center [47, 278] width 78 height 12
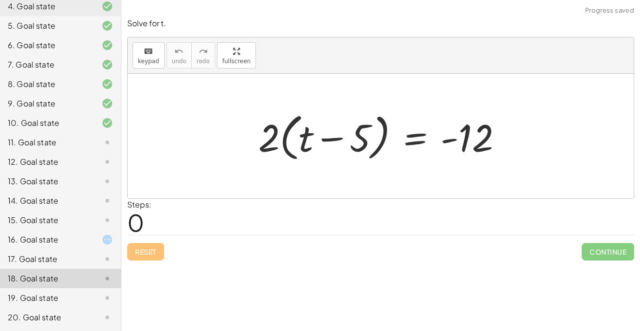
click at [55, 234] on div "16. Goal state" at bounding box center [47, 239] width 78 height 12
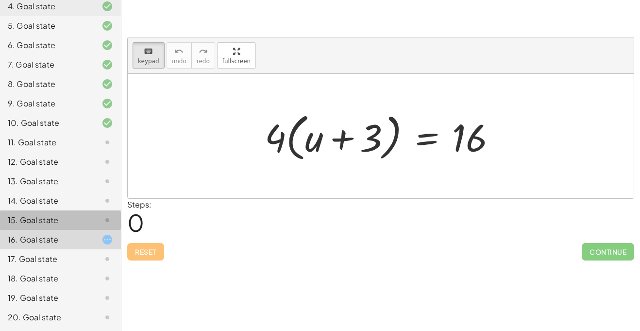
click at [89, 217] on div at bounding box center [99, 220] width 27 height 12
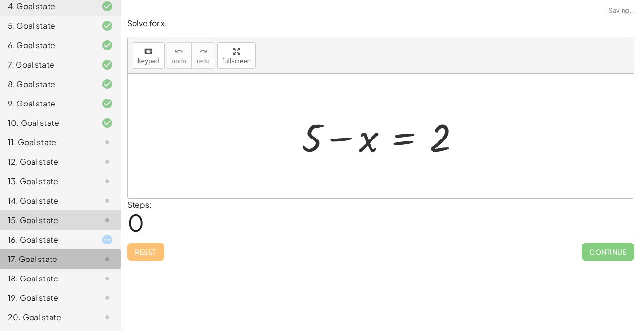
click at [86, 288] on div "17. Goal state" at bounding box center [60, 297] width 121 height 19
